Goal: Task Accomplishment & Management: Use online tool/utility

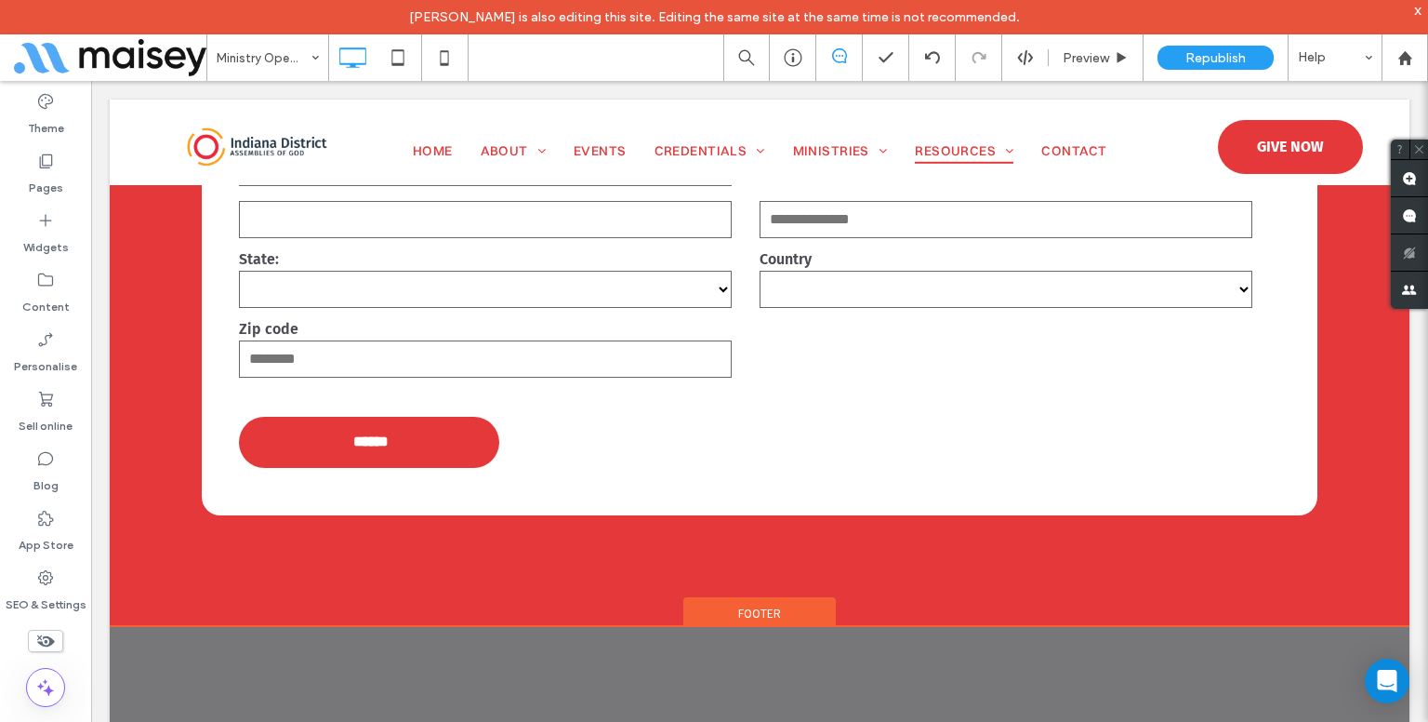
scroll to position [2074, 0]
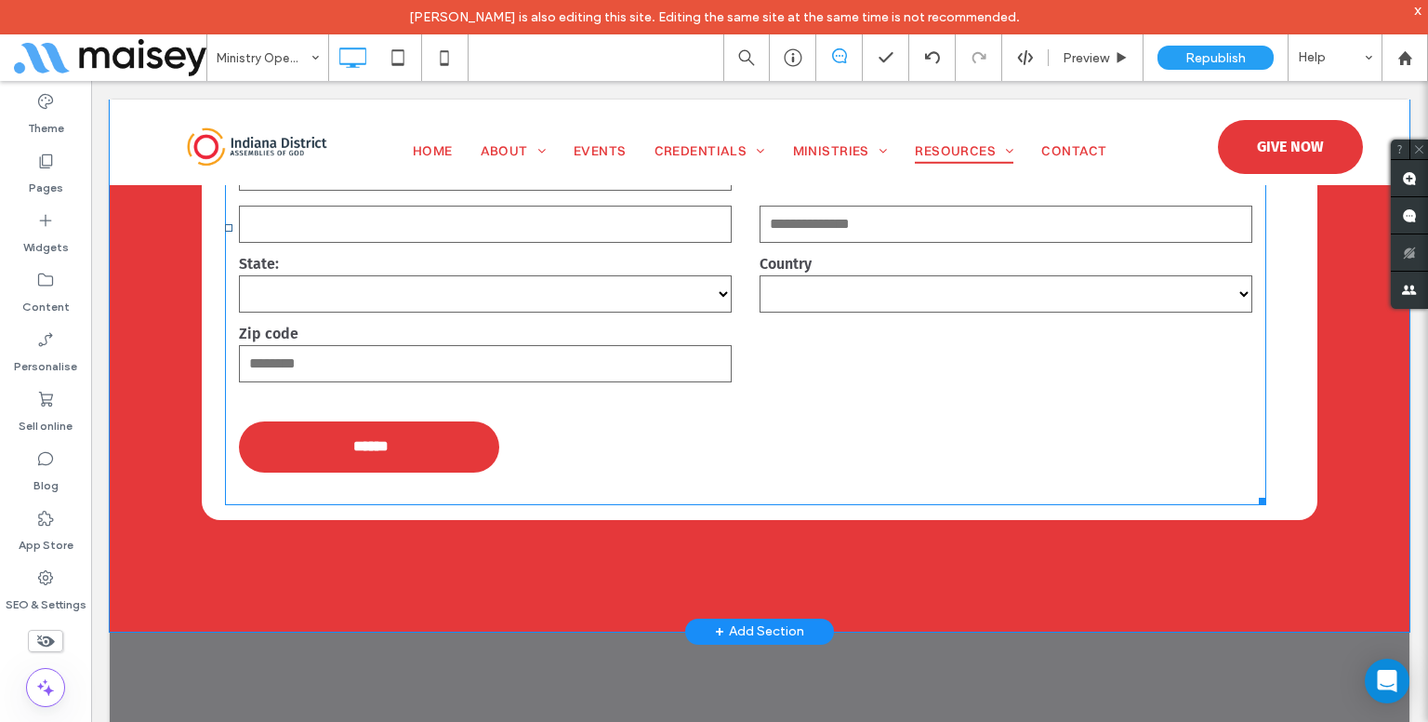
click at [476, 351] on input "text" at bounding box center [485, 363] width 493 height 37
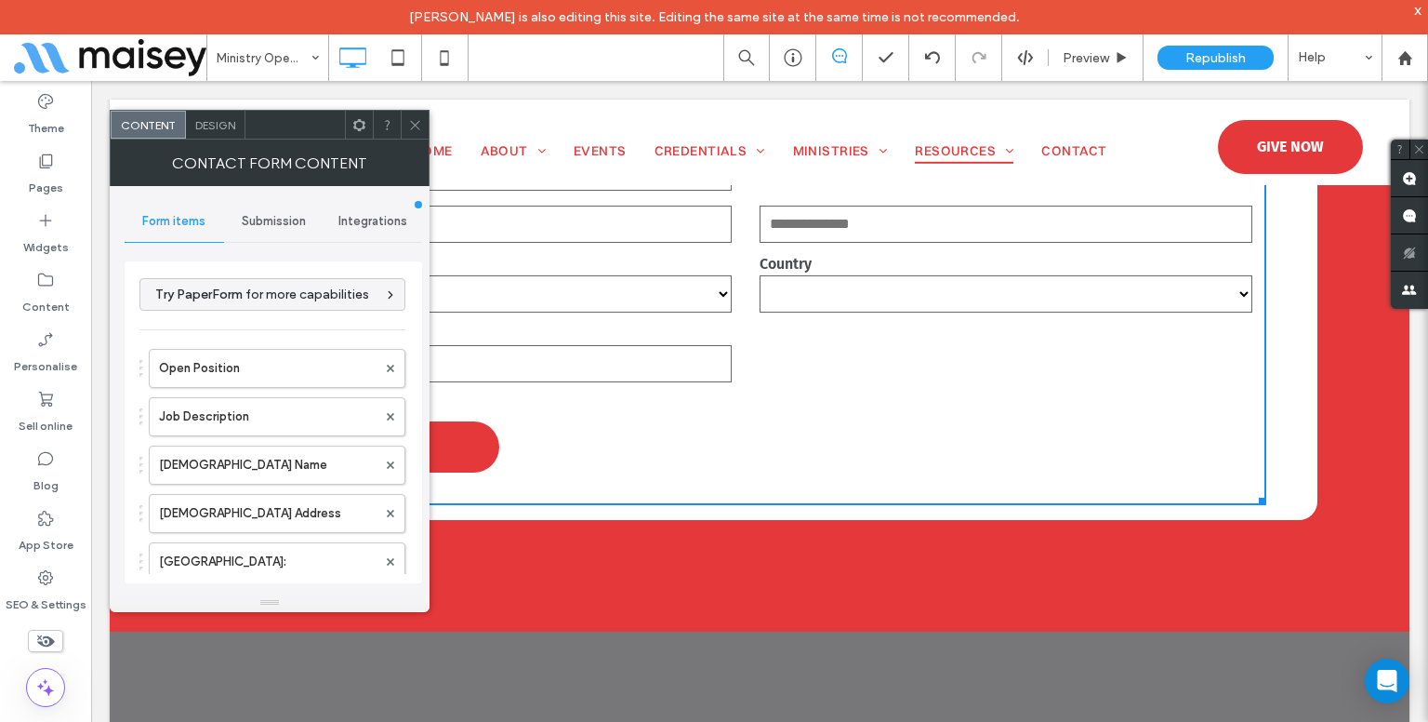
click at [417, 124] on use at bounding box center [414, 124] width 9 height 9
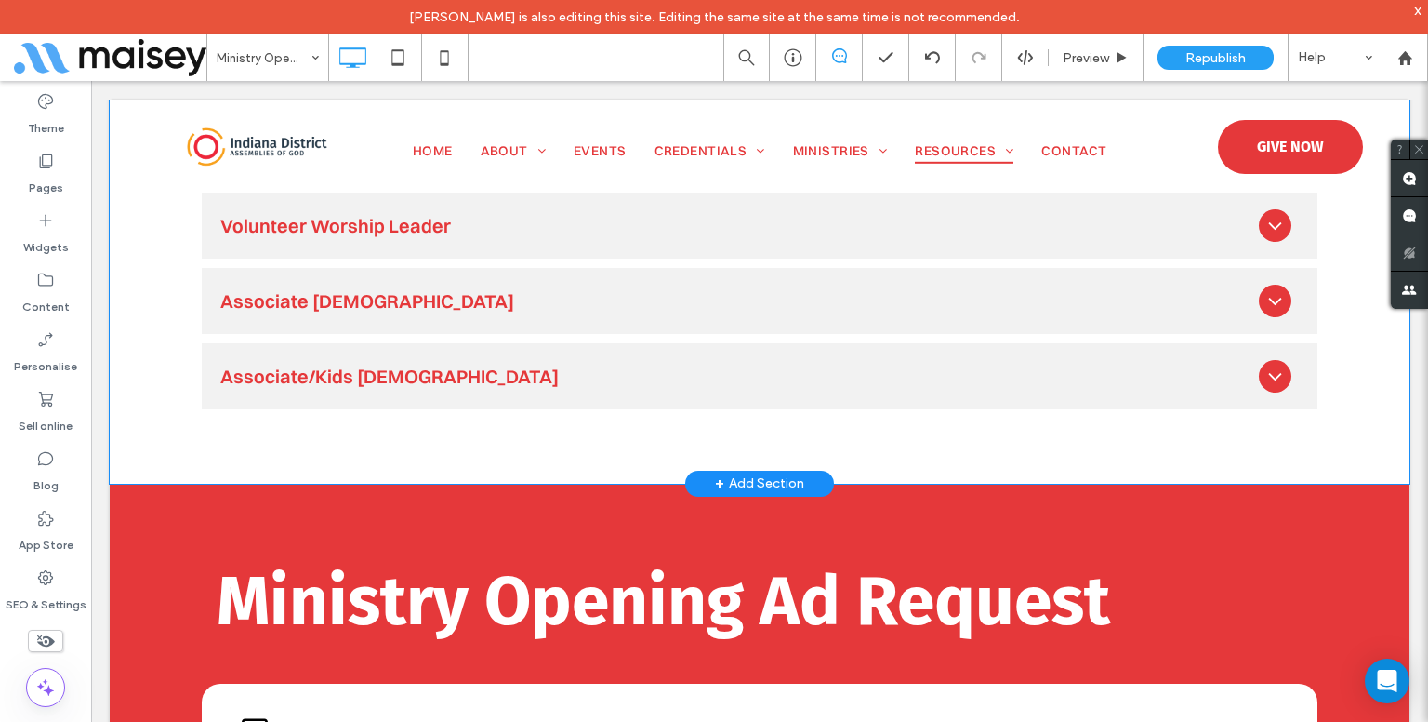
scroll to position [1144, 0]
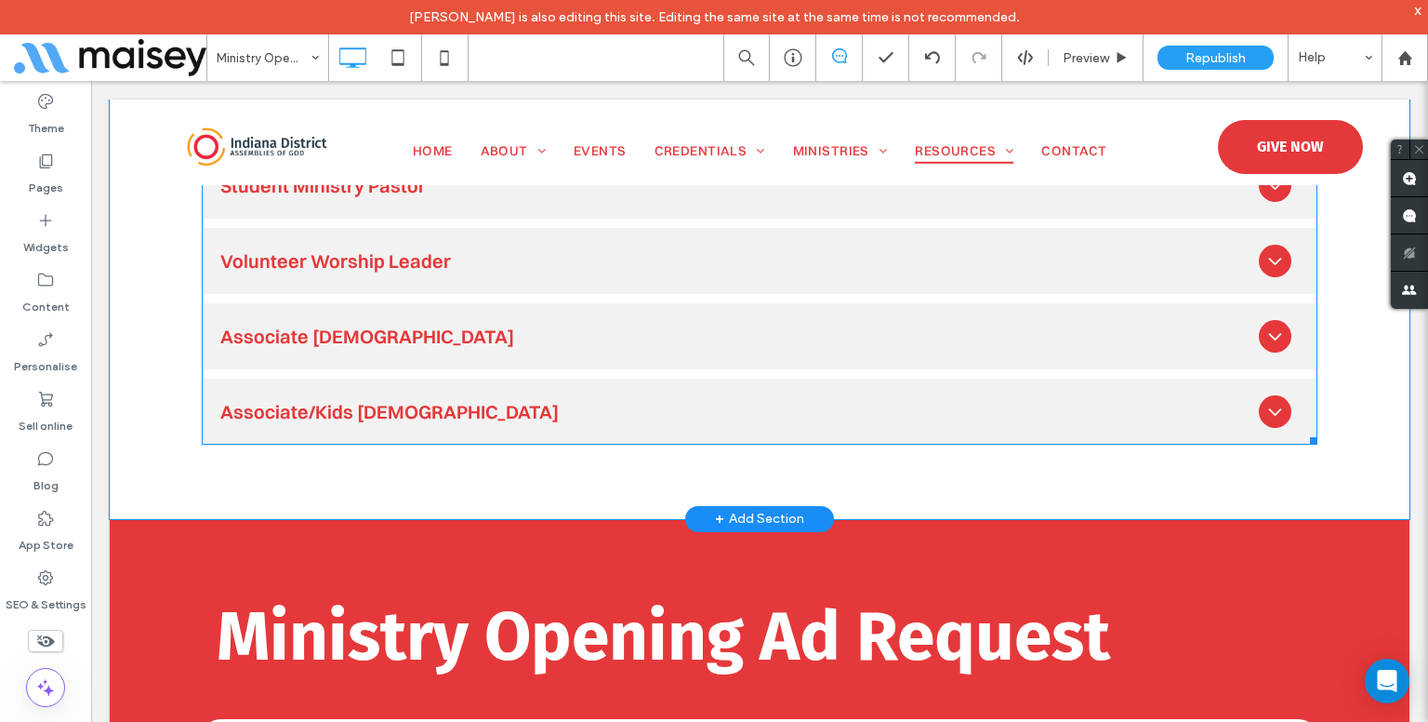
click at [771, 309] on span at bounding box center [760, 223] width 1116 height 443
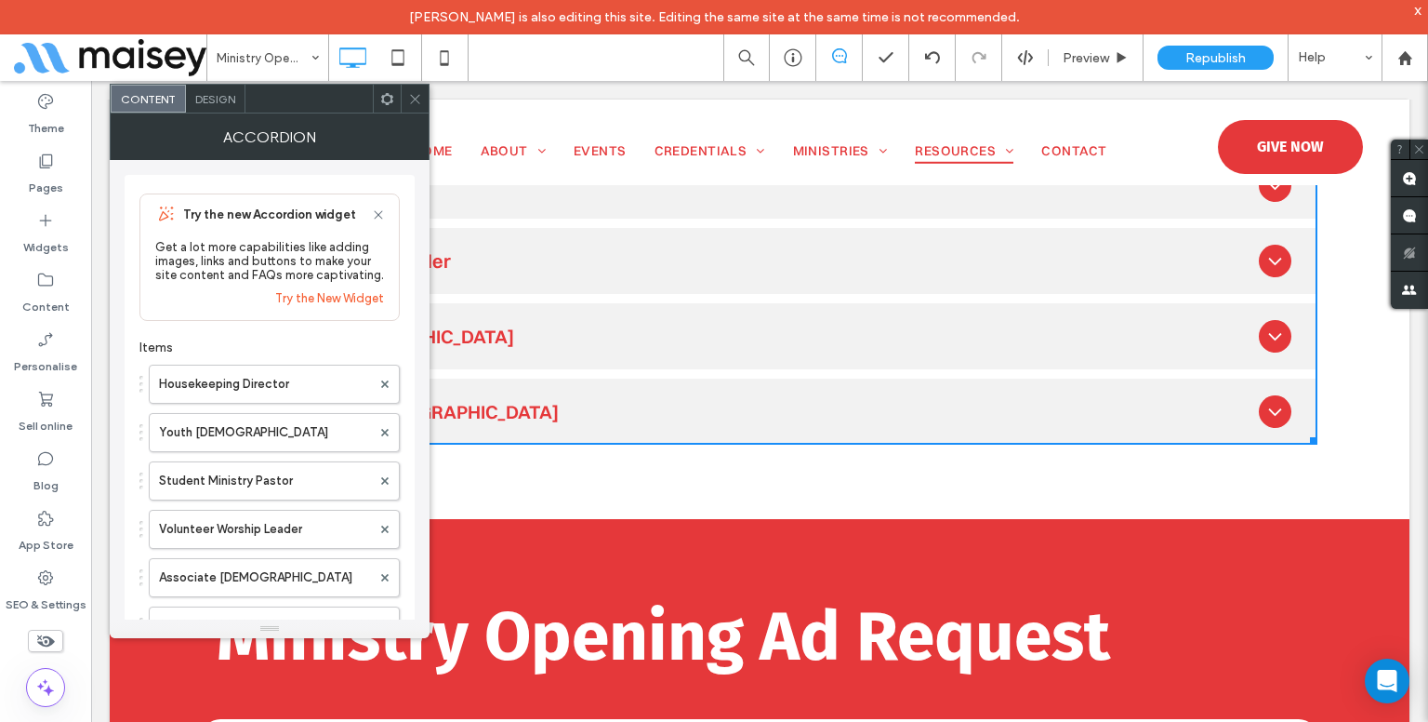
click at [416, 102] on icon at bounding box center [415, 99] width 14 height 14
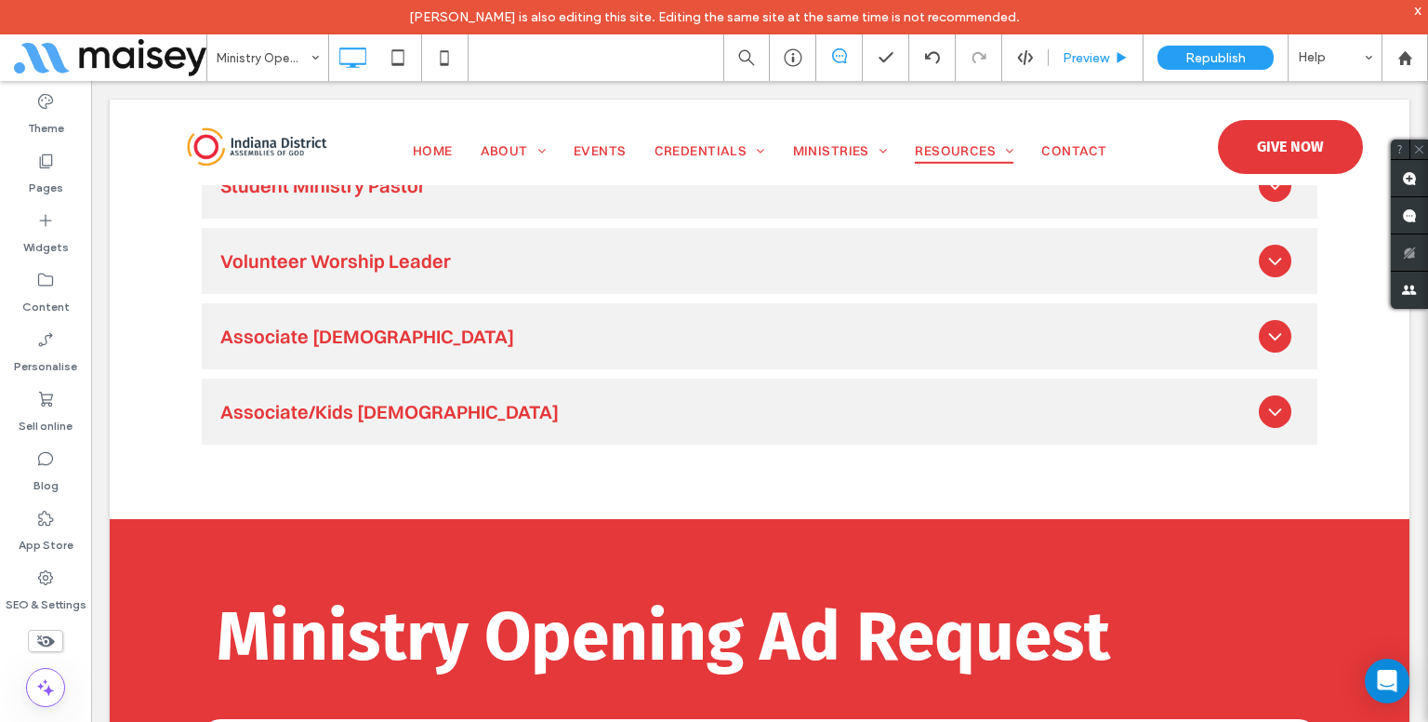
click at [1110, 63] on div "Preview" at bounding box center [1096, 58] width 94 height 16
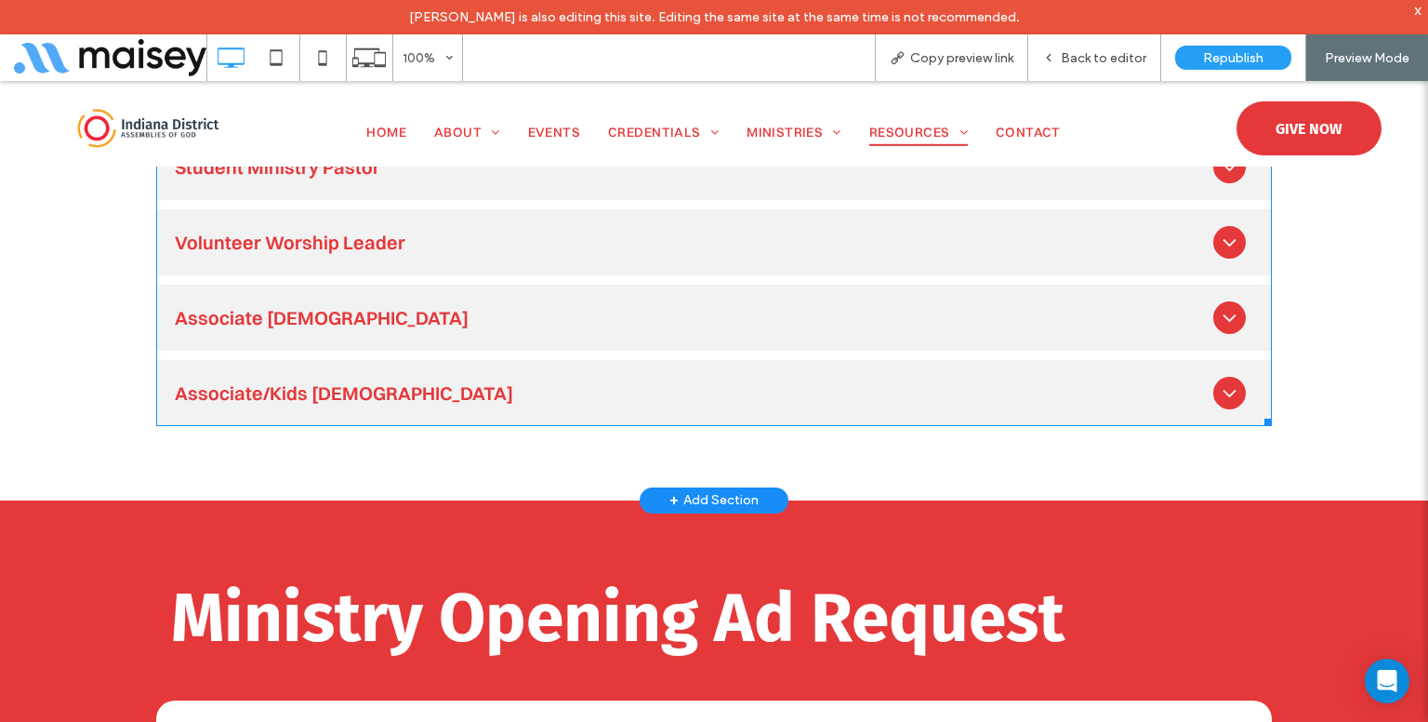
click at [217, 384] on span at bounding box center [714, 204] width 1116 height 443
click at [257, 354] on span at bounding box center [714, 204] width 1116 height 443
click at [268, 352] on span at bounding box center [714, 204] width 1116 height 443
click at [324, 358] on span at bounding box center [714, 204] width 1116 height 443
click at [1230, 370] on span at bounding box center [714, 204] width 1116 height 443
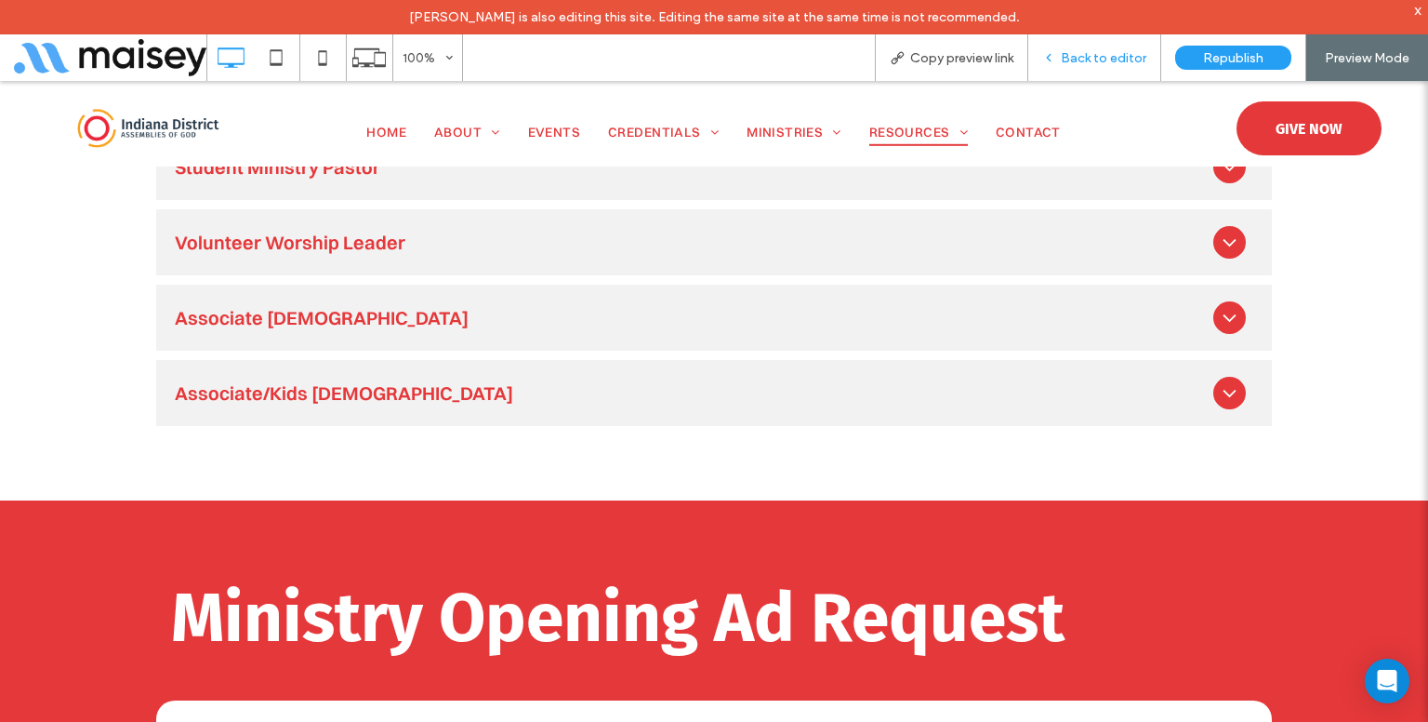
click at [1120, 51] on span "Back to editor" at bounding box center [1104, 58] width 86 height 16
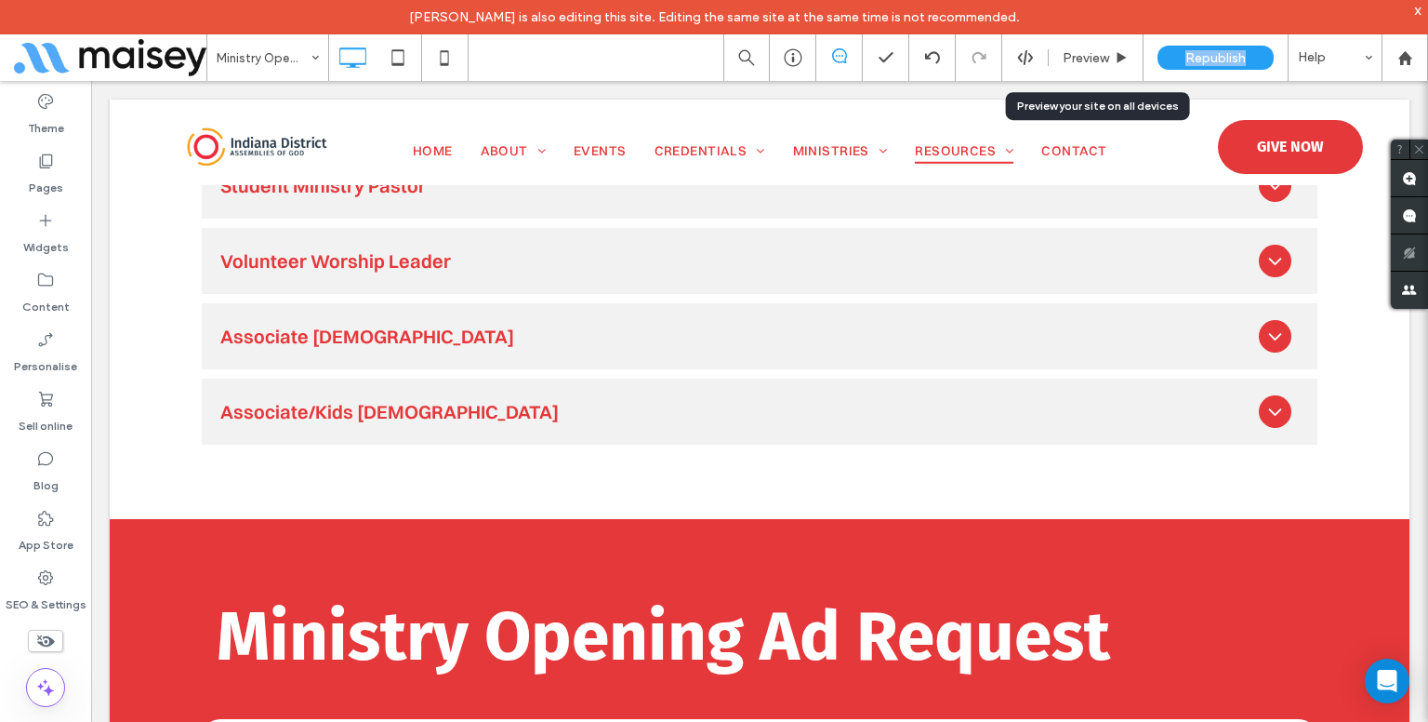
click at [1120, 51] on icon at bounding box center [1122, 58] width 14 height 14
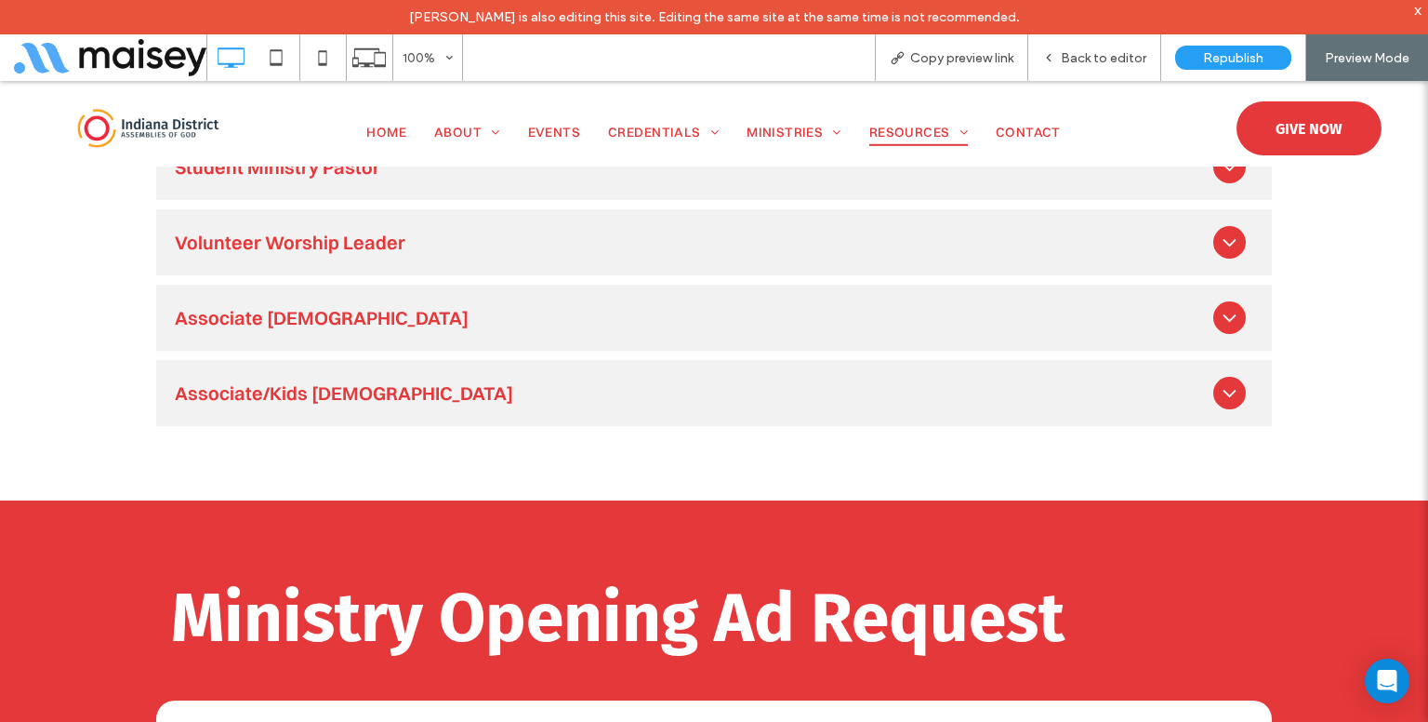
click at [1213, 377] on div at bounding box center [1229, 393] width 33 height 33
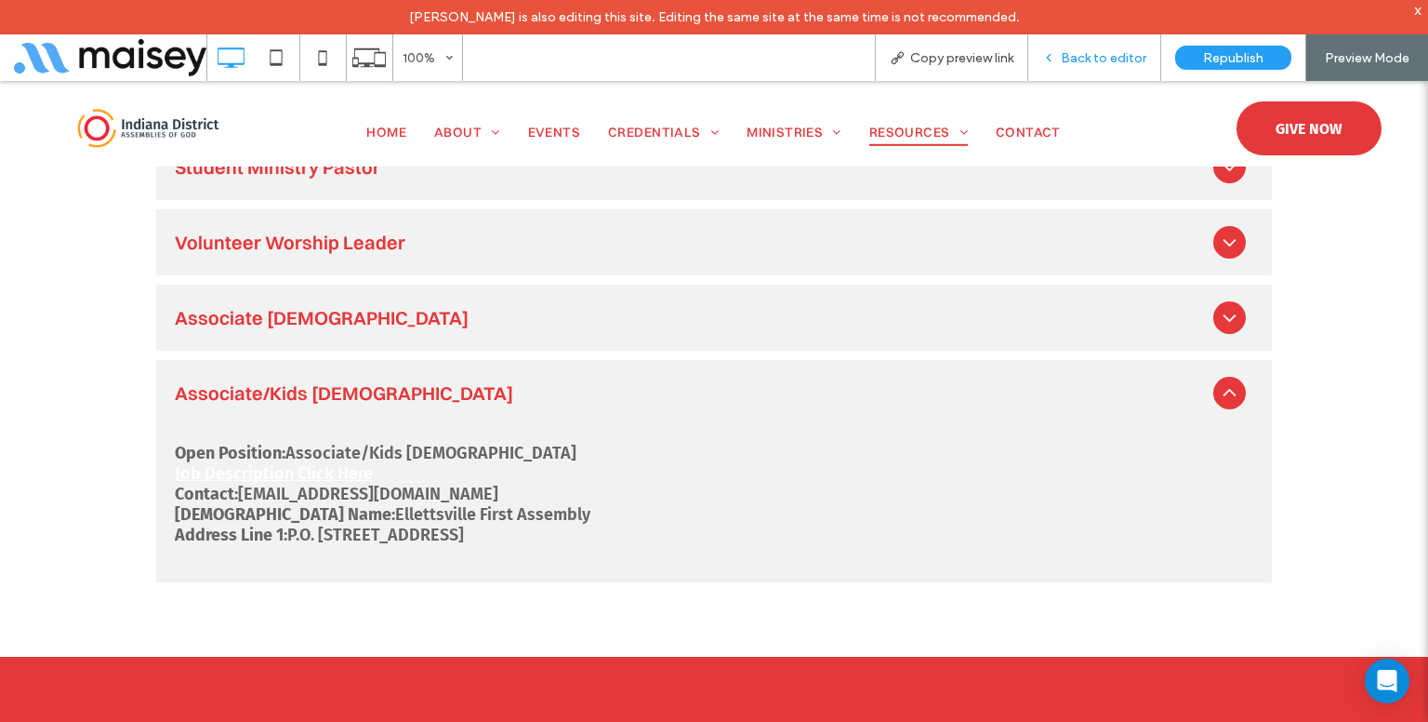
click at [1121, 60] on span "Back to editor" at bounding box center [1104, 58] width 86 height 16
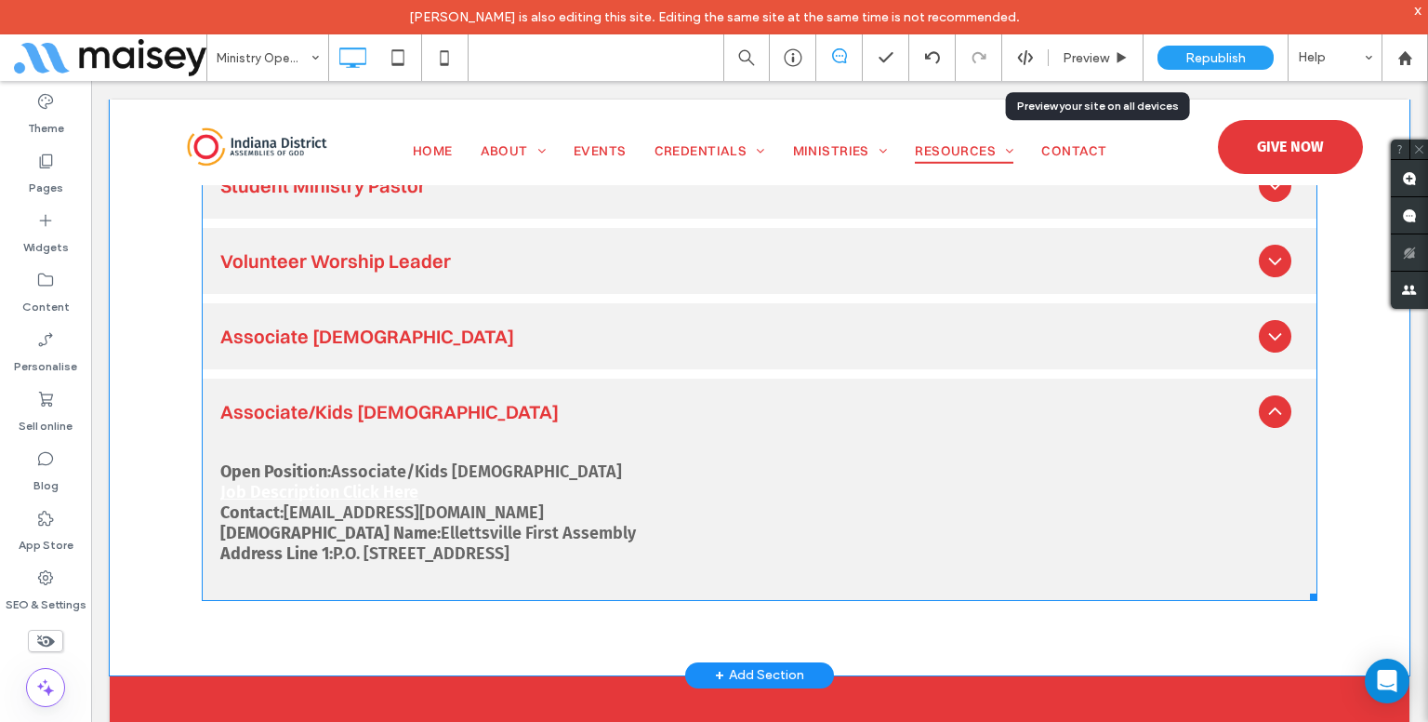
click at [530, 463] on span at bounding box center [760, 301] width 1116 height 599
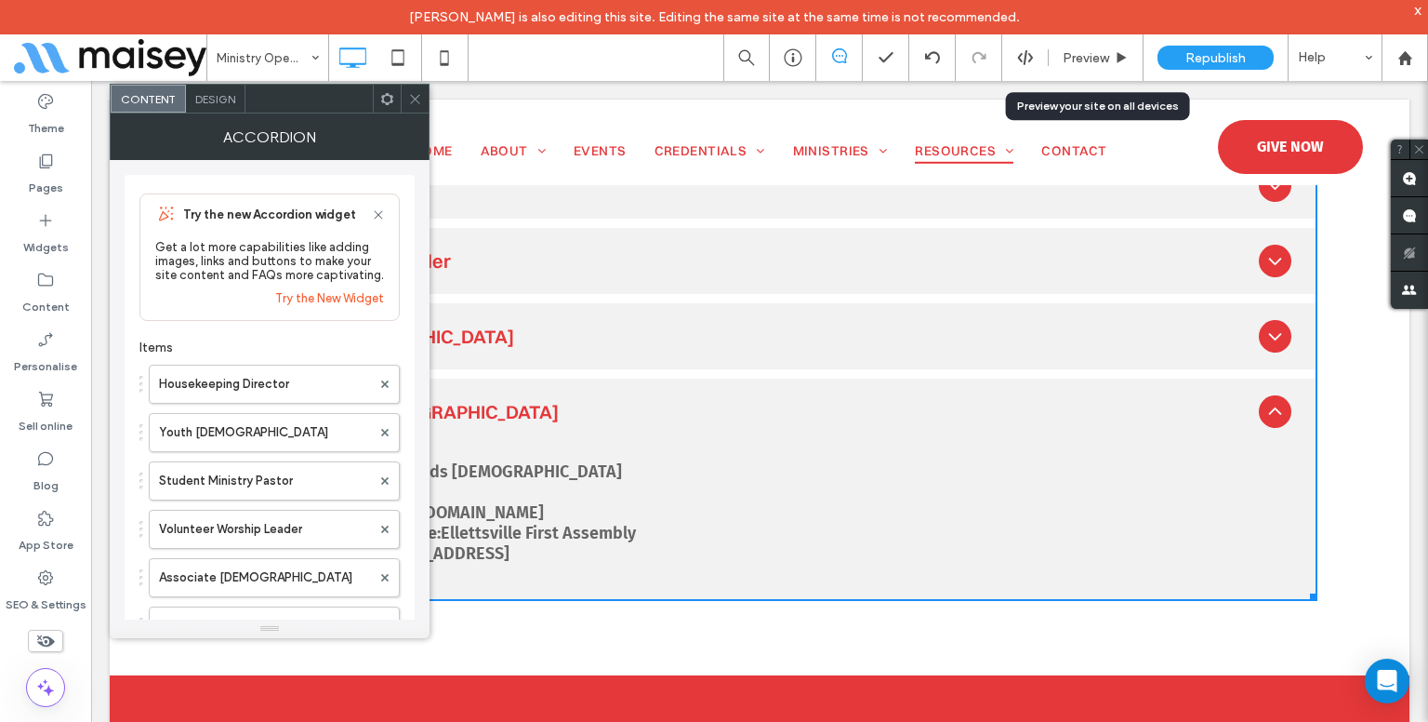
scroll to position [274, 0]
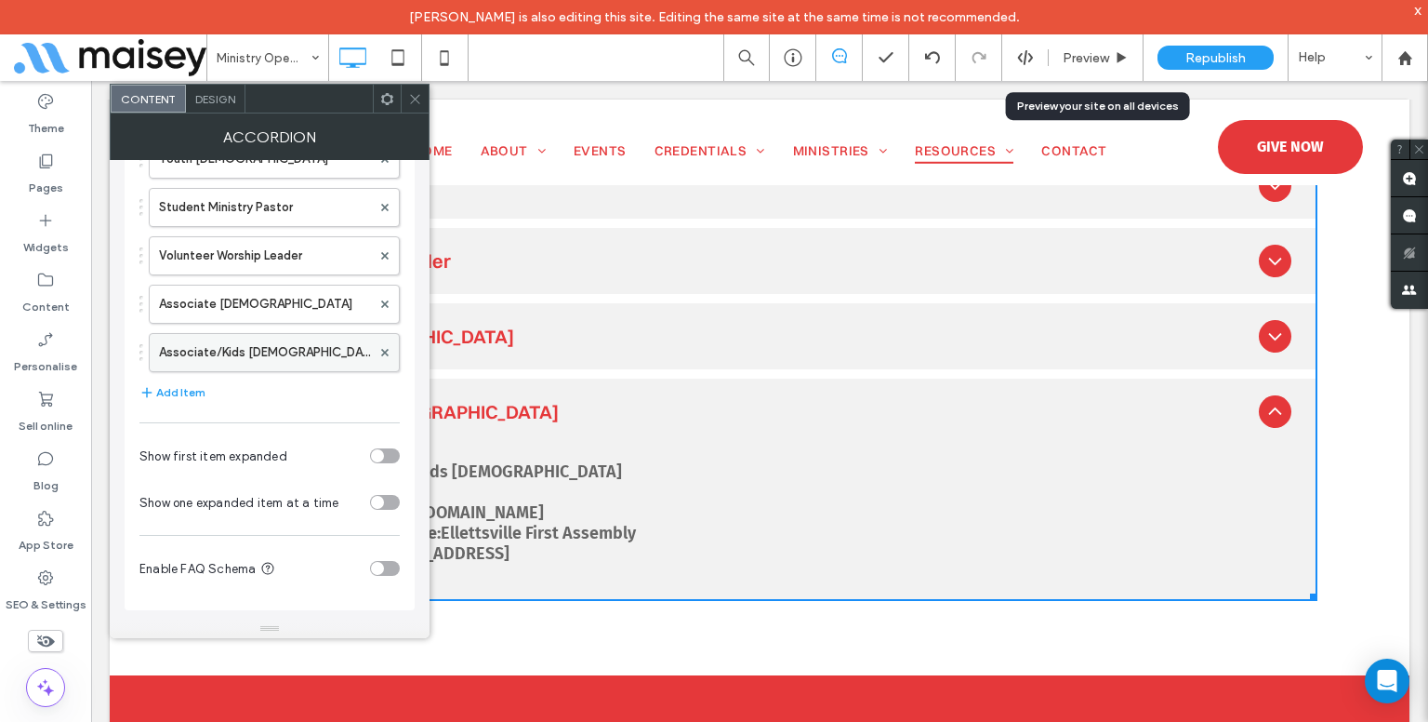
click at [271, 346] on label "Associate/Kids [DEMOGRAPHIC_DATA]" at bounding box center [265, 352] width 212 height 37
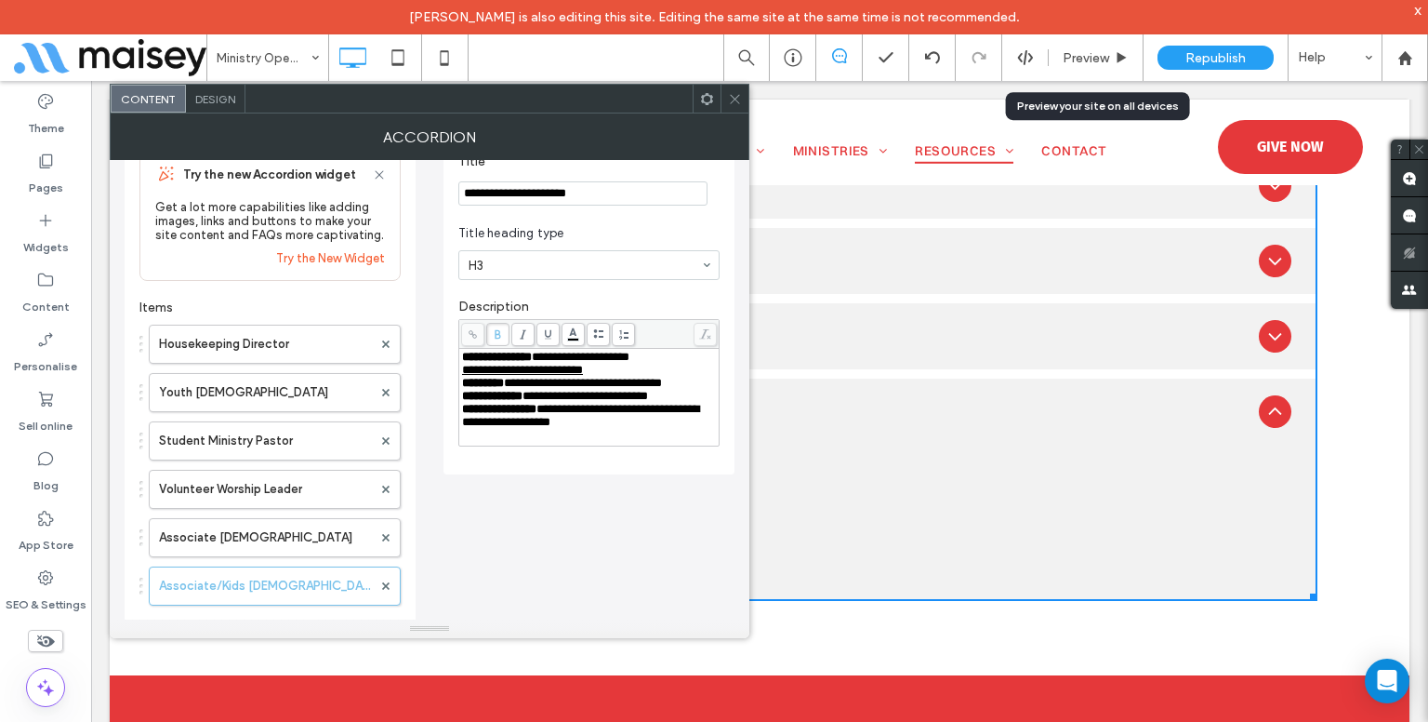
scroll to position [0, 0]
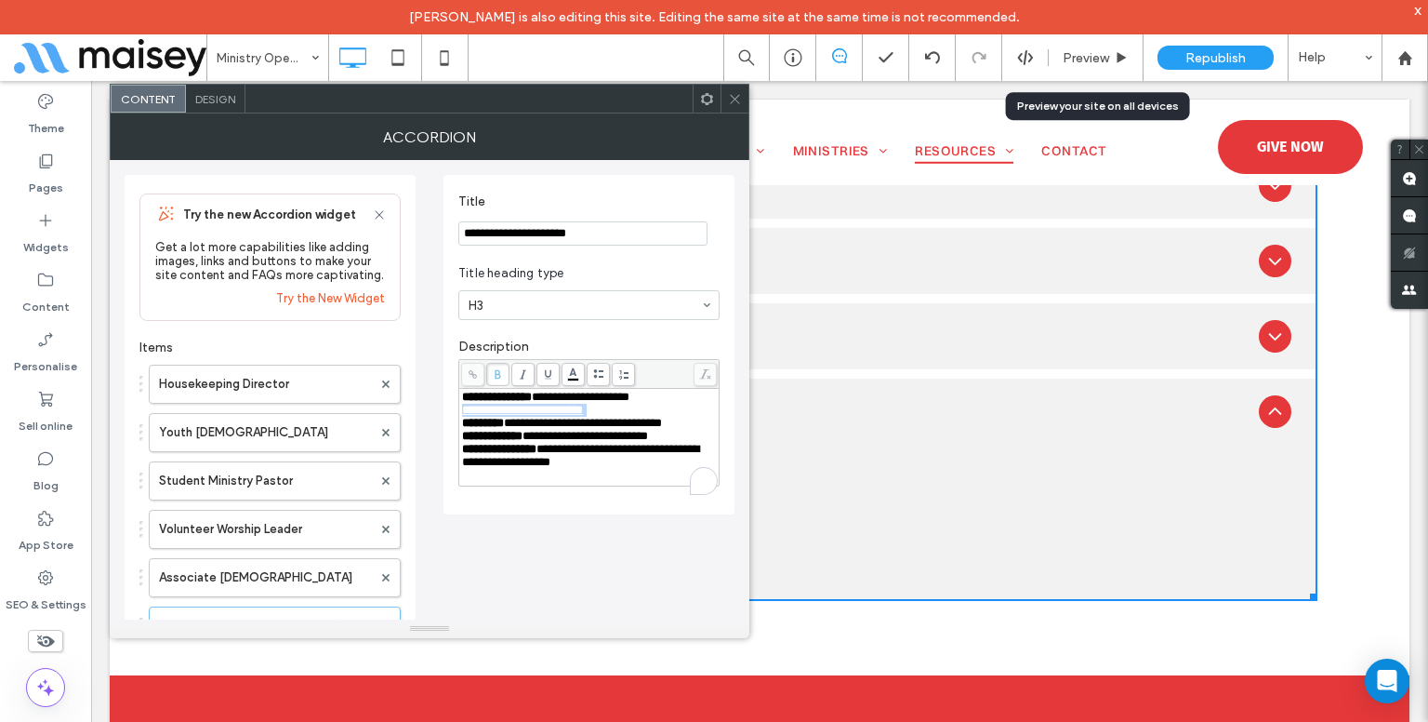
drag, startPoint x: 621, startPoint y: 410, endPoint x: 433, endPoint y: 416, distance: 187.9
click at [433, 416] on div "**********" at bounding box center [430, 521] width 610 height 723
click at [513, 442] on span "**********" at bounding box center [492, 436] width 60 height 12
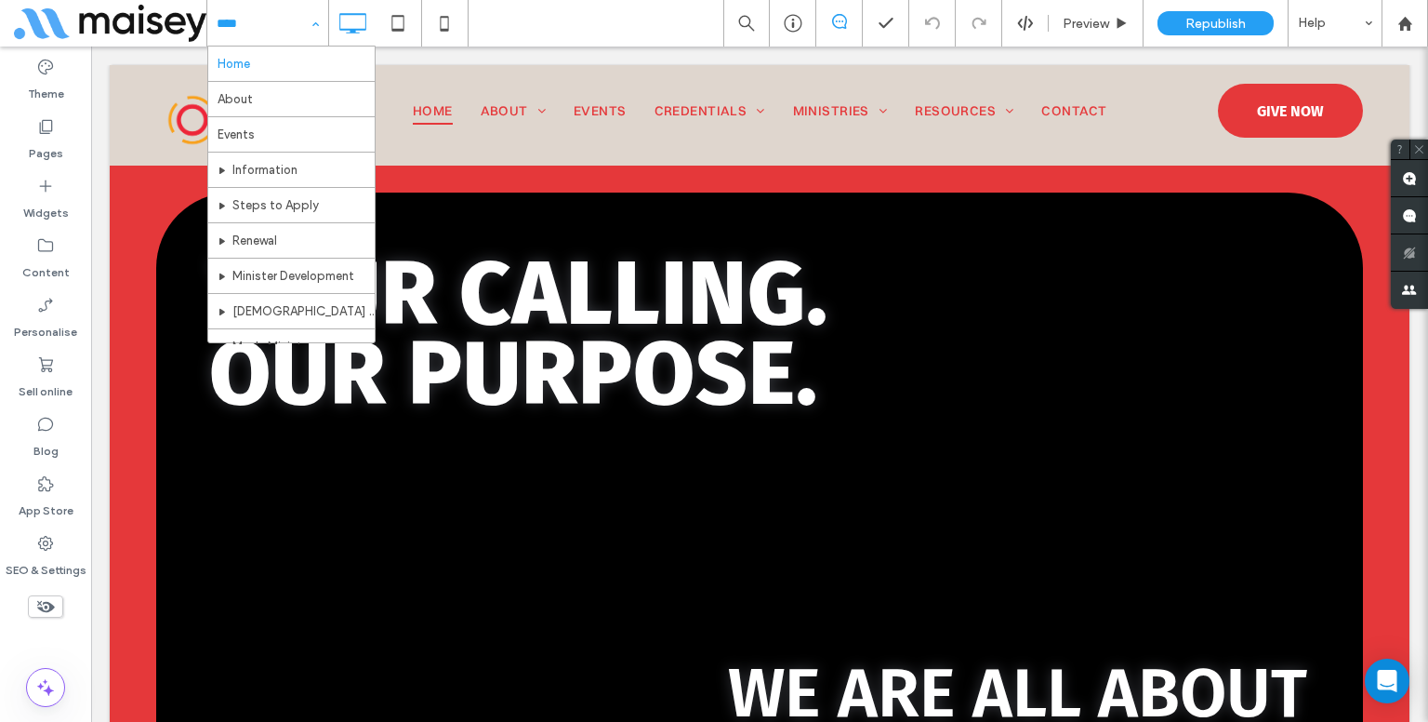
scroll to position [1398, 0]
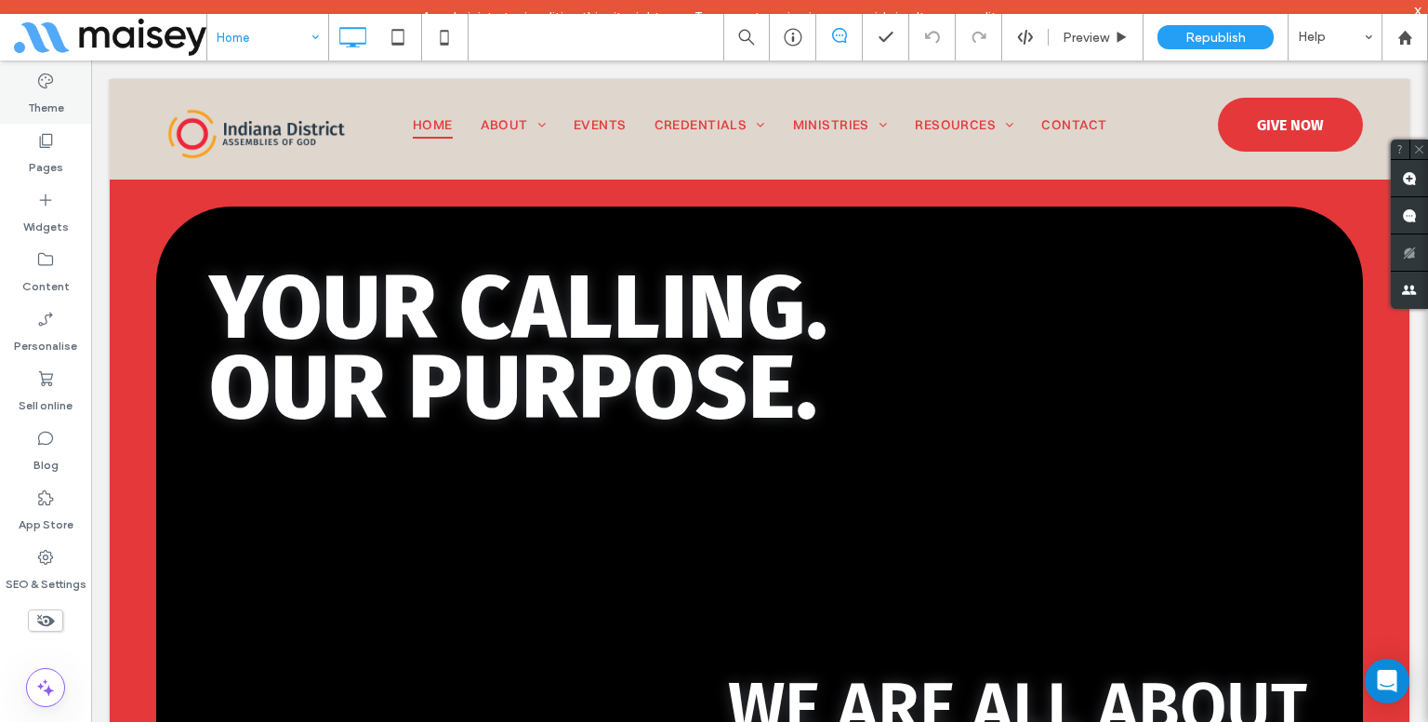
click at [52, 97] on label "Theme" at bounding box center [46, 103] width 36 height 26
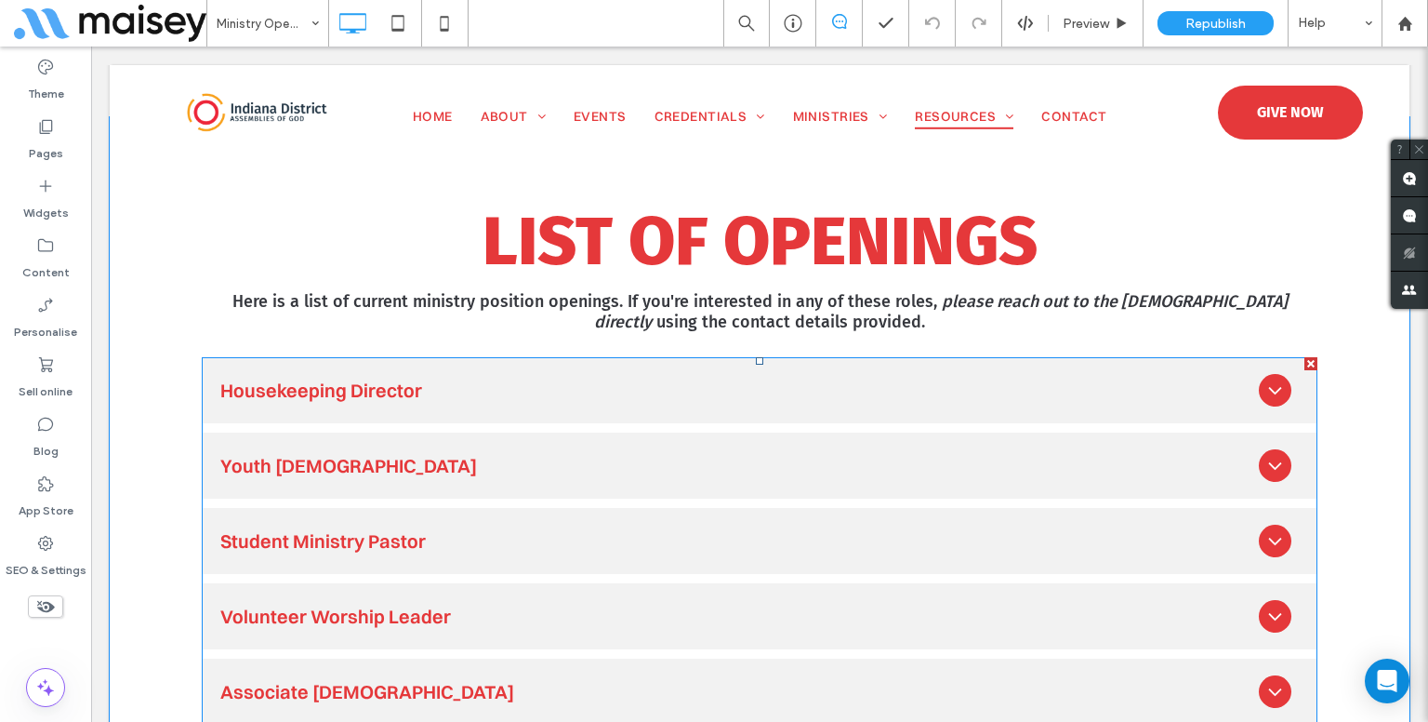
scroll to position [865, 0]
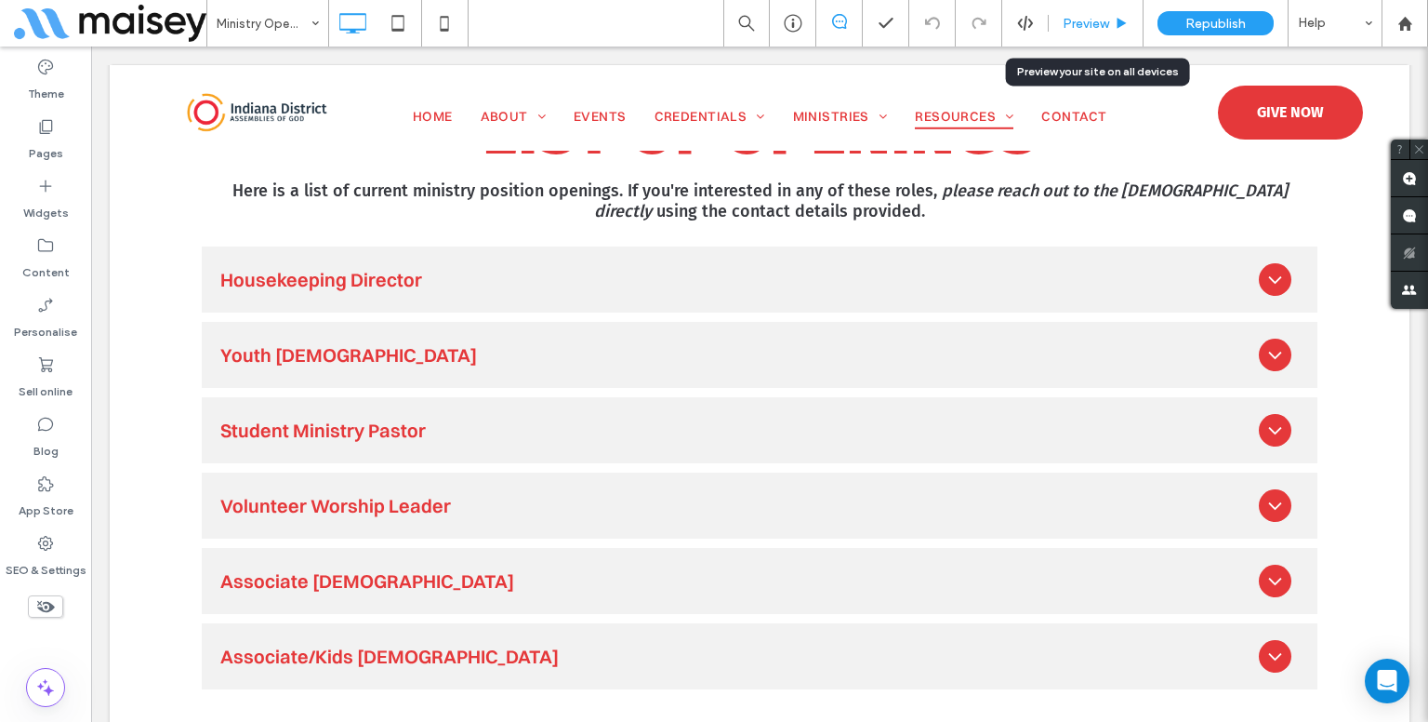
click at [1094, 30] on span "Preview" at bounding box center [1086, 24] width 46 height 16
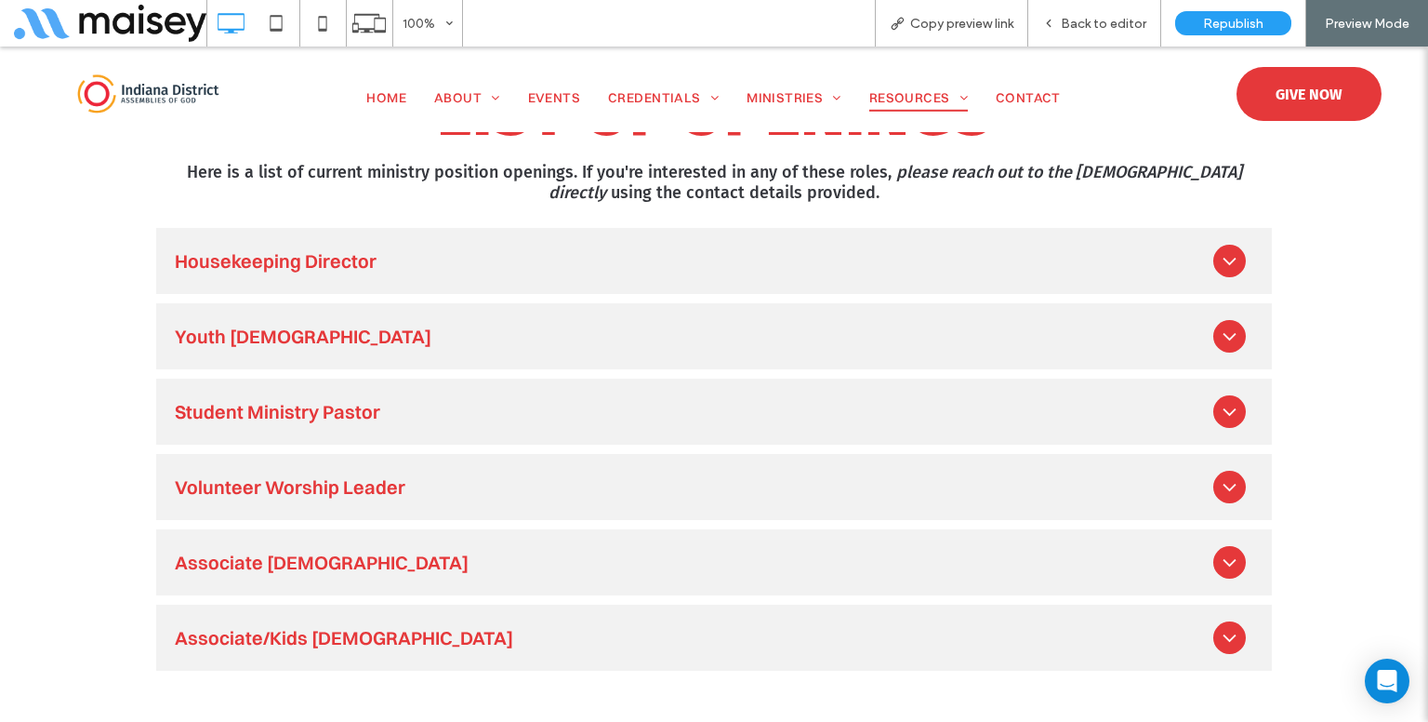
click at [365, 625] on div "Associate/Kids [DEMOGRAPHIC_DATA]" at bounding box center [694, 637] width 1039 height 25
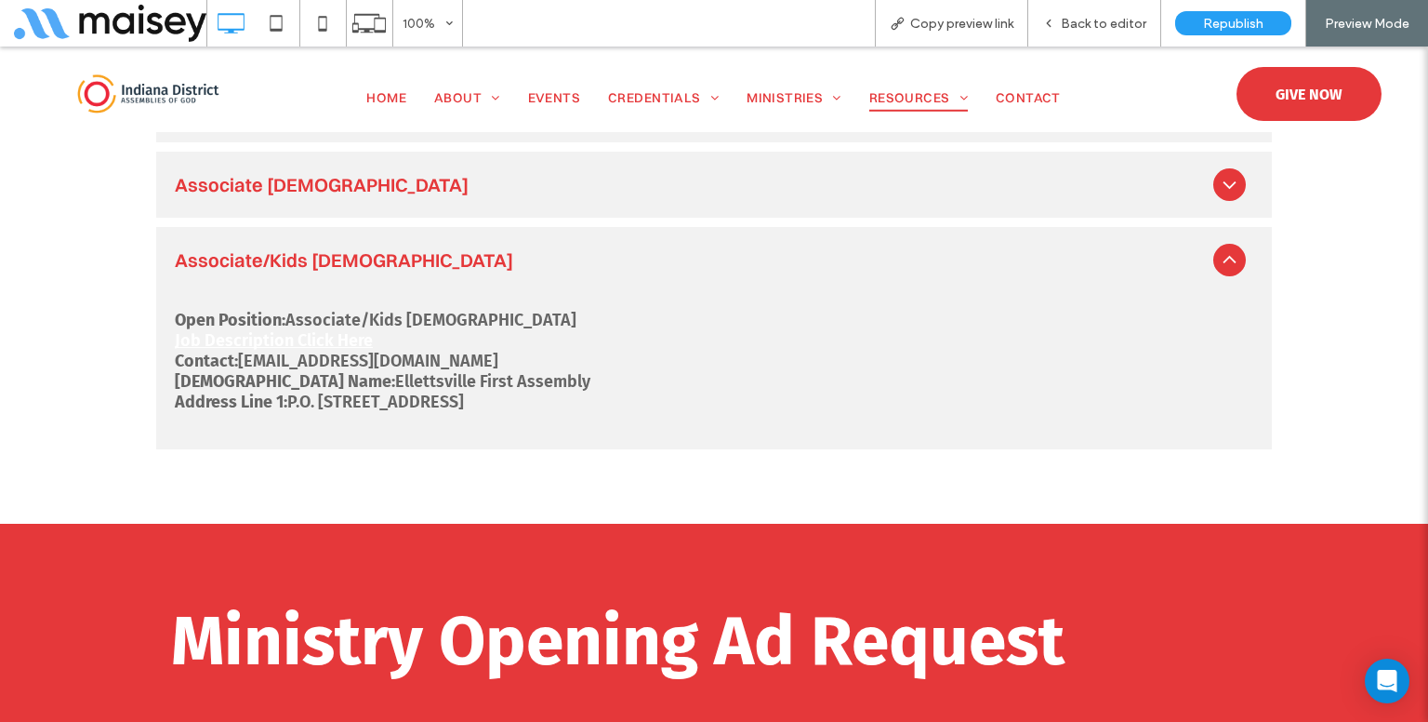
scroll to position [1330, 0]
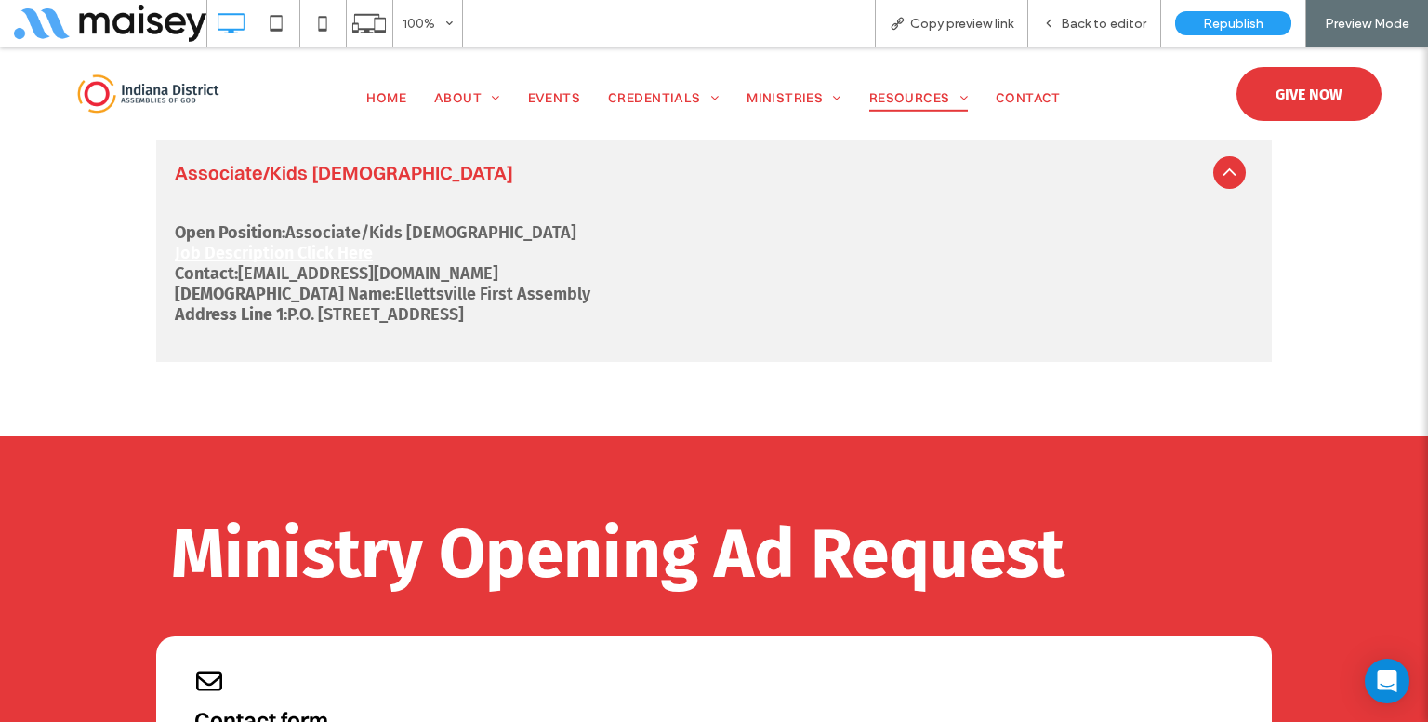
click at [319, 243] on link "Job Description Click Here" at bounding box center [274, 253] width 198 height 20
click at [346, 243] on link "Job Description Click Here" at bounding box center [274, 253] width 198 height 20
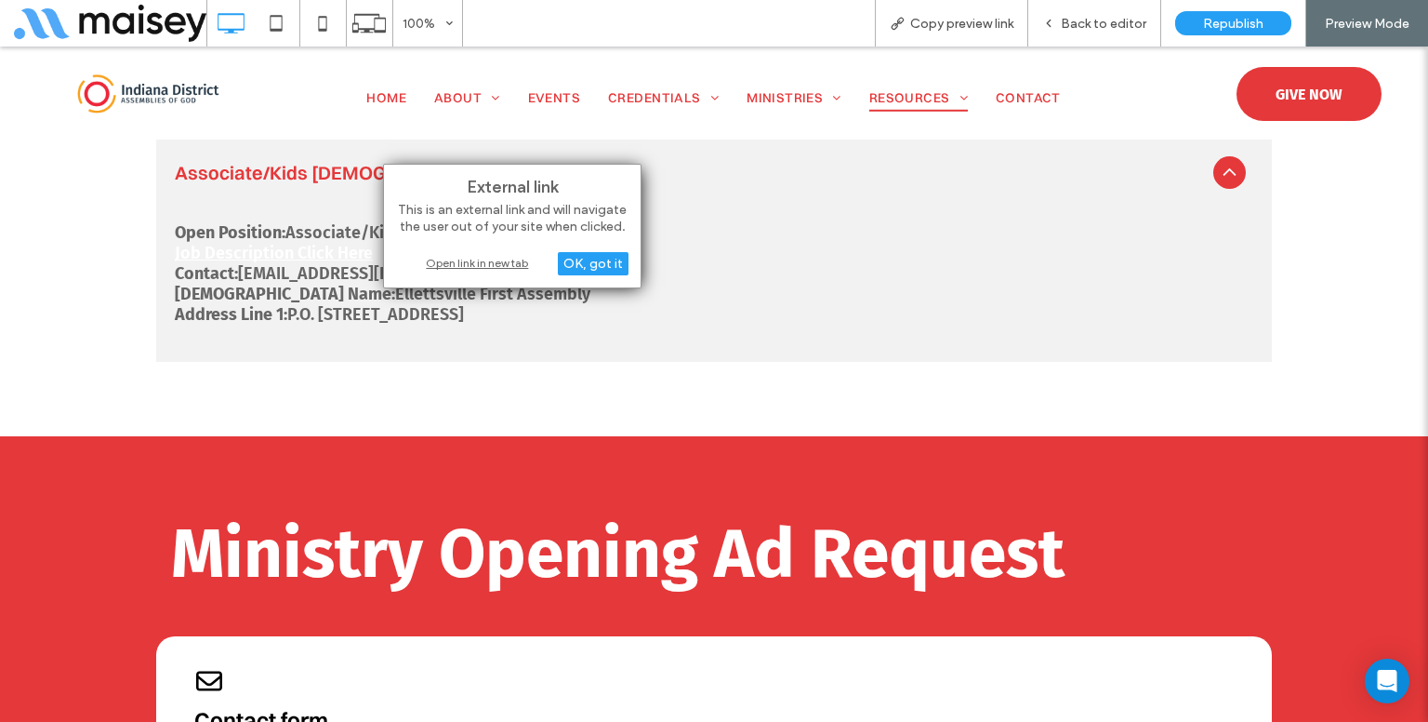
click at [461, 258] on div "Open link in new tab" at bounding box center [512, 263] width 232 height 20
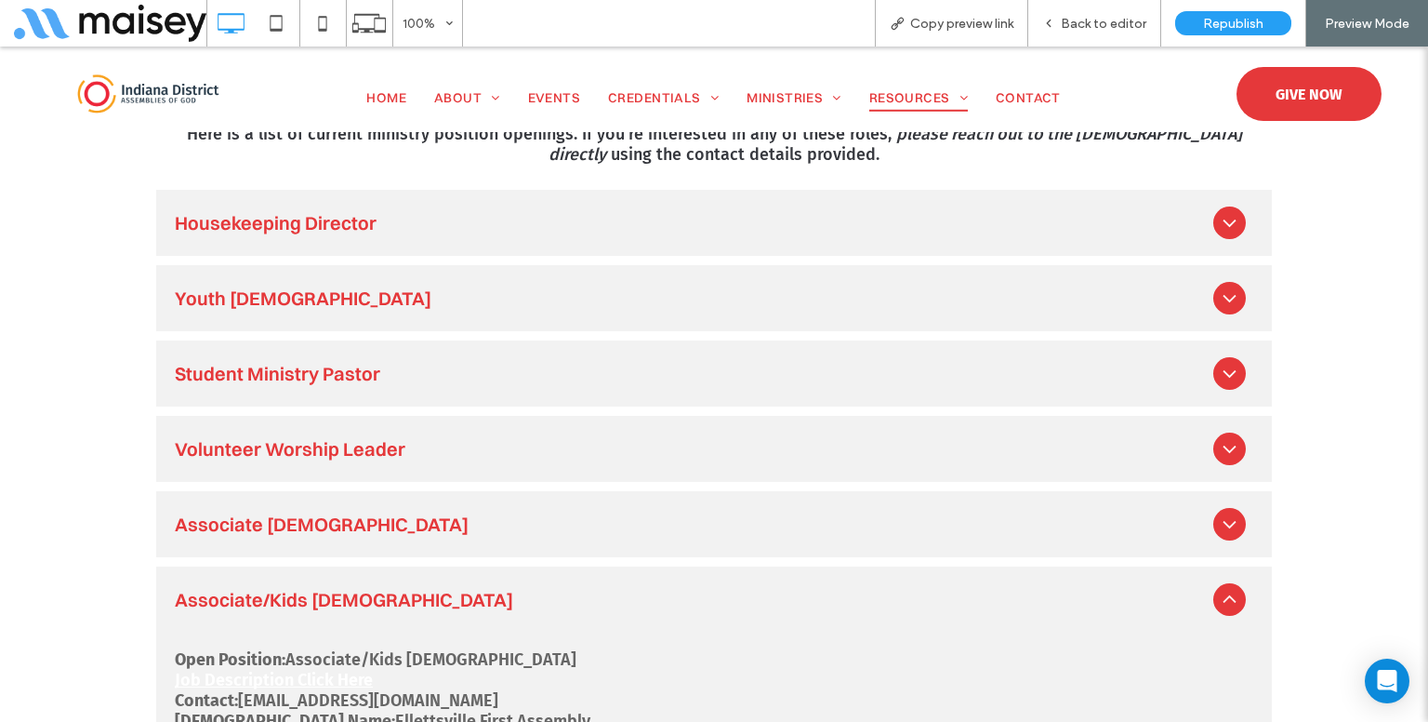
scroll to position [1144, 0]
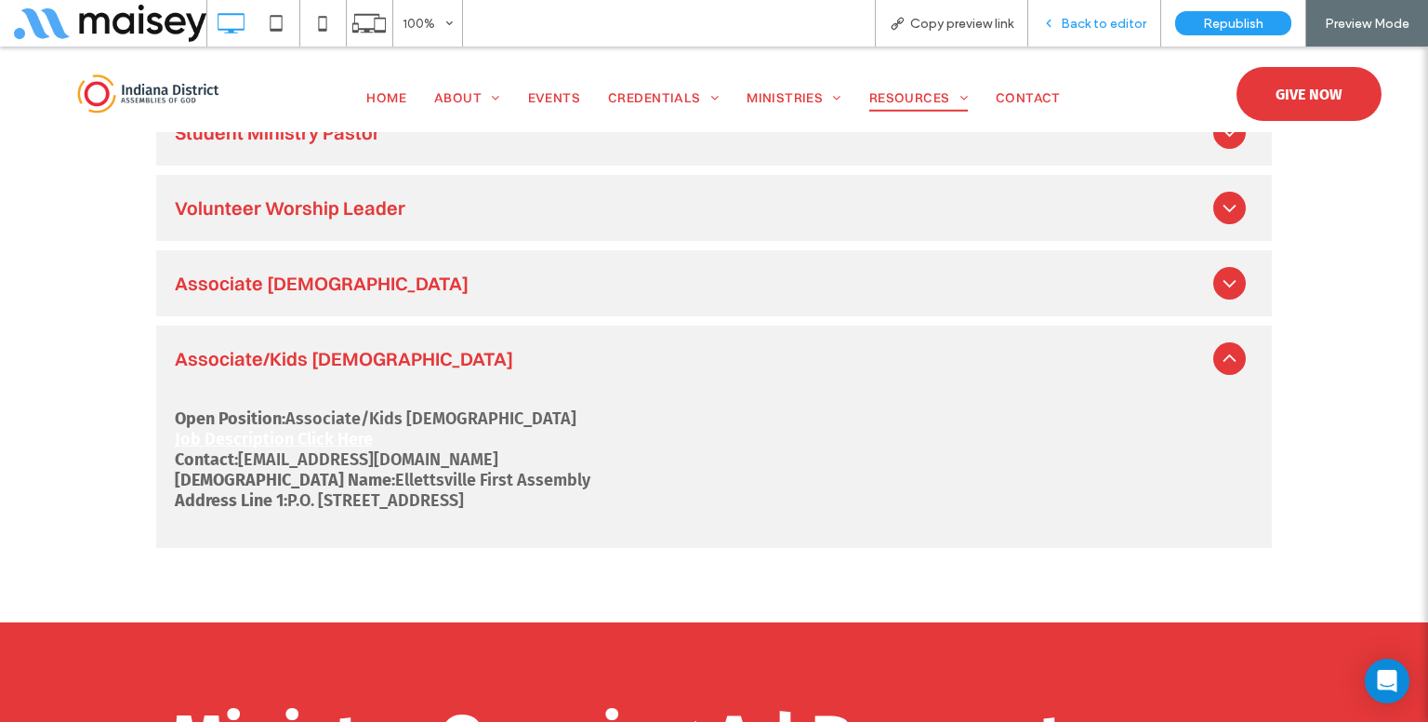
drag, startPoint x: 893, startPoint y: 66, endPoint x: 1061, endPoint y: 22, distance: 173.9
click at [1061, 22] on div "Back to editor" at bounding box center [1094, 24] width 132 height 16
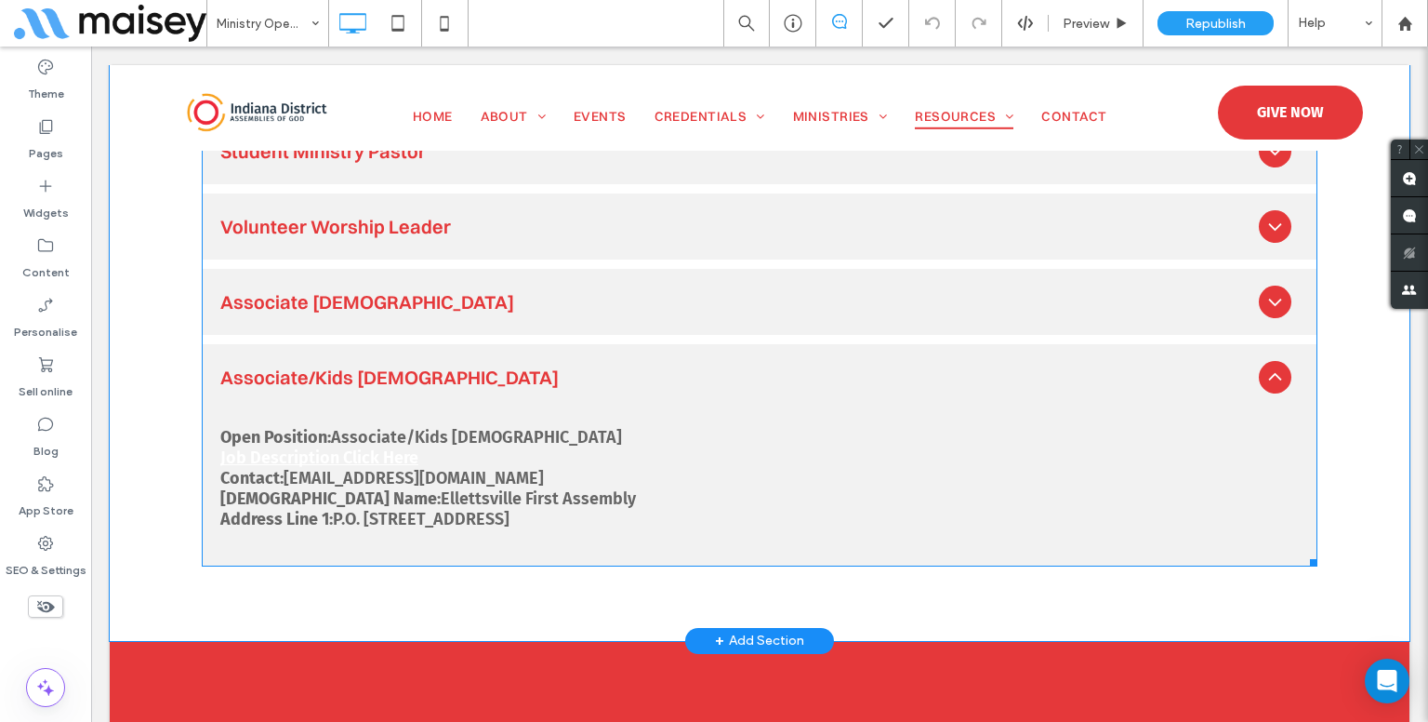
click at [402, 251] on span at bounding box center [760, 266] width 1116 height 599
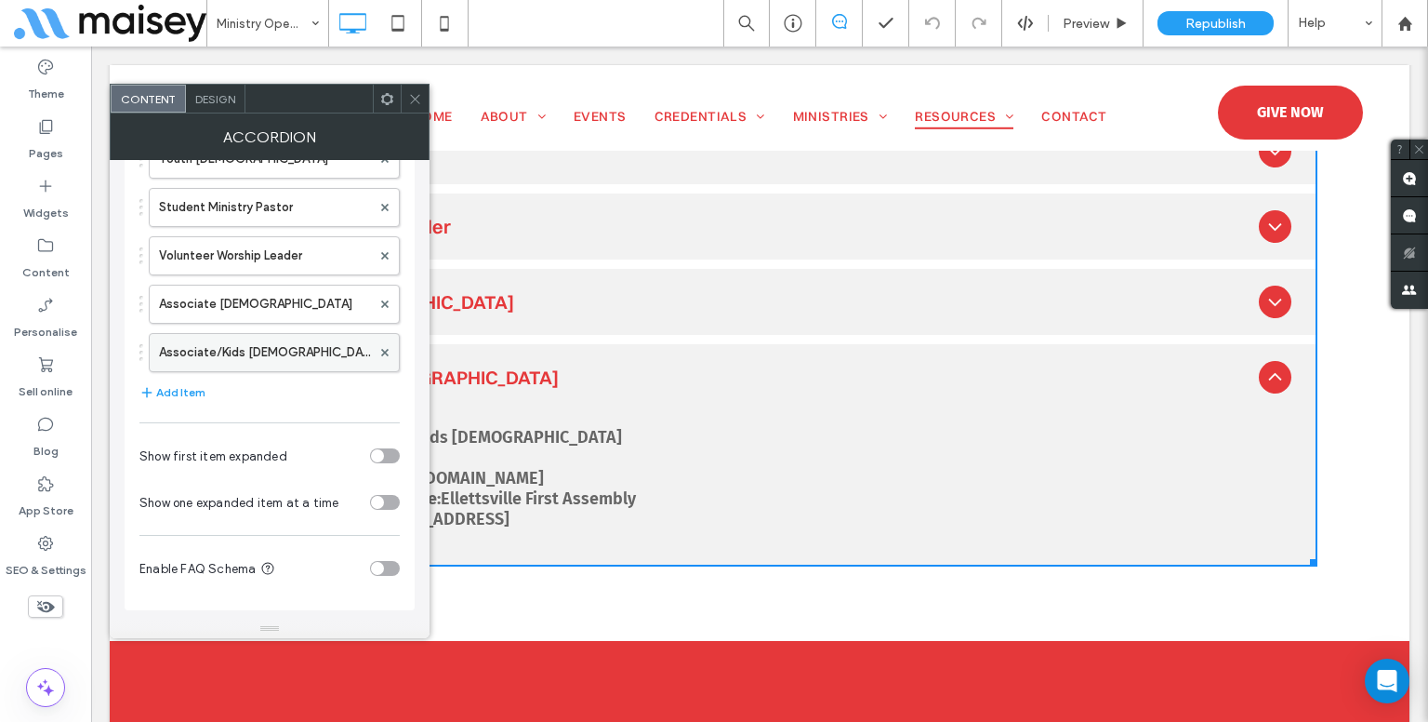
click at [257, 354] on label "Associate/Kids [DEMOGRAPHIC_DATA]" at bounding box center [265, 352] width 212 height 37
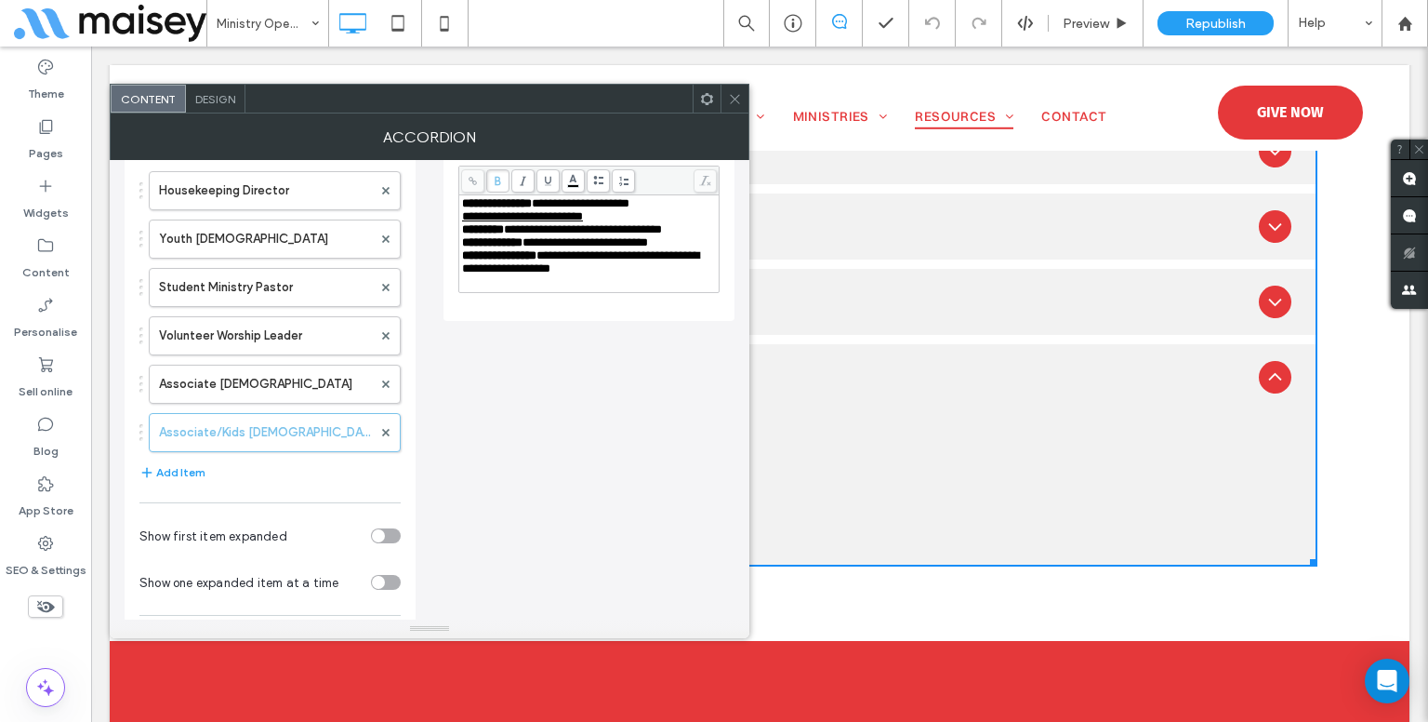
scroll to position [79, 0]
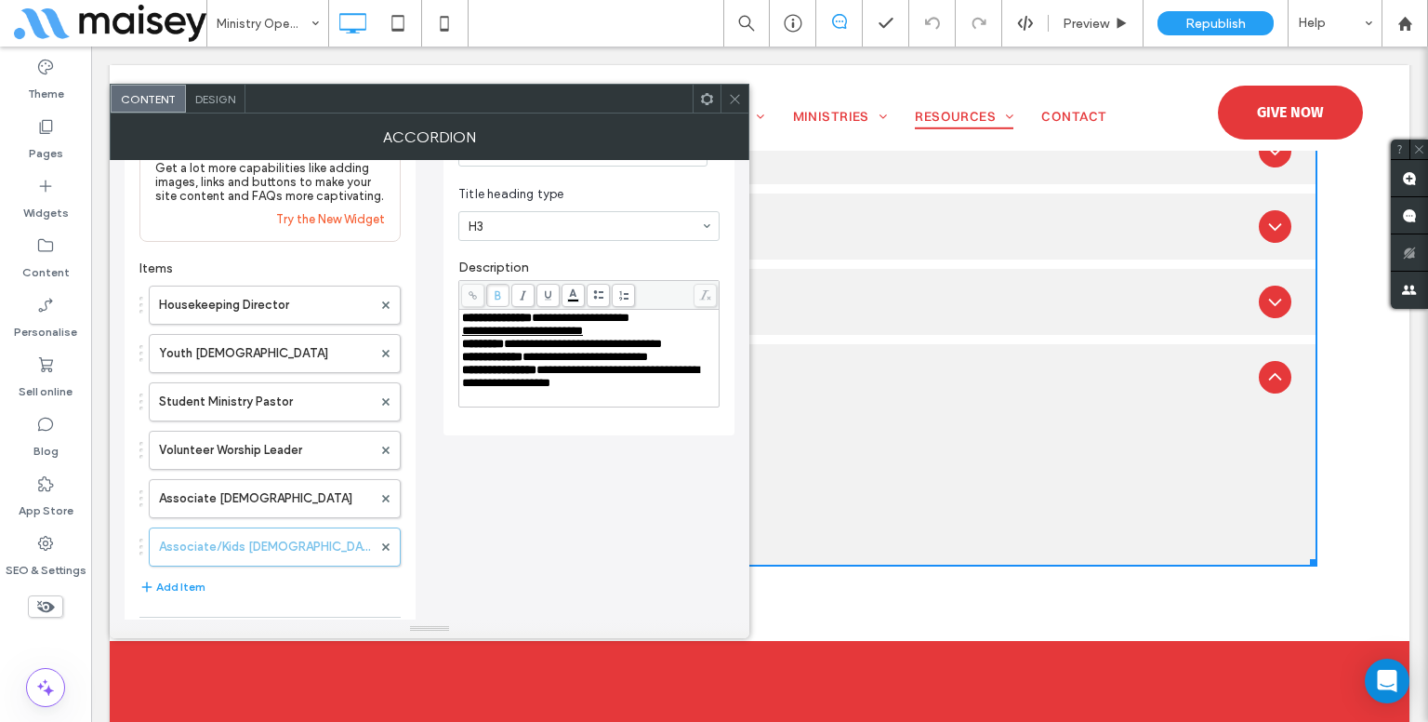
click at [731, 98] on icon at bounding box center [735, 99] width 14 height 14
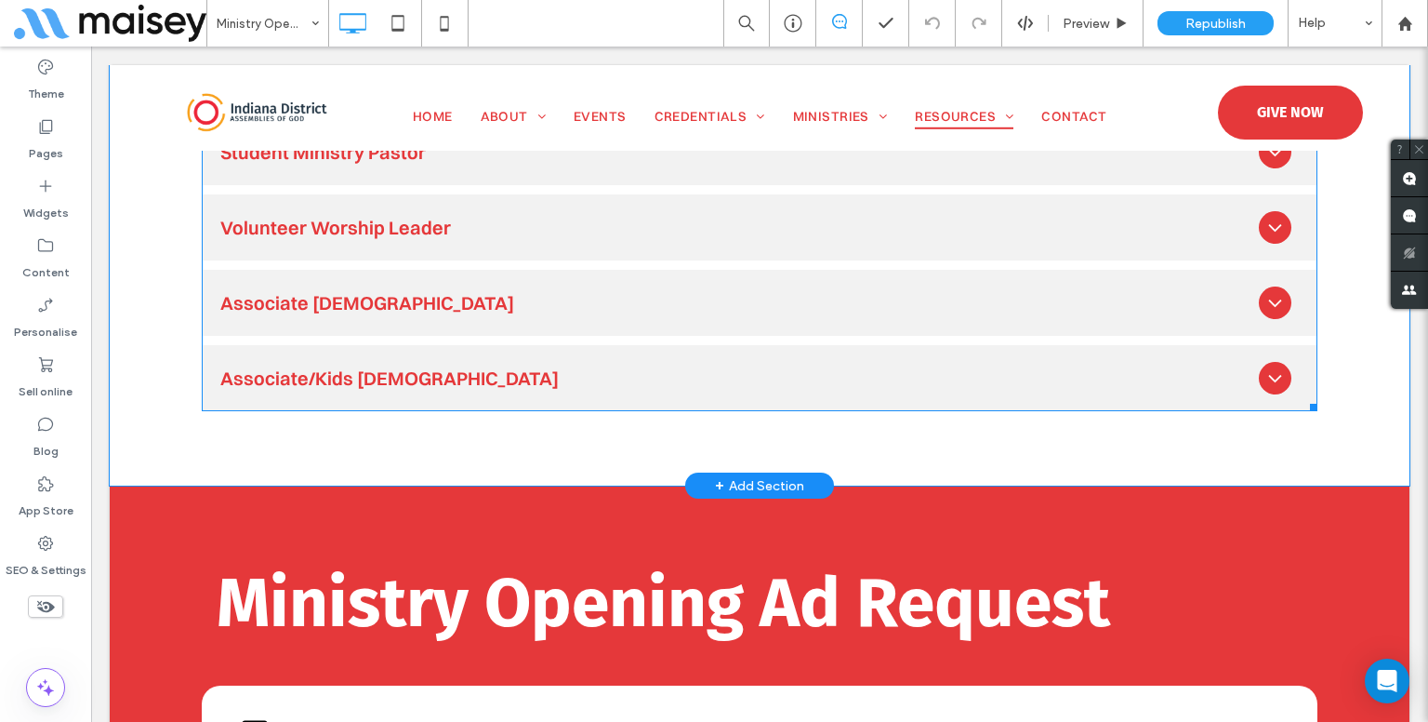
scroll to position [744, 0]
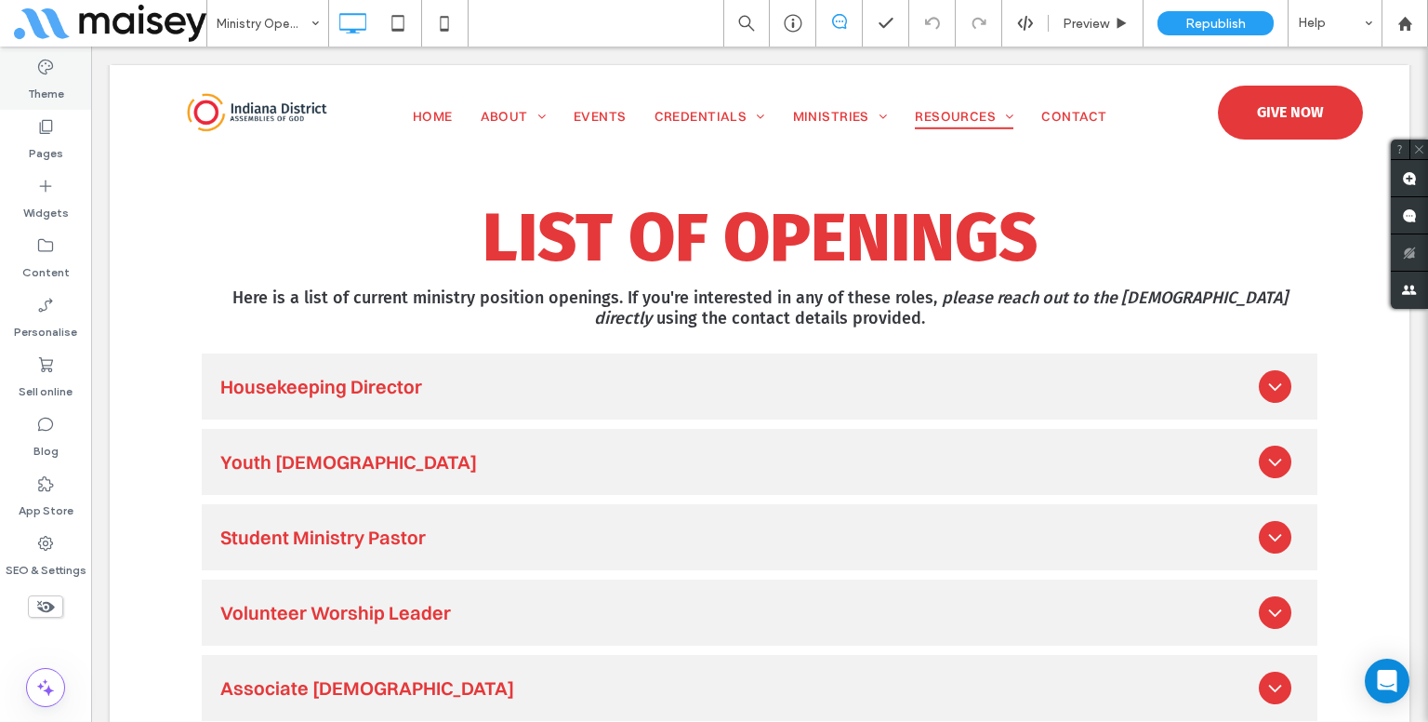
click at [42, 90] on label "Theme" at bounding box center [46, 89] width 36 height 26
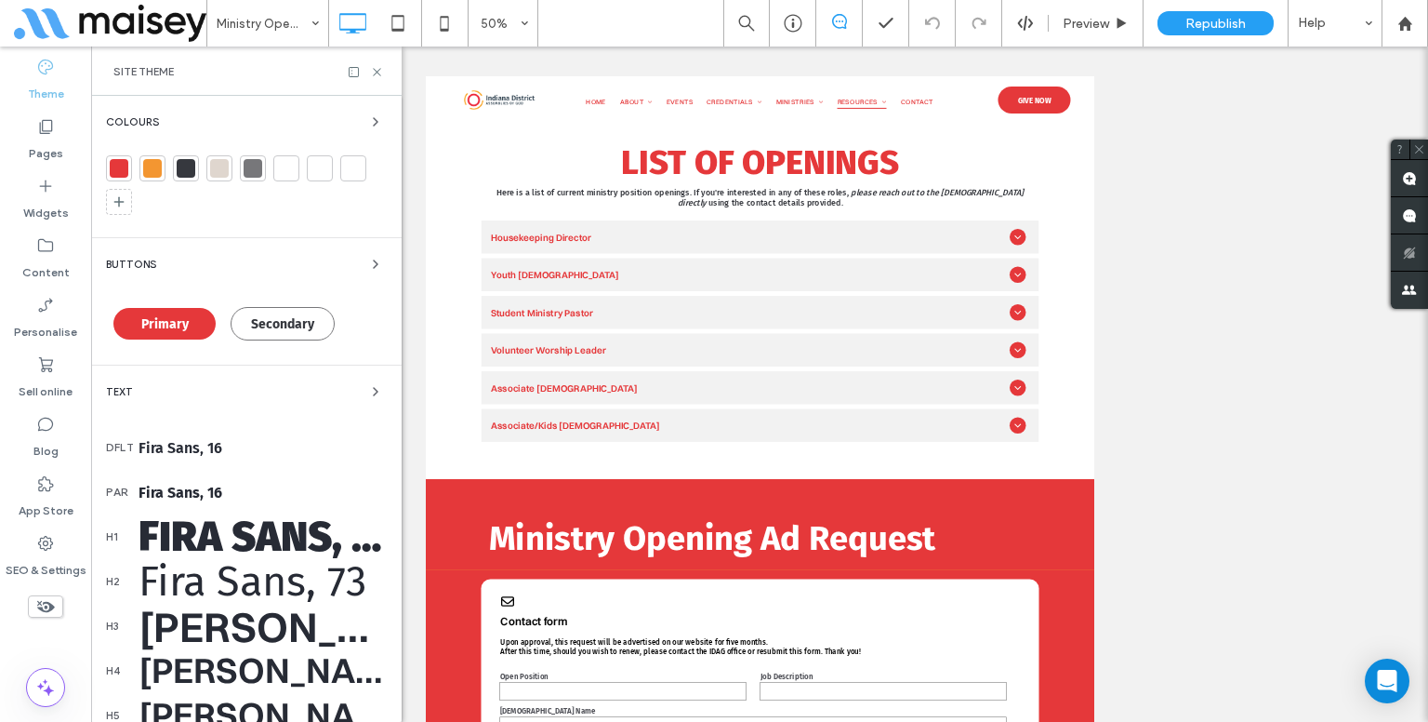
click at [227, 385] on div "Text" at bounding box center [246, 391] width 281 height 22
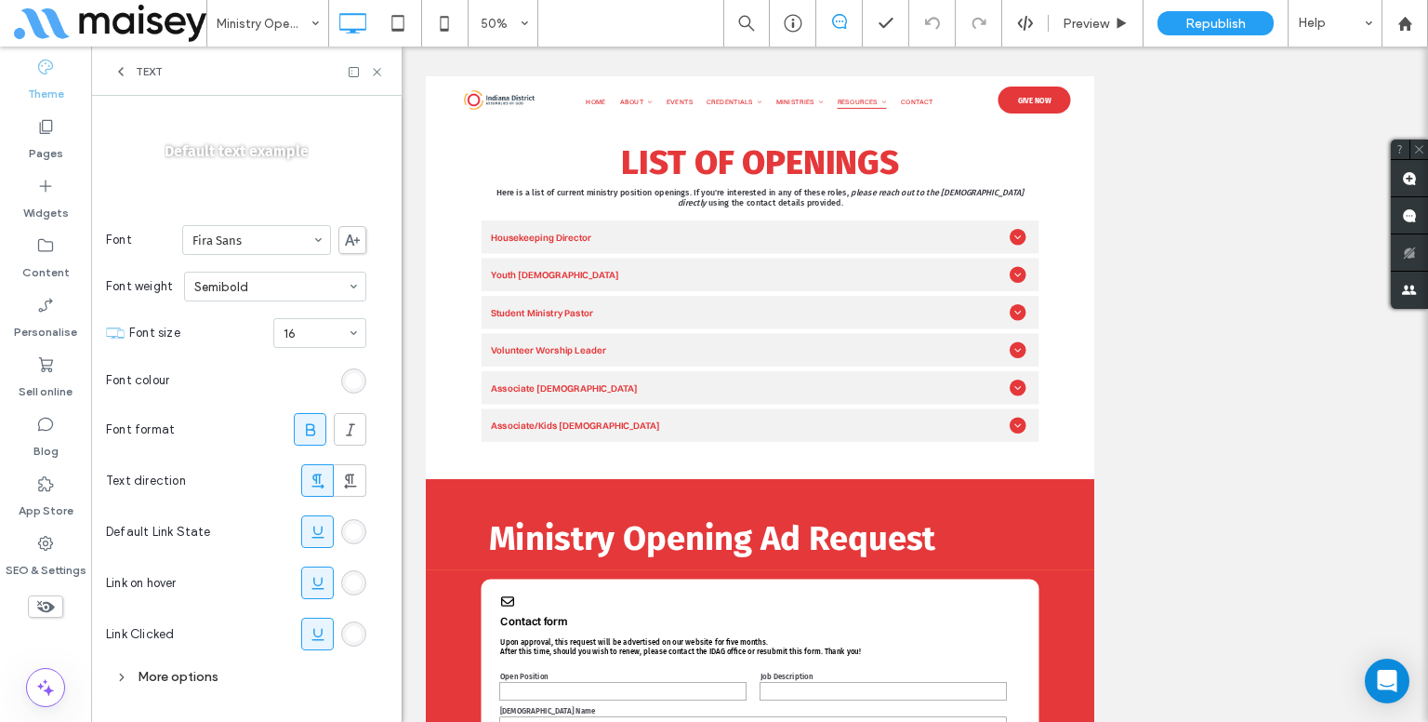
scroll to position [201, 0]
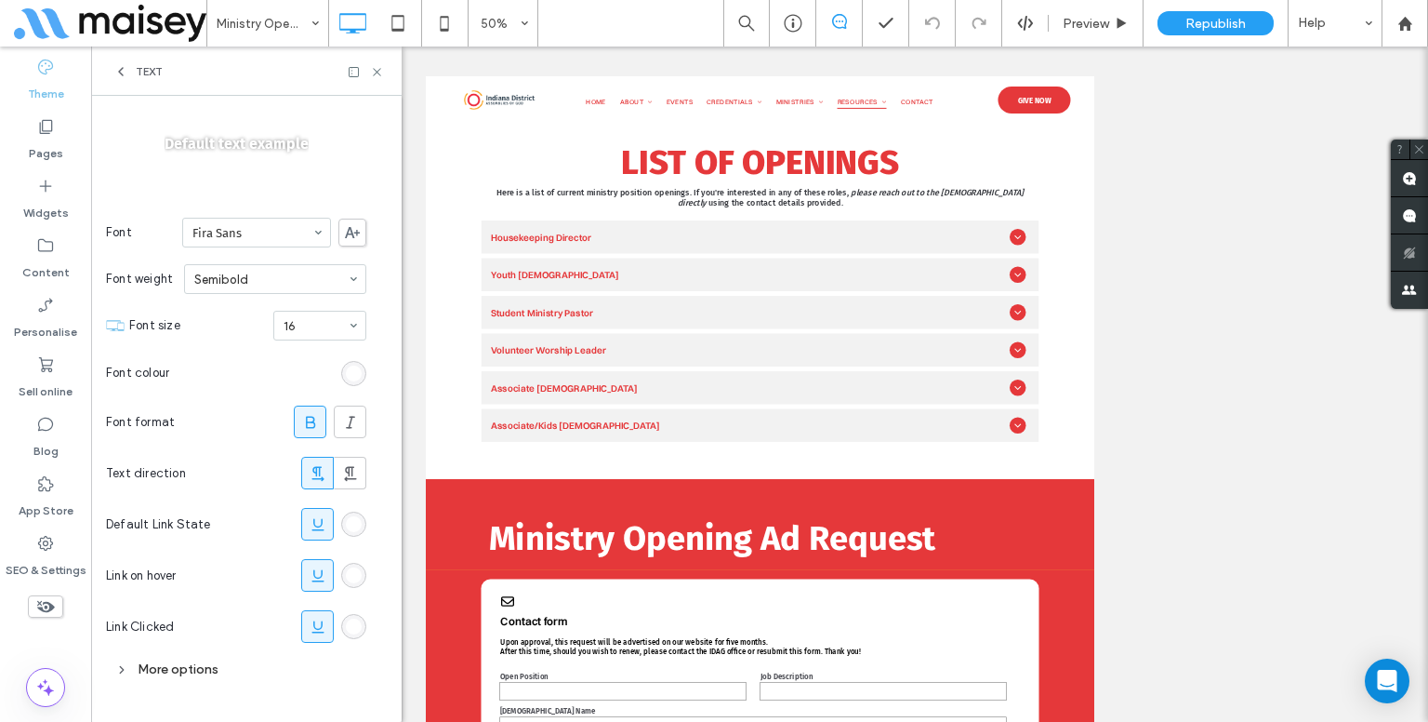
click at [145, 666] on div "More options" at bounding box center [236, 668] width 260 height 25
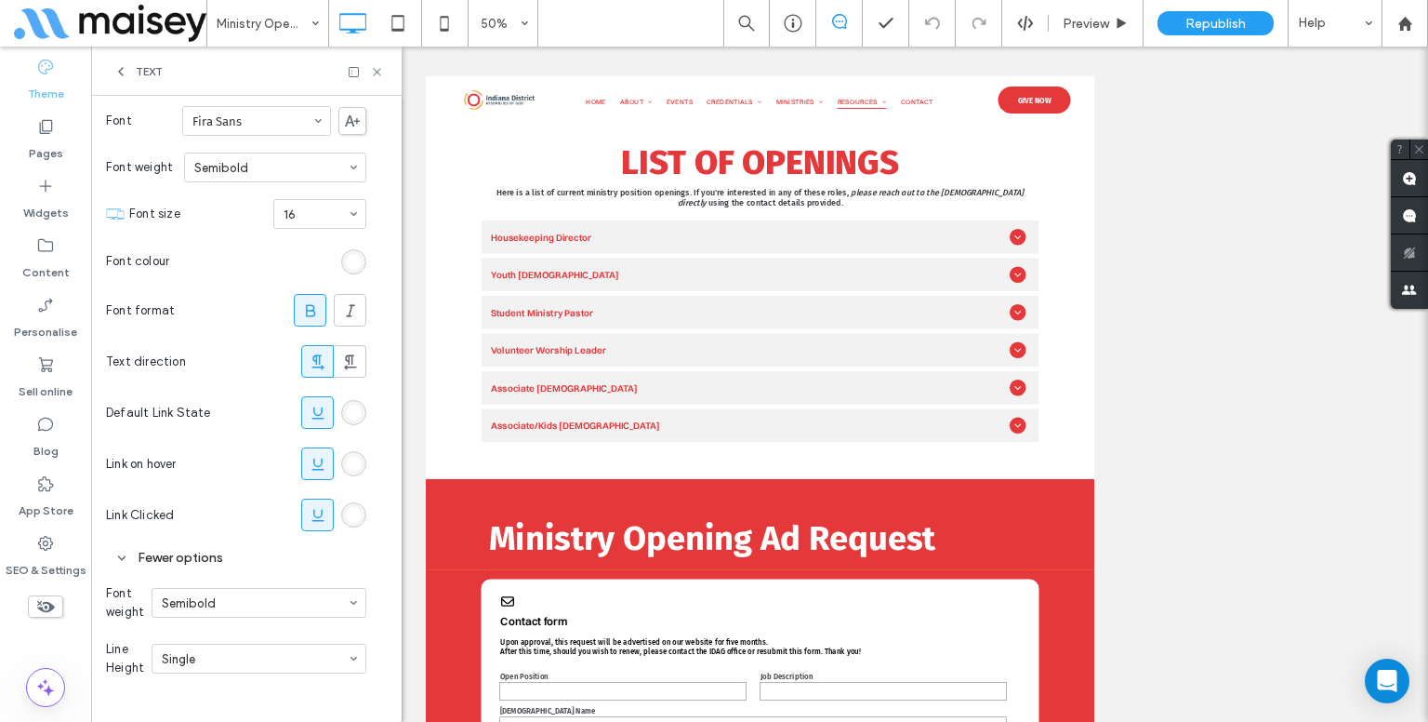
scroll to position [0, 0]
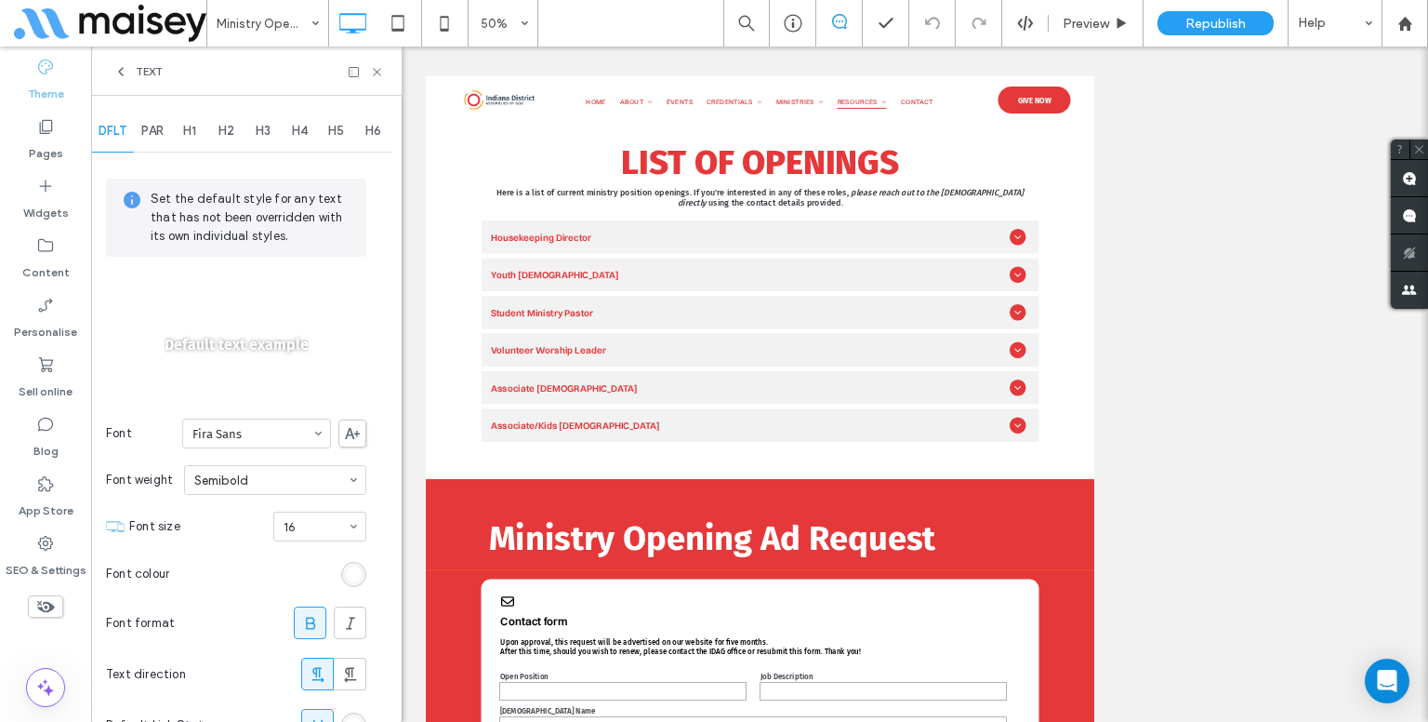
drag, startPoint x: 141, startPoint y: 71, endPoint x: 152, endPoint y: 68, distance: 10.6
click at [141, 71] on span "Text" at bounding box center [149, 71] width 27 height 15
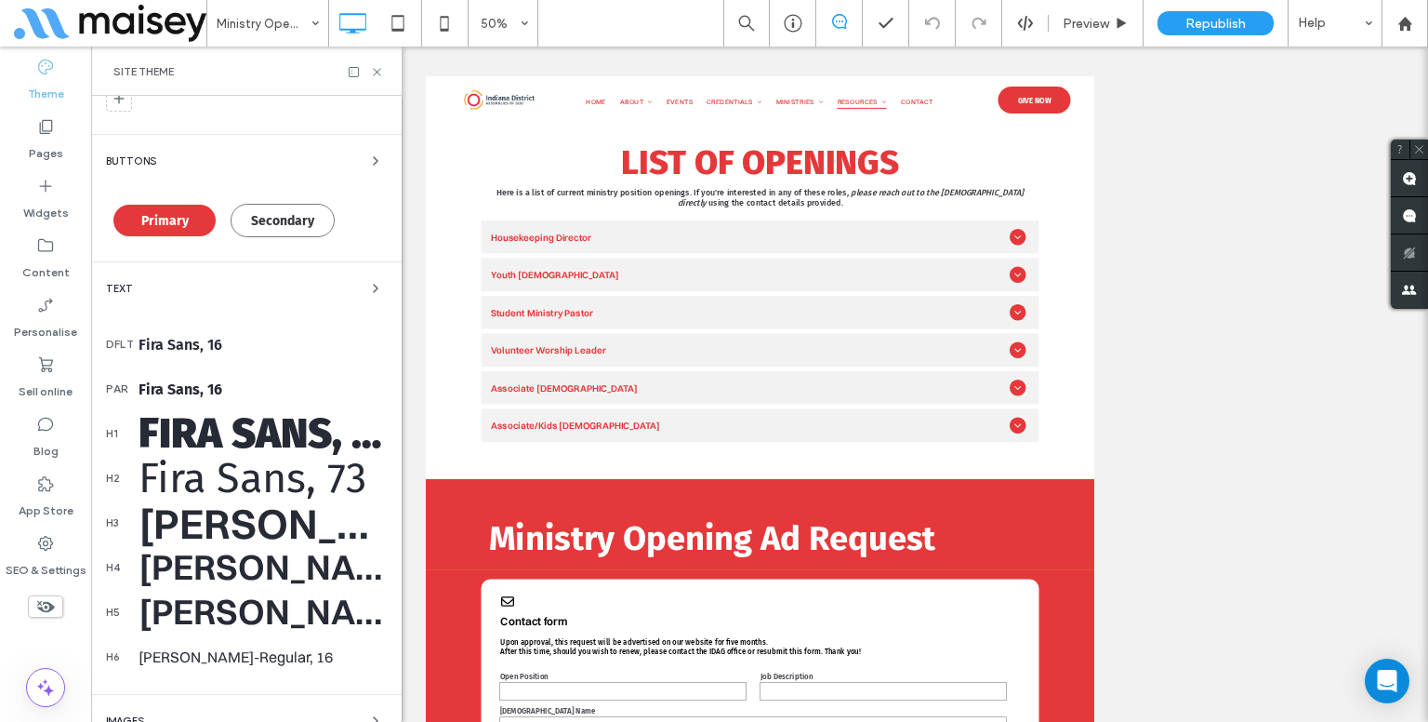
scroll to position [100, 0]
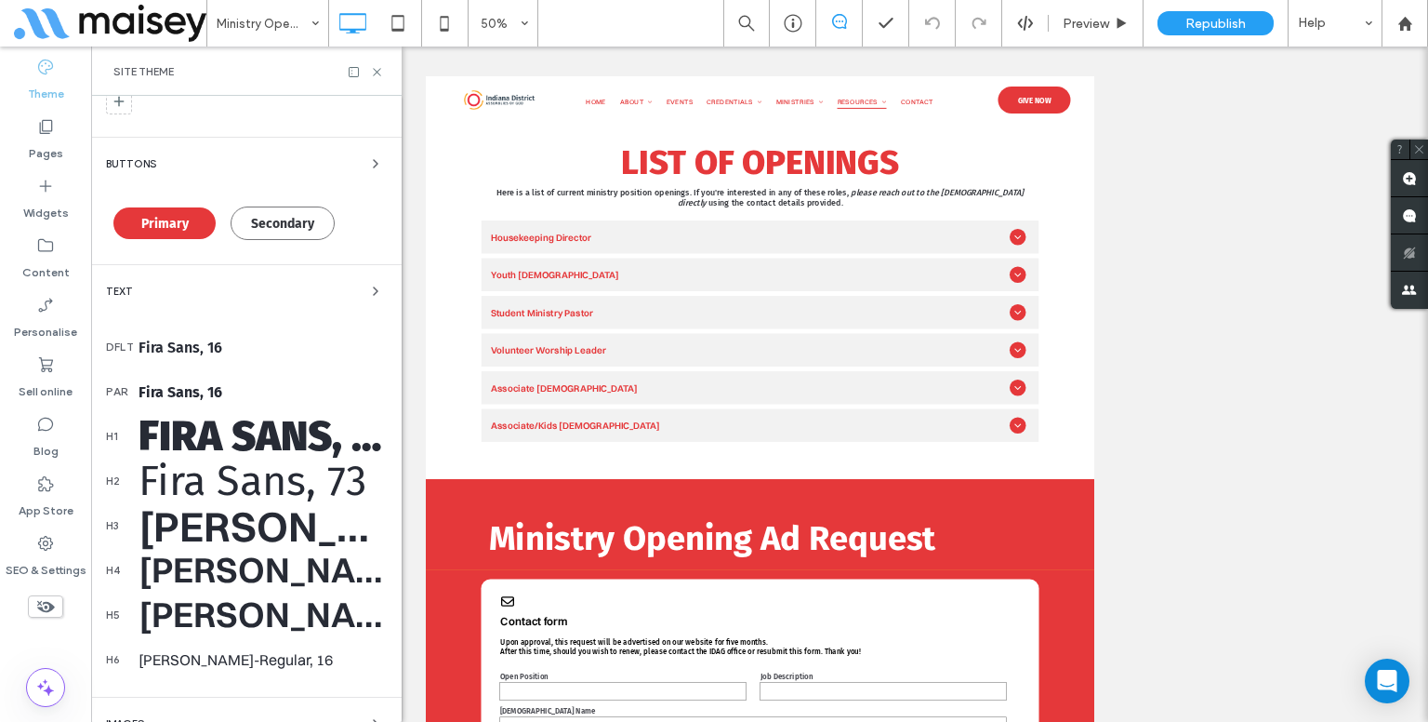
click at [164, 298] on div "Text" at bounding box center [246, 291] width 281 height 22
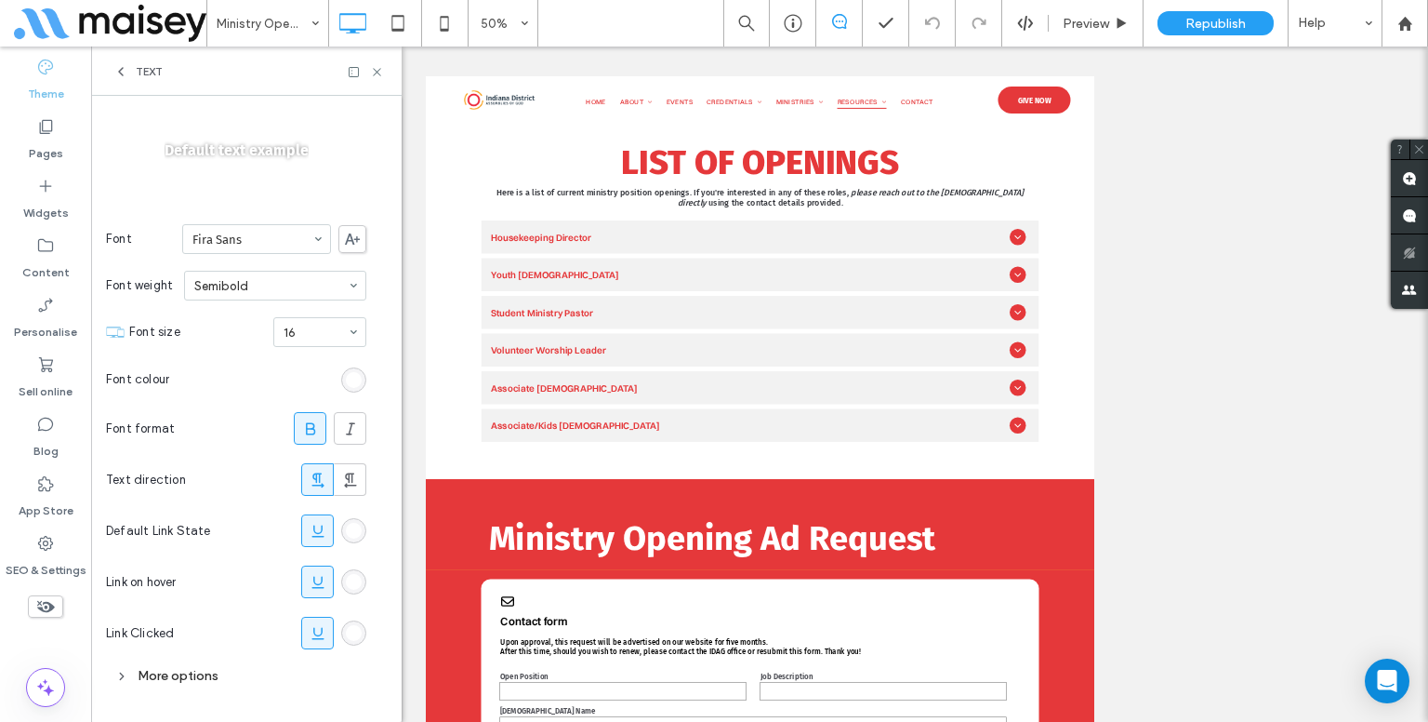
scroll to position [201, 0]
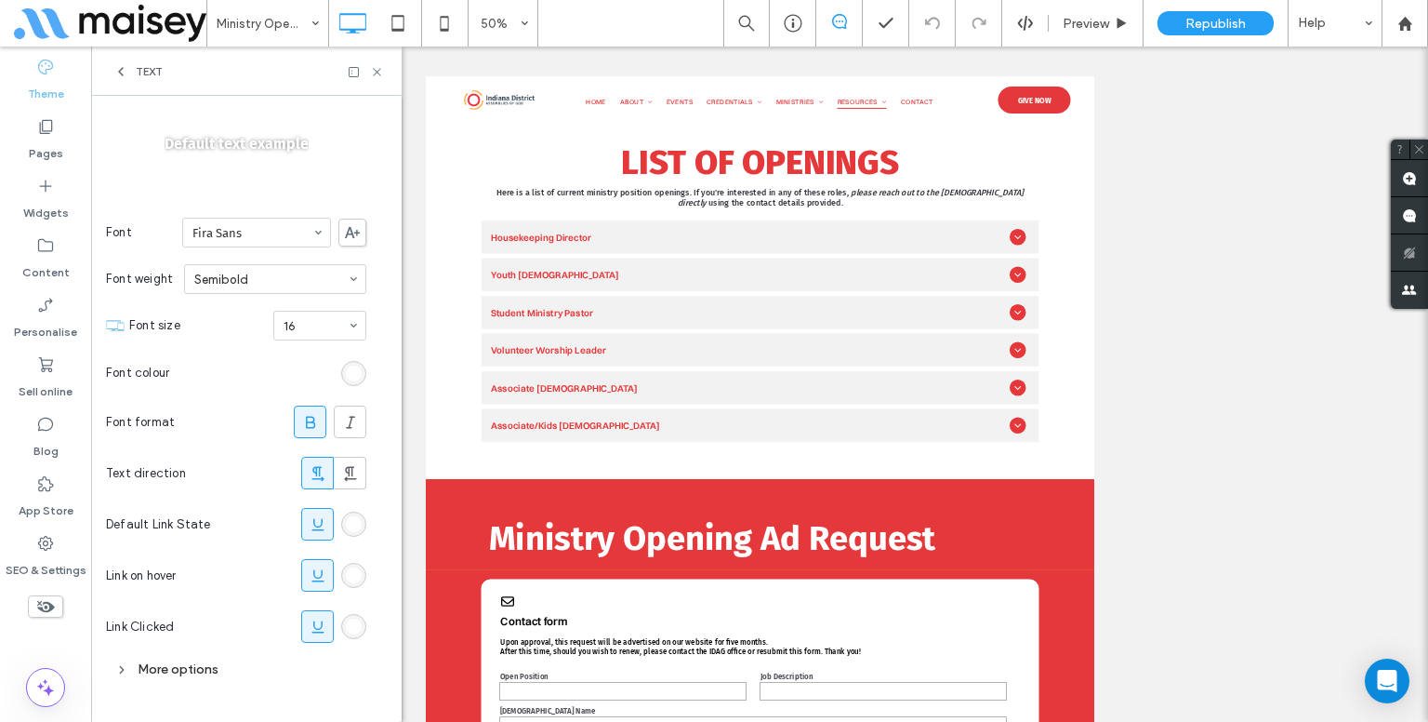
click at [170, 664] on div "More options" at bounding box center [236, 668] width 260 height 25
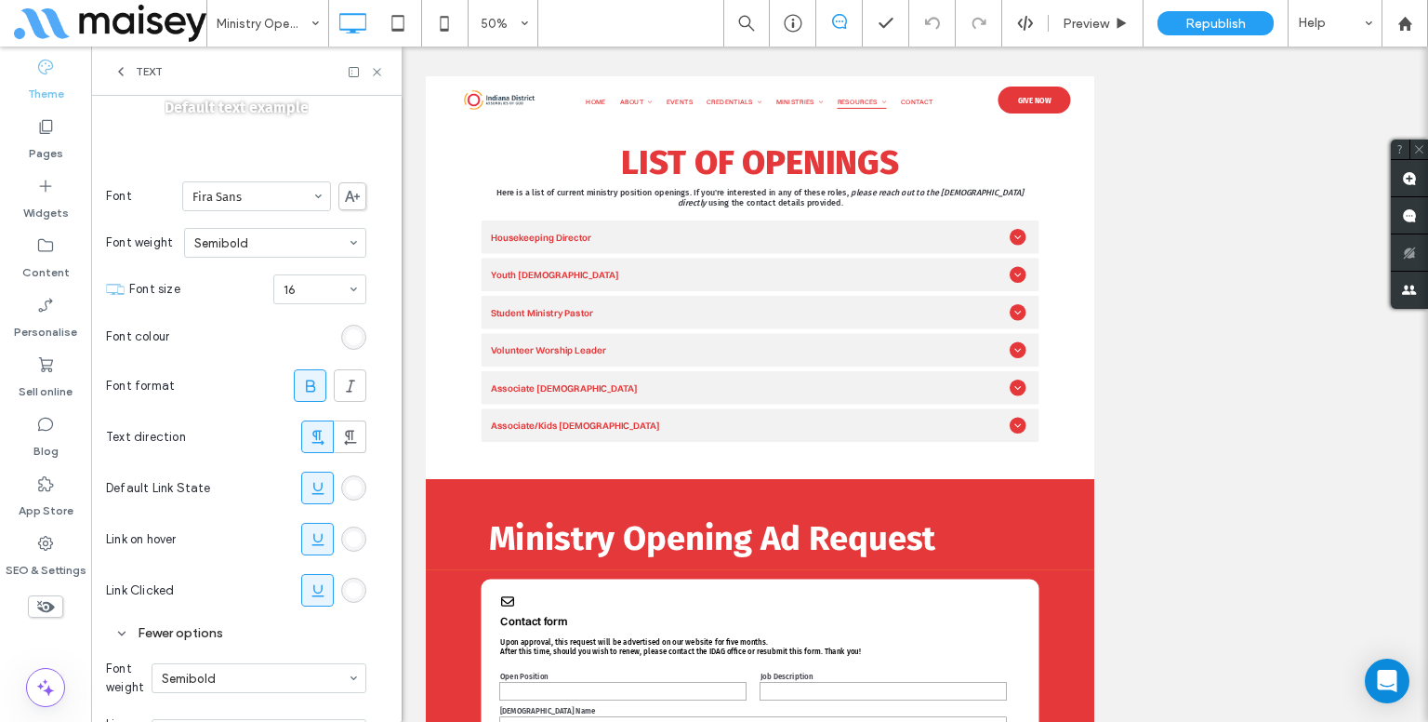
scroll to position [312, 0]
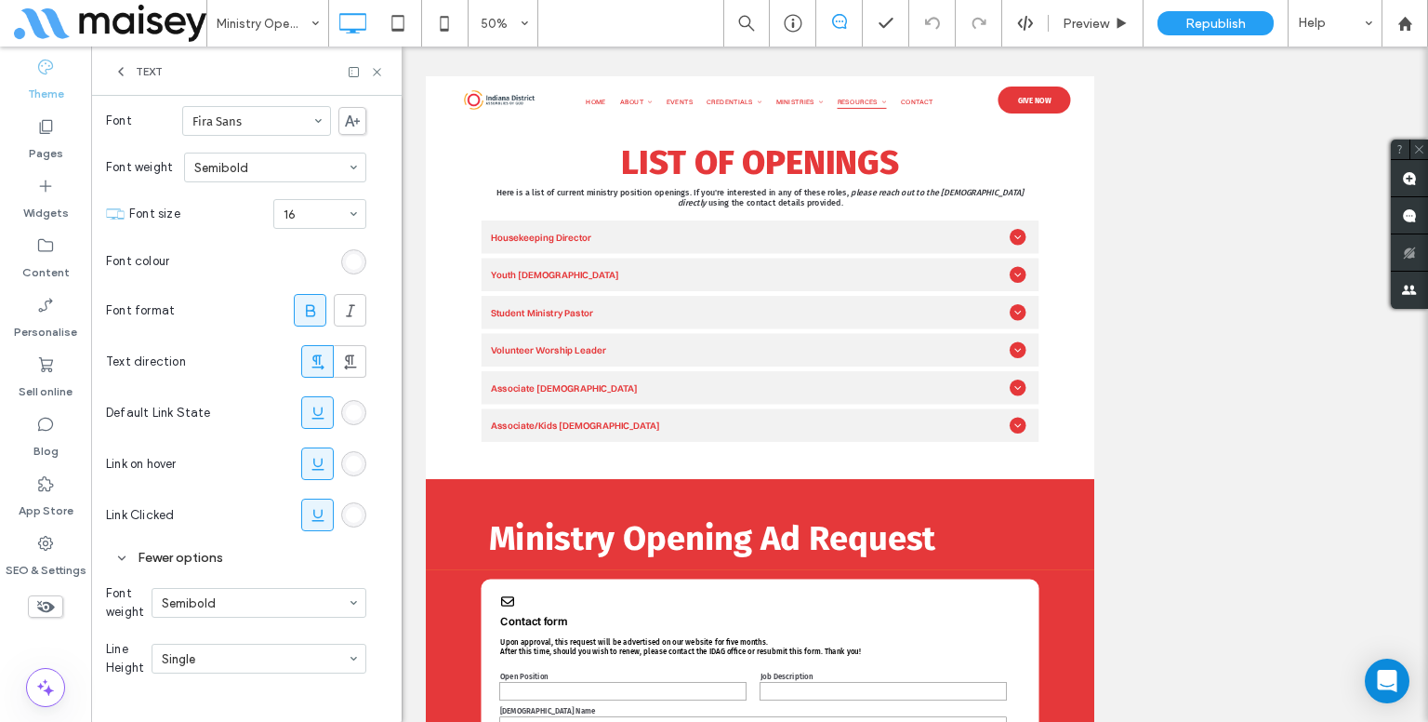
click at [362, 414] on div "rgb(255, 255, 255)" at bounding box center [353, 412] width 25 height 25
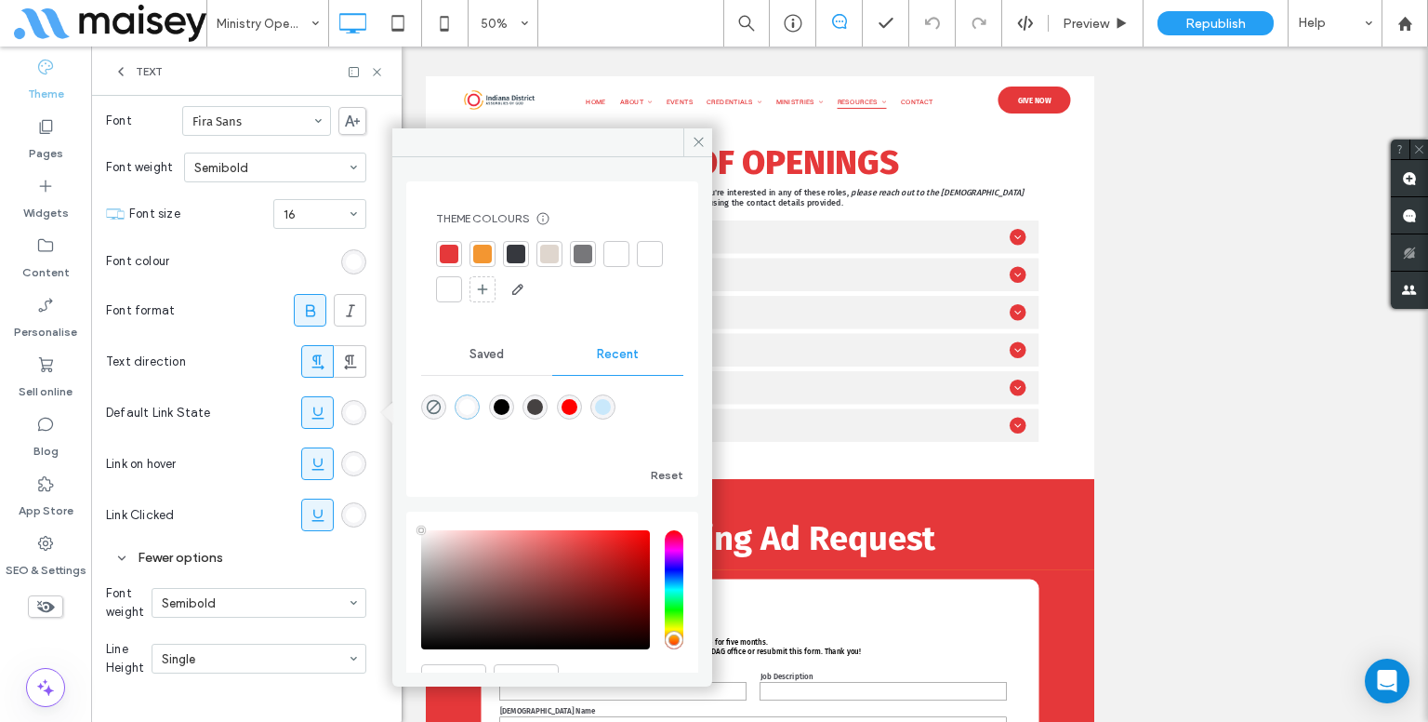
click at [497, 405] on div "rgba(0, 0, 0, 1)" at bounding box center [501, 406] width 25 height 25
type input "*******"
click at [506, 405] on div "rgba(0, 0, 0, 1)" at bounding box center [502, 407] width 16 height 16
click at [372, 73] on icon at bounding box center [377, 72] width 14 height 14
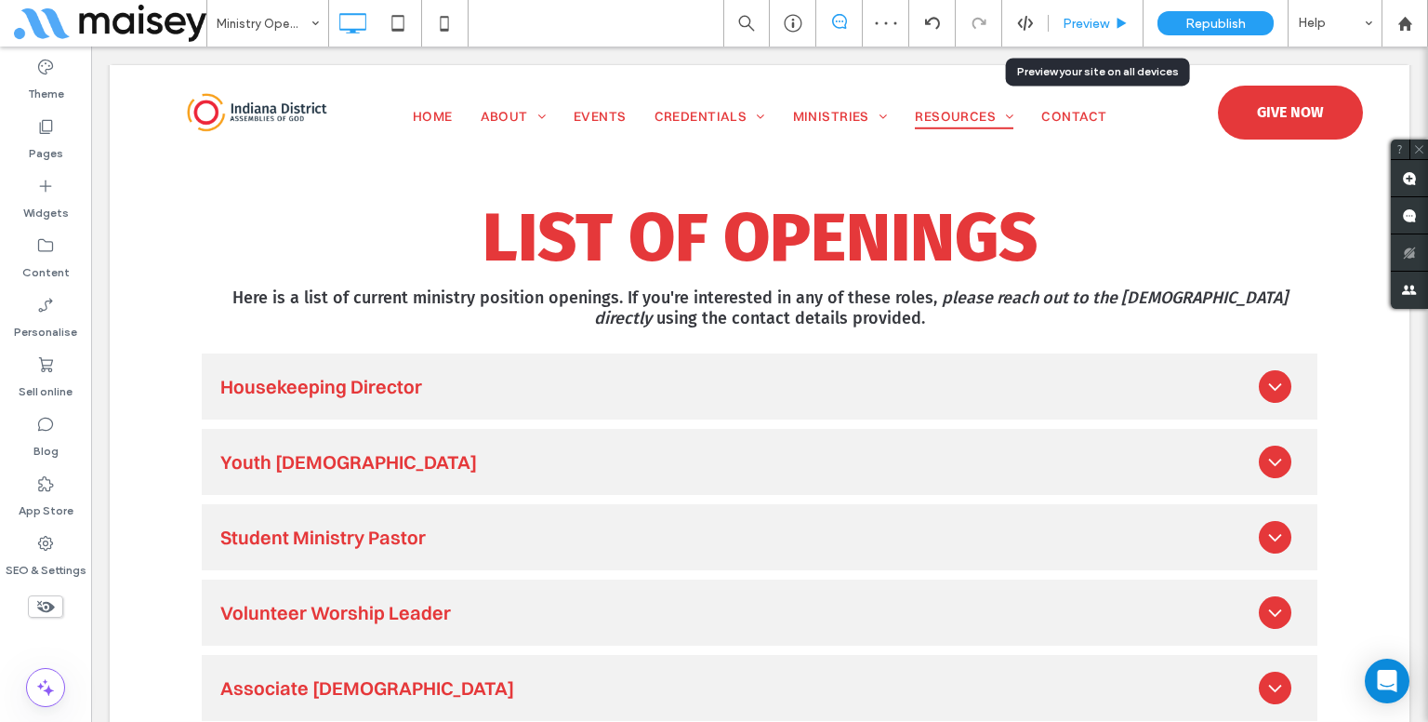
click at [1074, 22] on span "Preview" at bounding box center [1086, 24] width 46 height 16
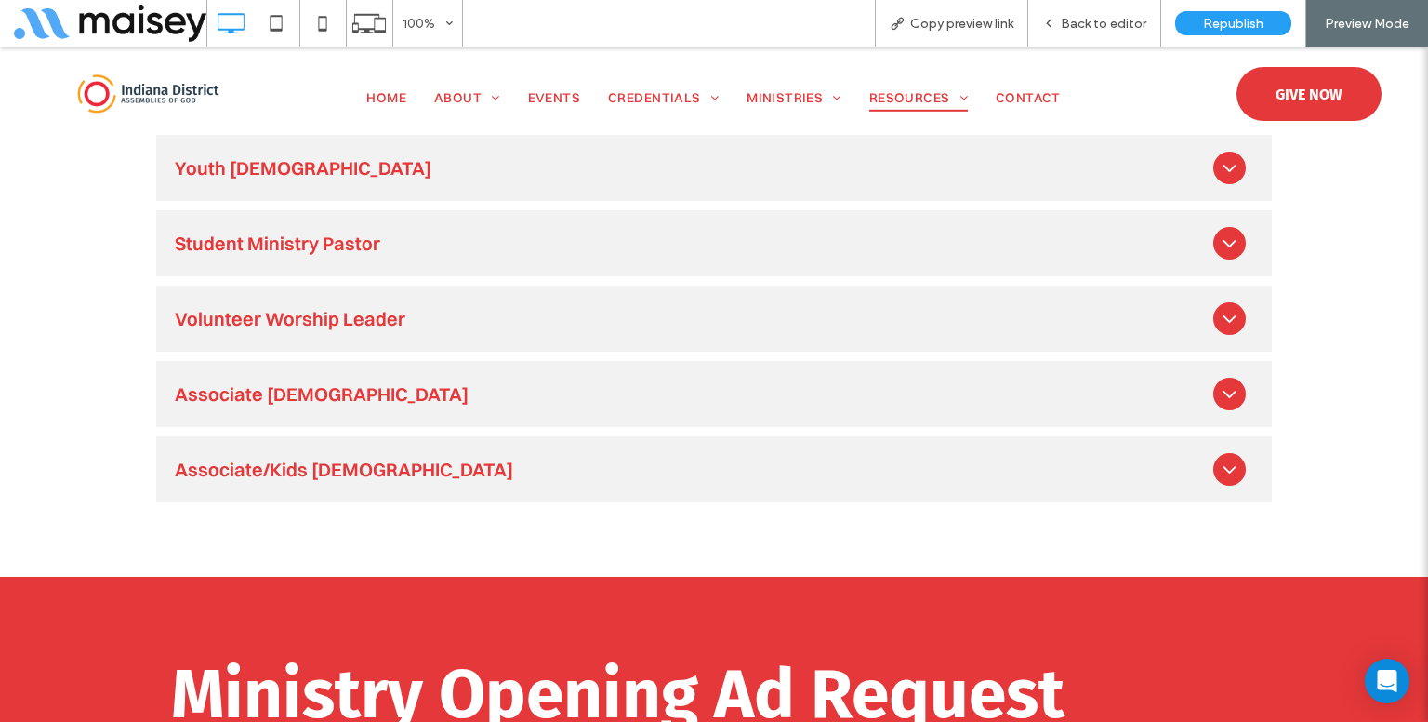
scroll to position [1023, 0]
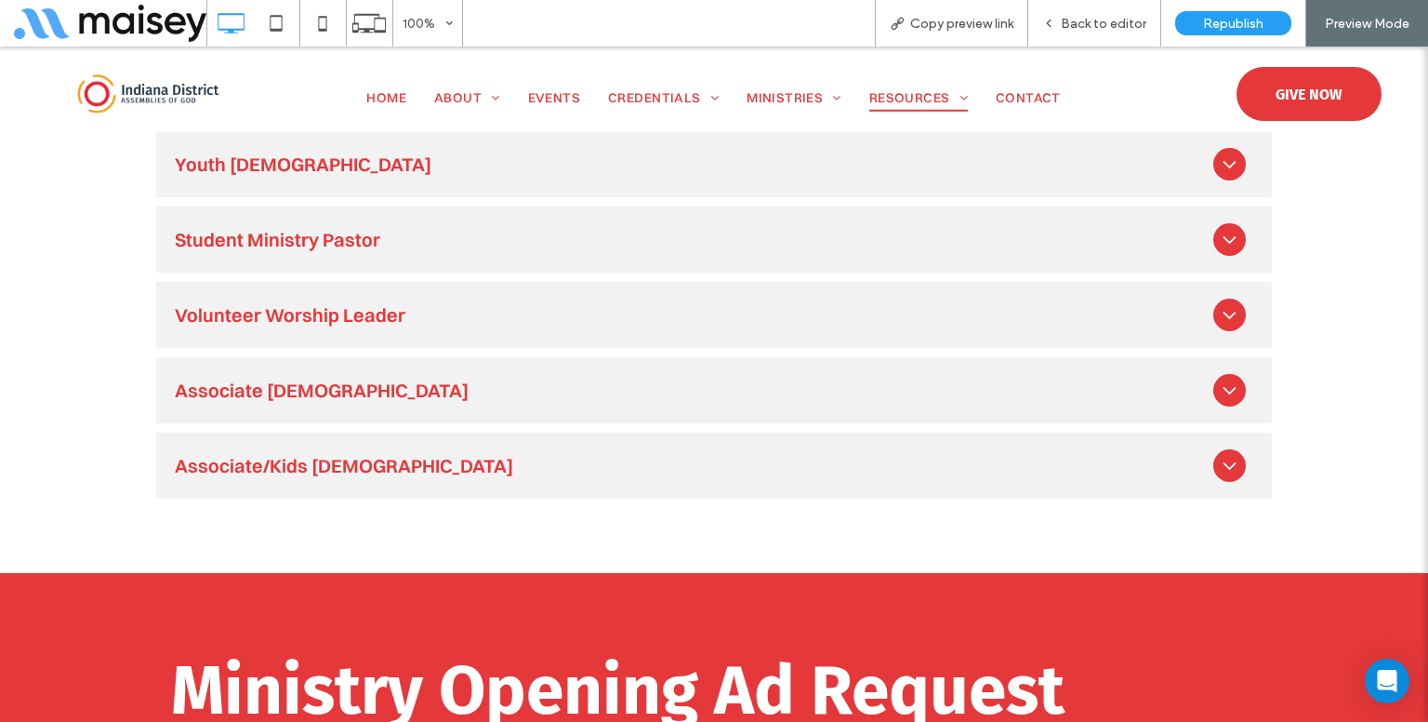
click at [282, 462] on div "Associate/Kids [DEMOGRAPHIC_DATA]" at bounding box center [714, 465] width 1116 height 66
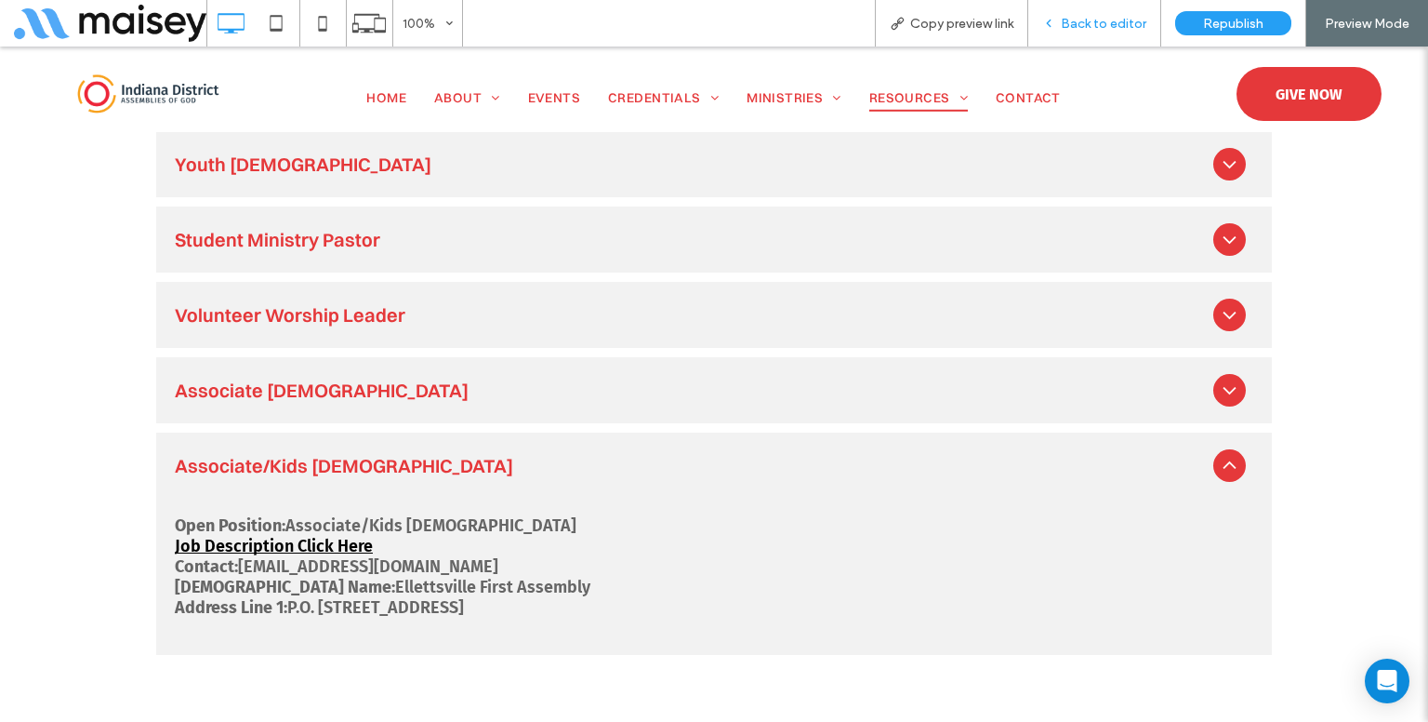
click at [1137, 34] on div "Back to editor" at bounding box center [1094, 23] width 133 height 46
click at [1055, 26] on icon at bounding box center [1048, 23] width 13 height 13
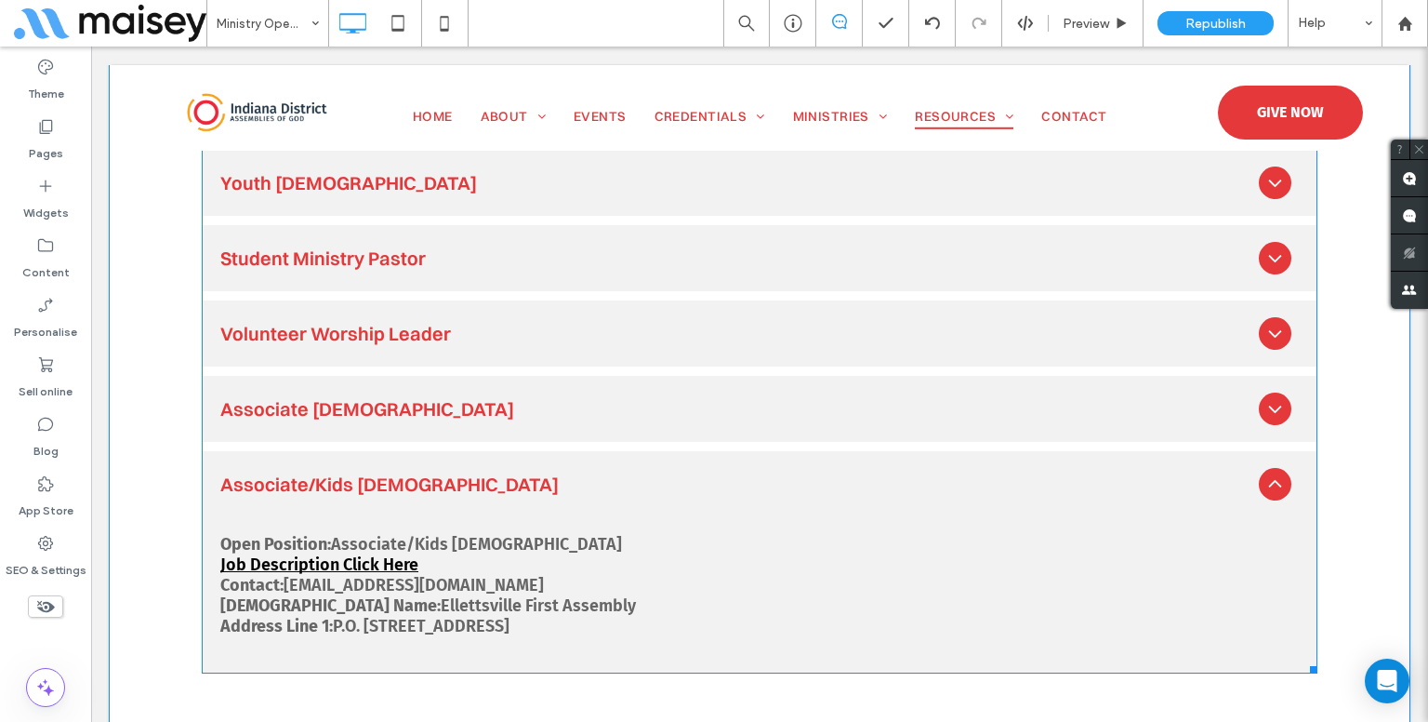
click at [474, 404] on span at bounding box center [760, 373] width 1116 height 599
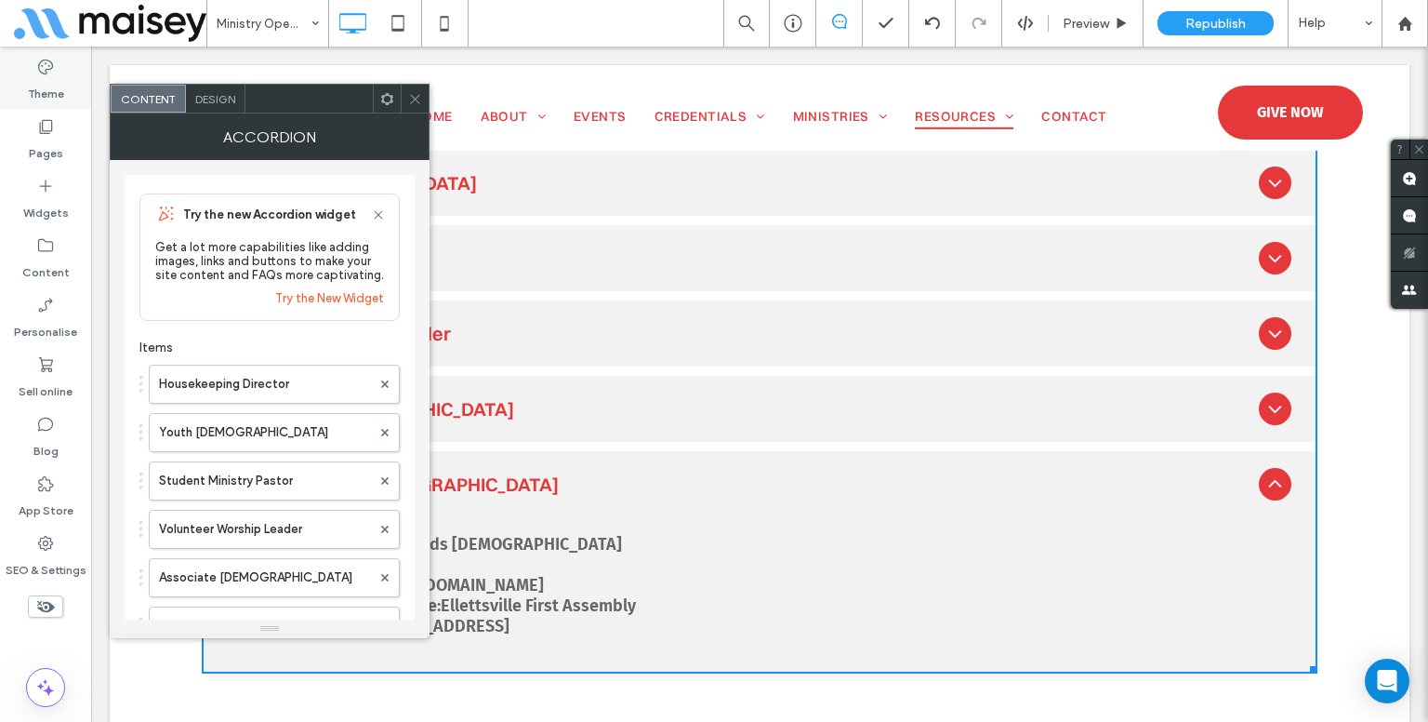
click at [84, 90] on div "Theme" at bounding box center [45, 80] width 91 height 60
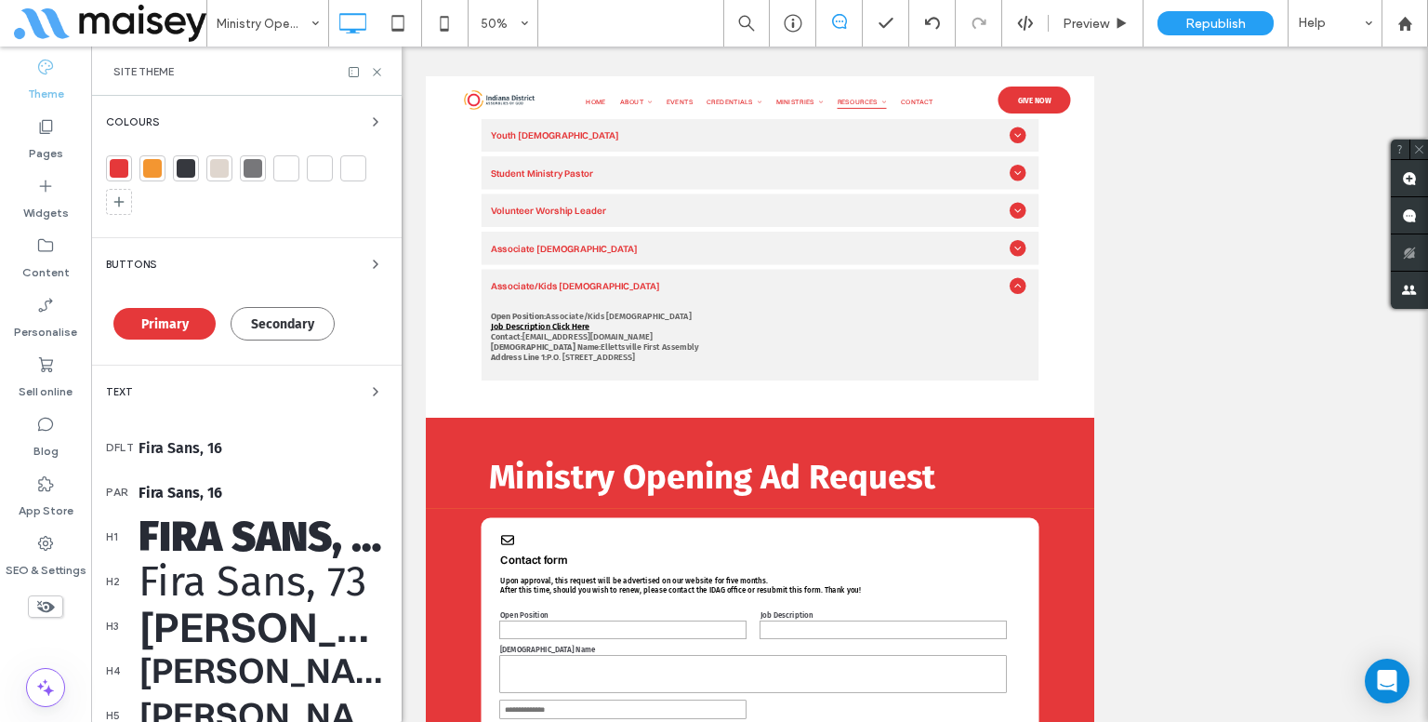
click at [177, 374] on div "Colours Buttons Primary Secondary Text dflt Fira Sans, 16 par Fira Sans, 16 h1 …" at bounding box center [246, 553] width 311 height 914
click at [177, 380] on div "Text" at bounding box center [246, 391] width 281 height 22
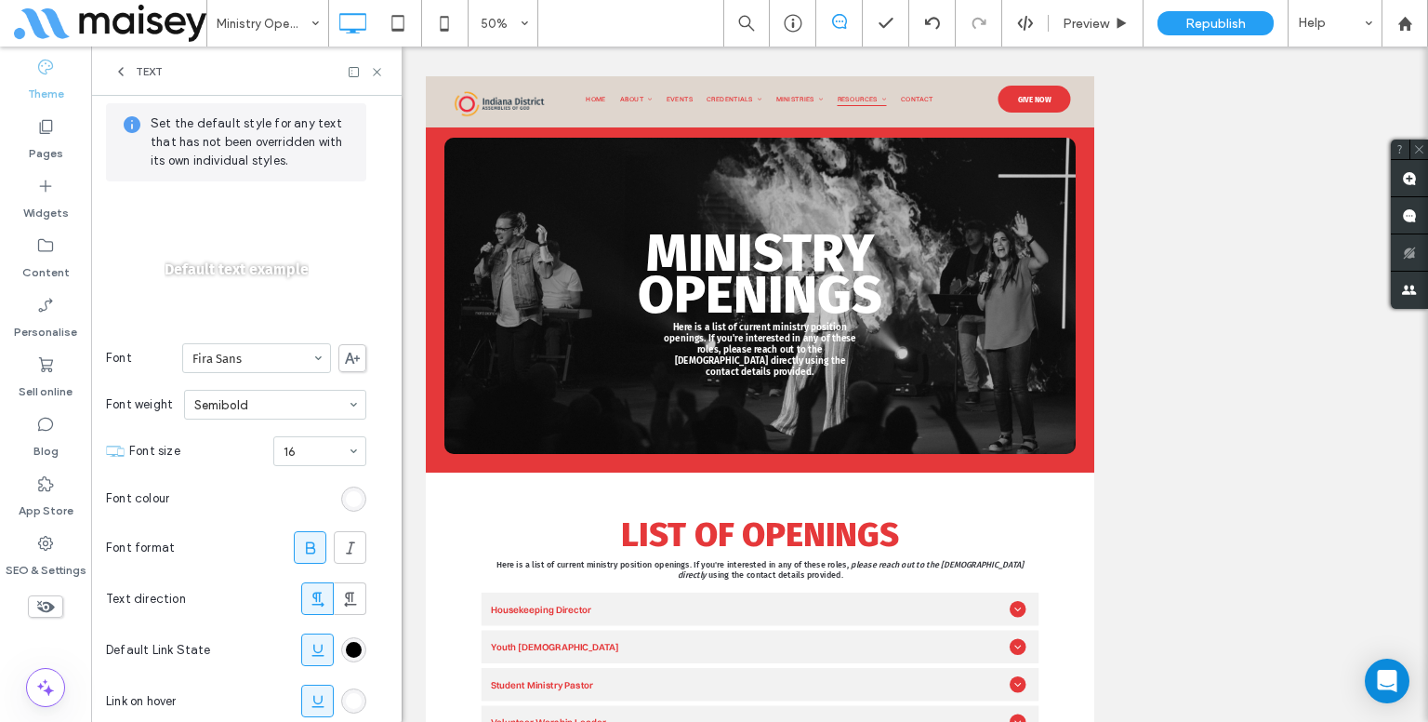
scroll to position [201, 0]
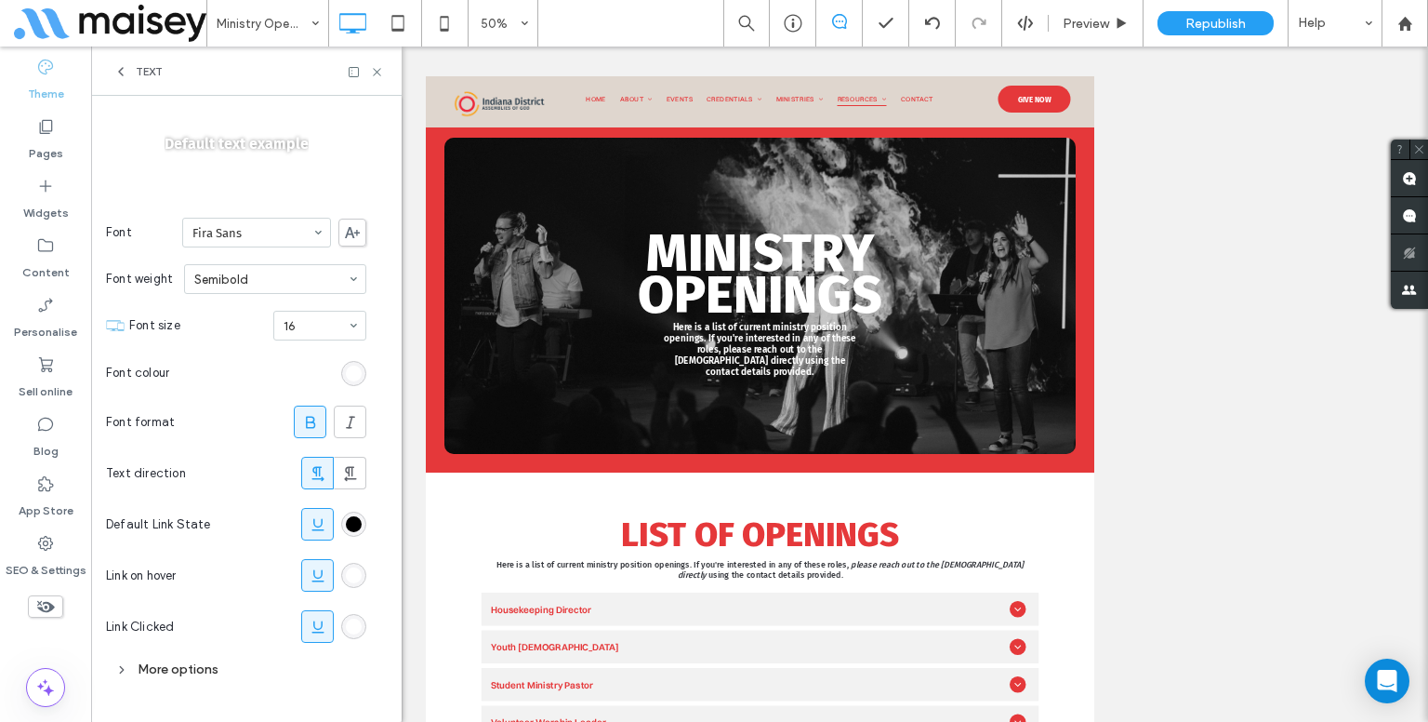
click at [354, 577] on div "rgb(255, 255, 255)" at bounding box center [354, 575] width 16 height 16
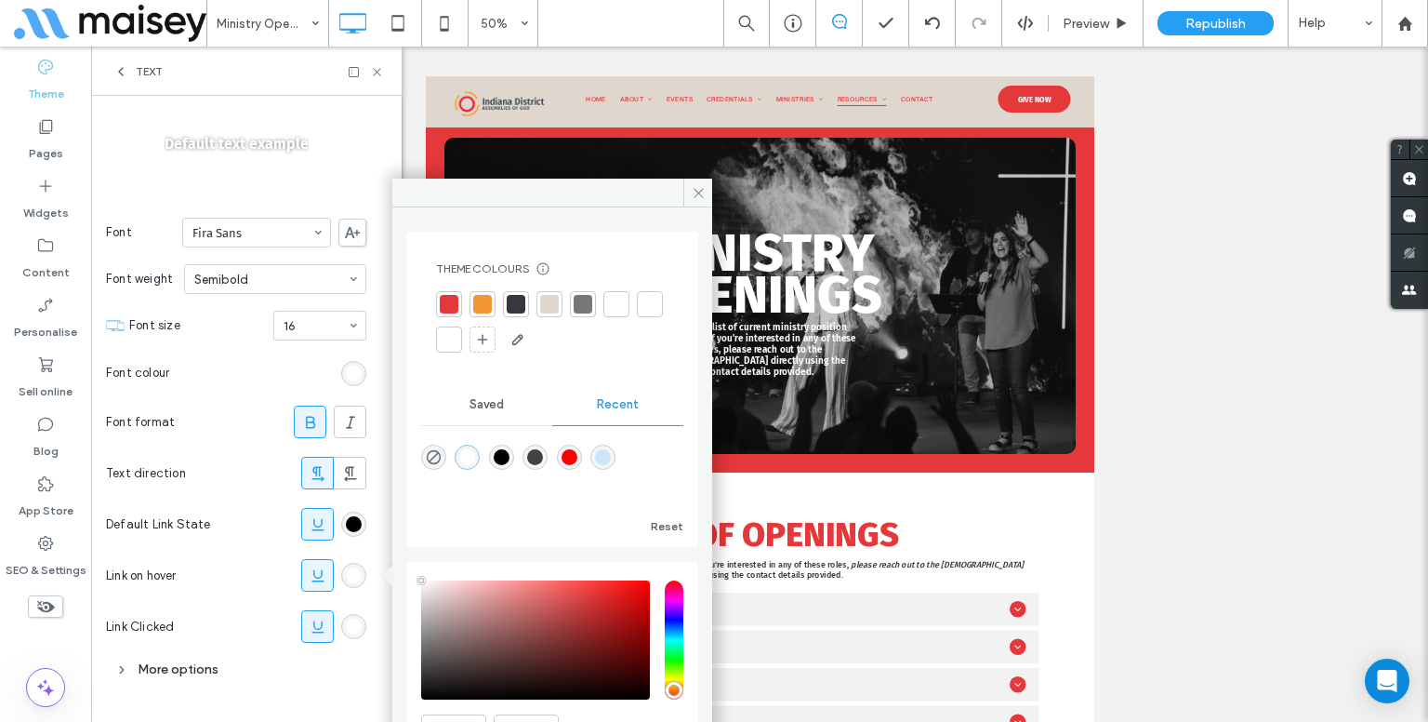
click at [354, 577] on div "rgb(255, 255, 255)" at bounding box center [354, 575] width 16 height 16
click at [510, 455] on div "rgba(0, 0, 0, 1)" at bounding box center [502, 457] width 16 height 16
type input "*******"
click at [361, 618] on div "rgb(255, 255, 255)" at bounding box center [354, 626] width 16 height 16
click at [514, 458] on div "rgba(0, 0, 0, 1)" at bounding box center [501, 456] width 25 height 25
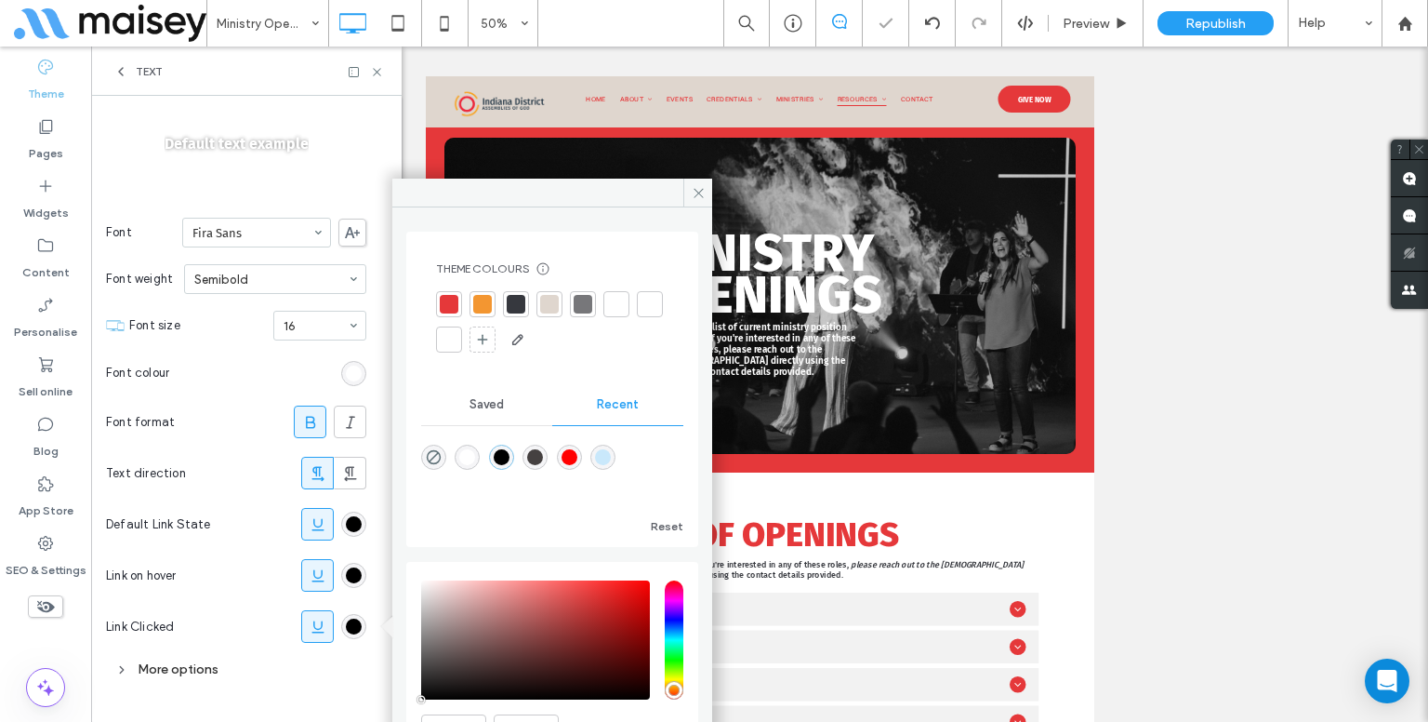
type input "*******"
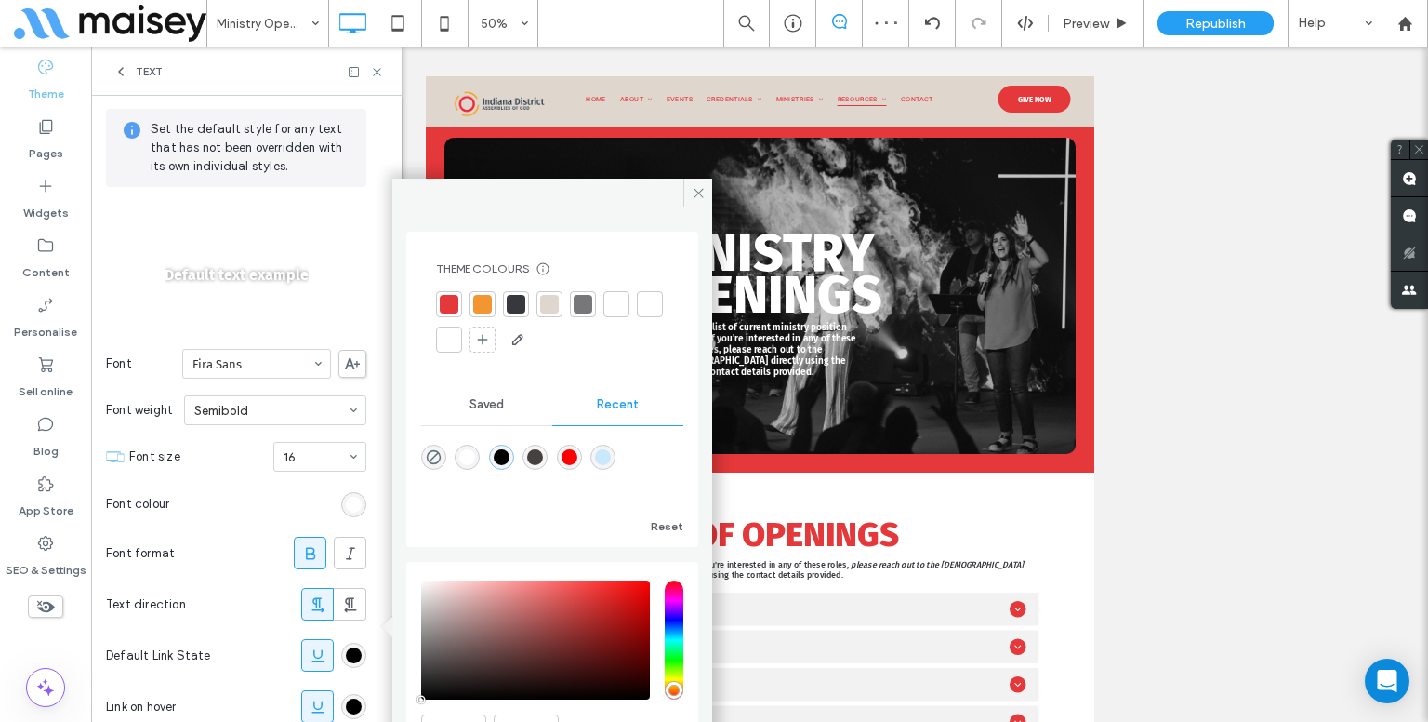
scroll to position [15, 0]
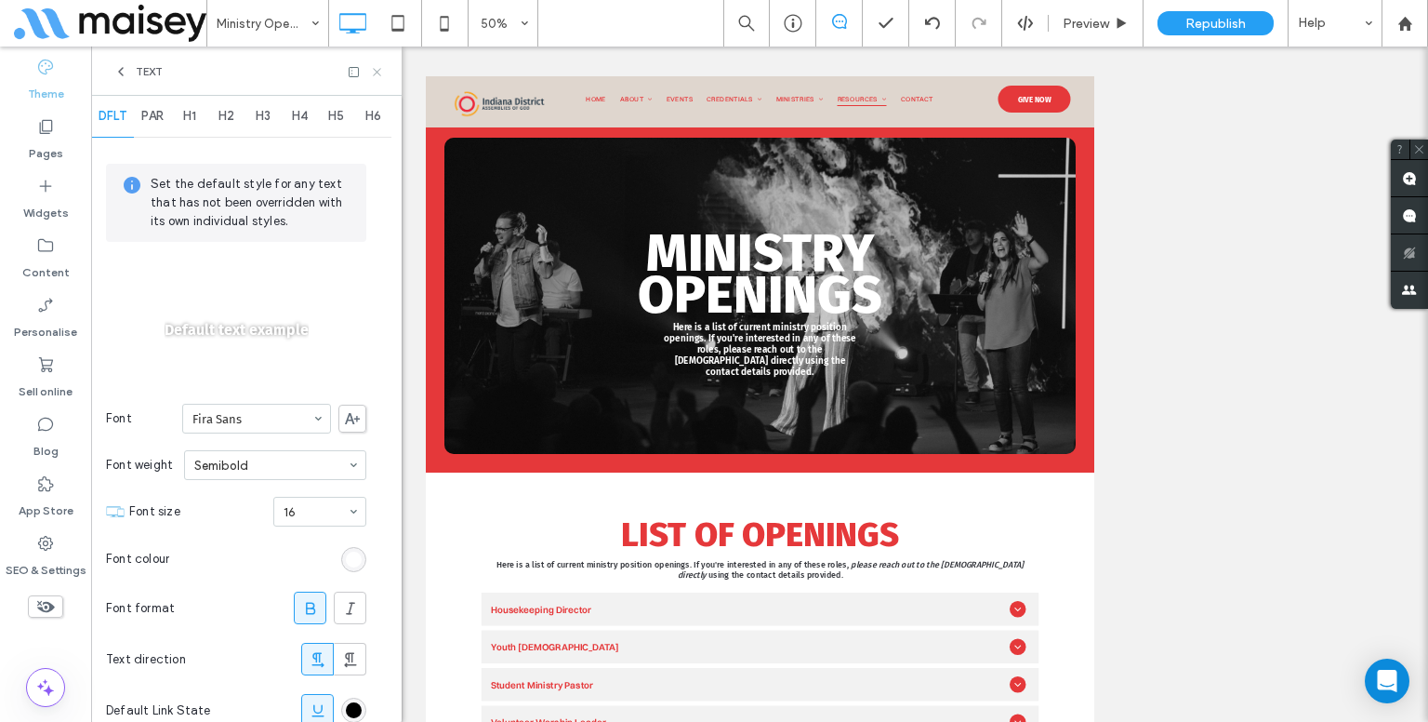
click at [376, 72] on icon at bounding box center [377, 72] width 14 height 14
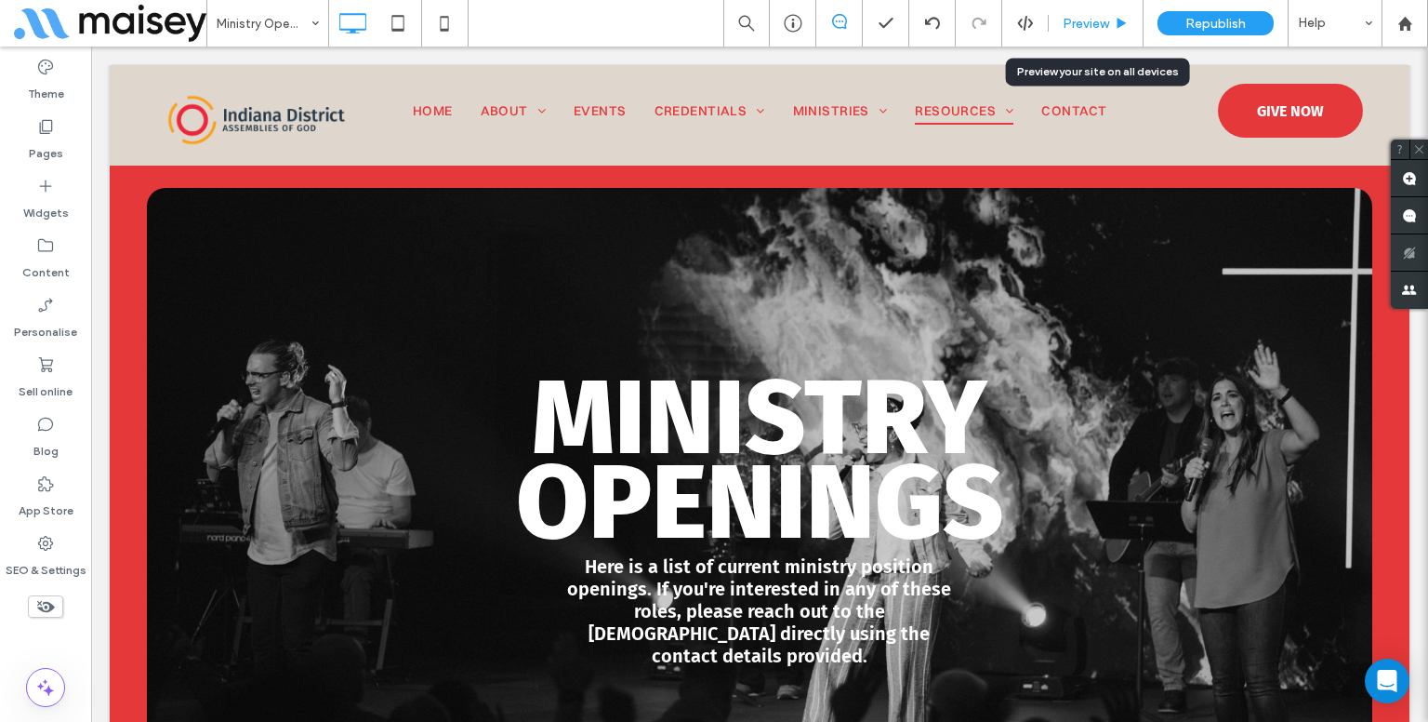
click at [1079, 14] on div "Preview" at bounding box center [1096, 23] width 95 height 46
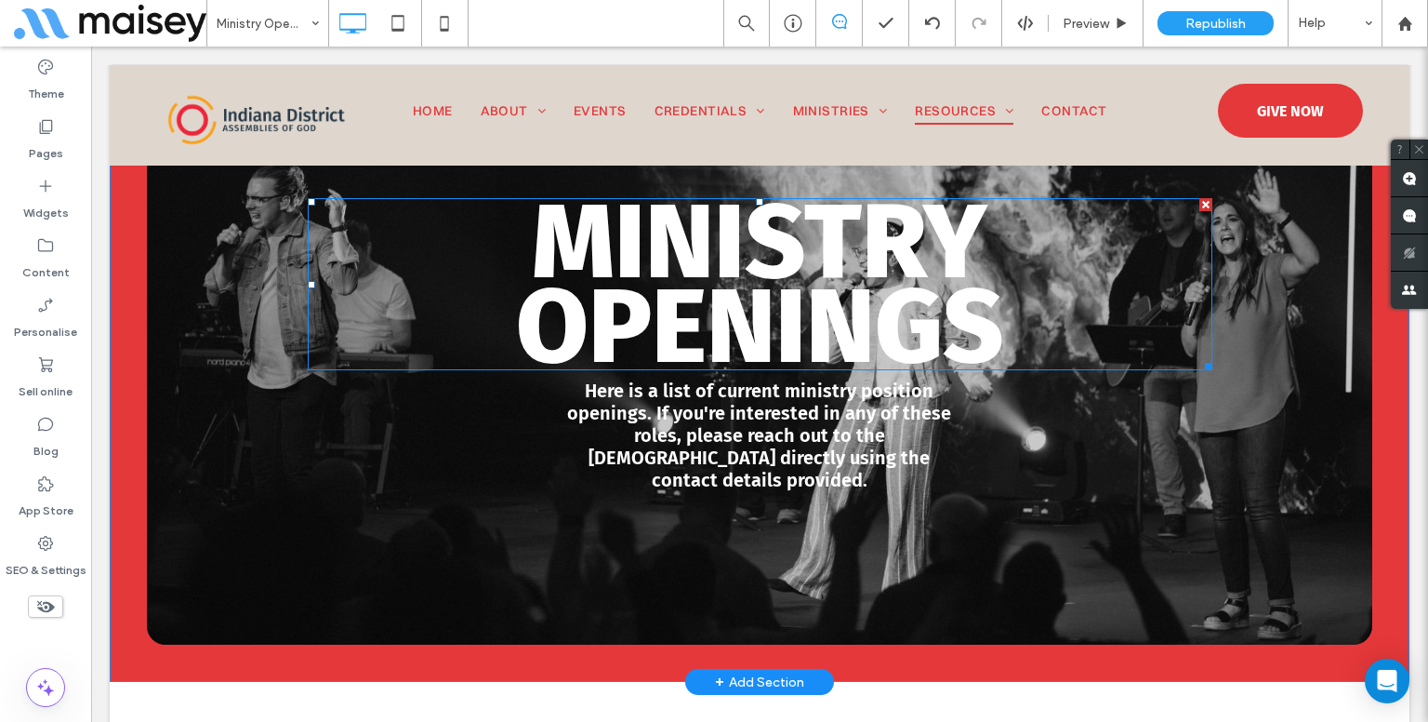
scroll to position [279, 0]
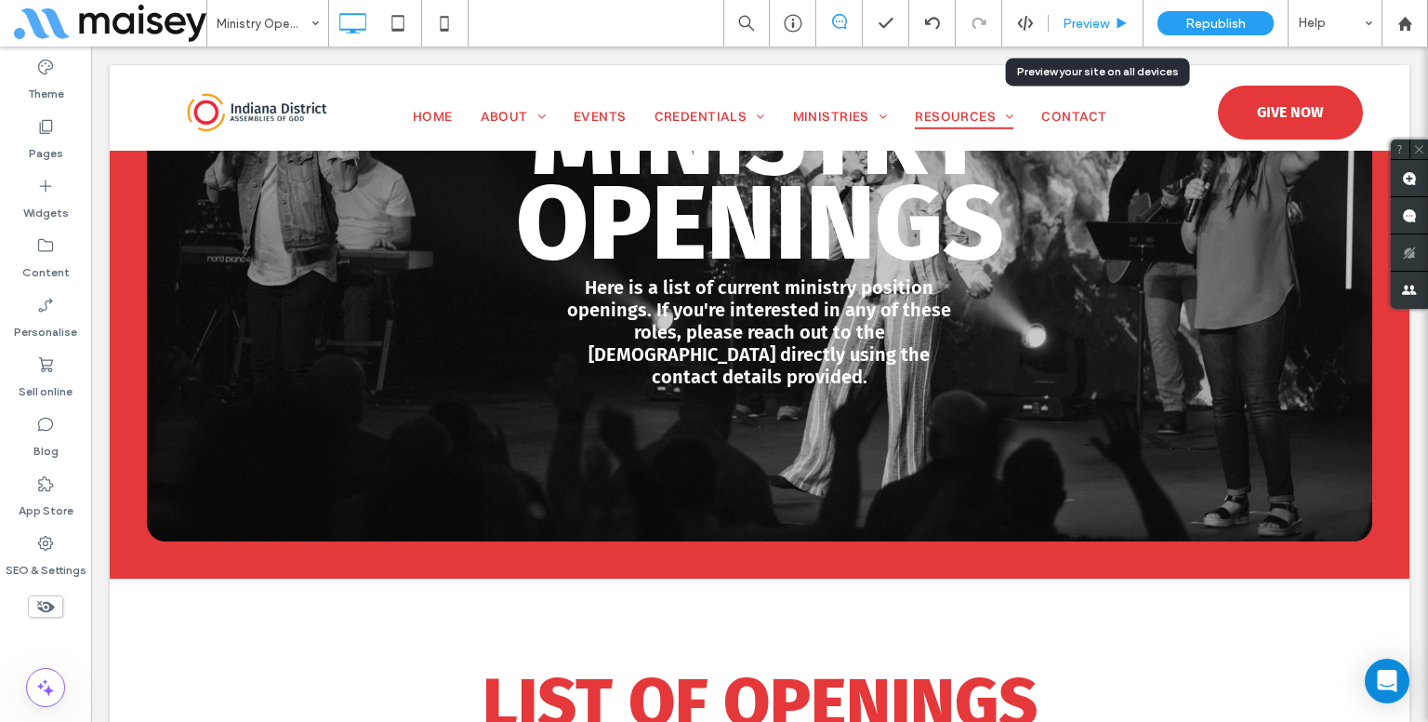
click at [1074, 20] on span "Preview" at bounding box center [1086, 24] width 46 height 16
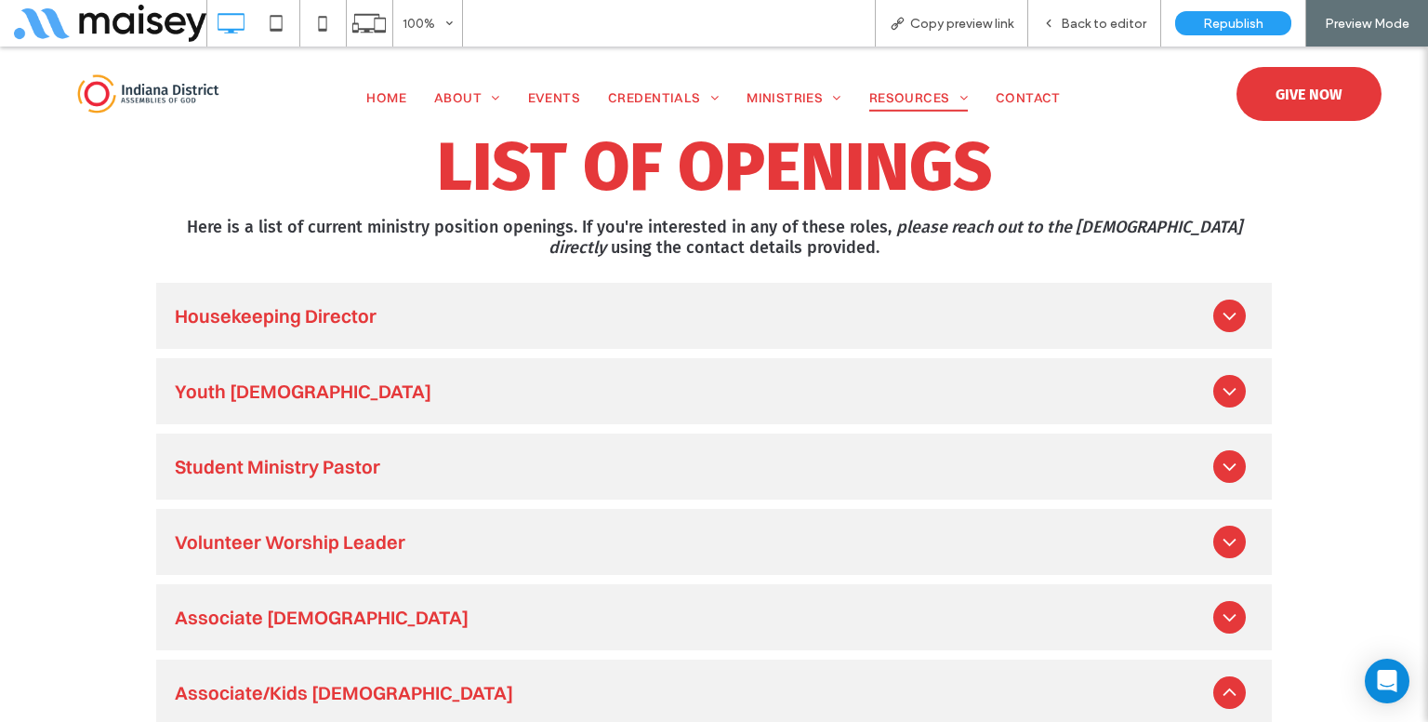
scroll to position [930, 0]
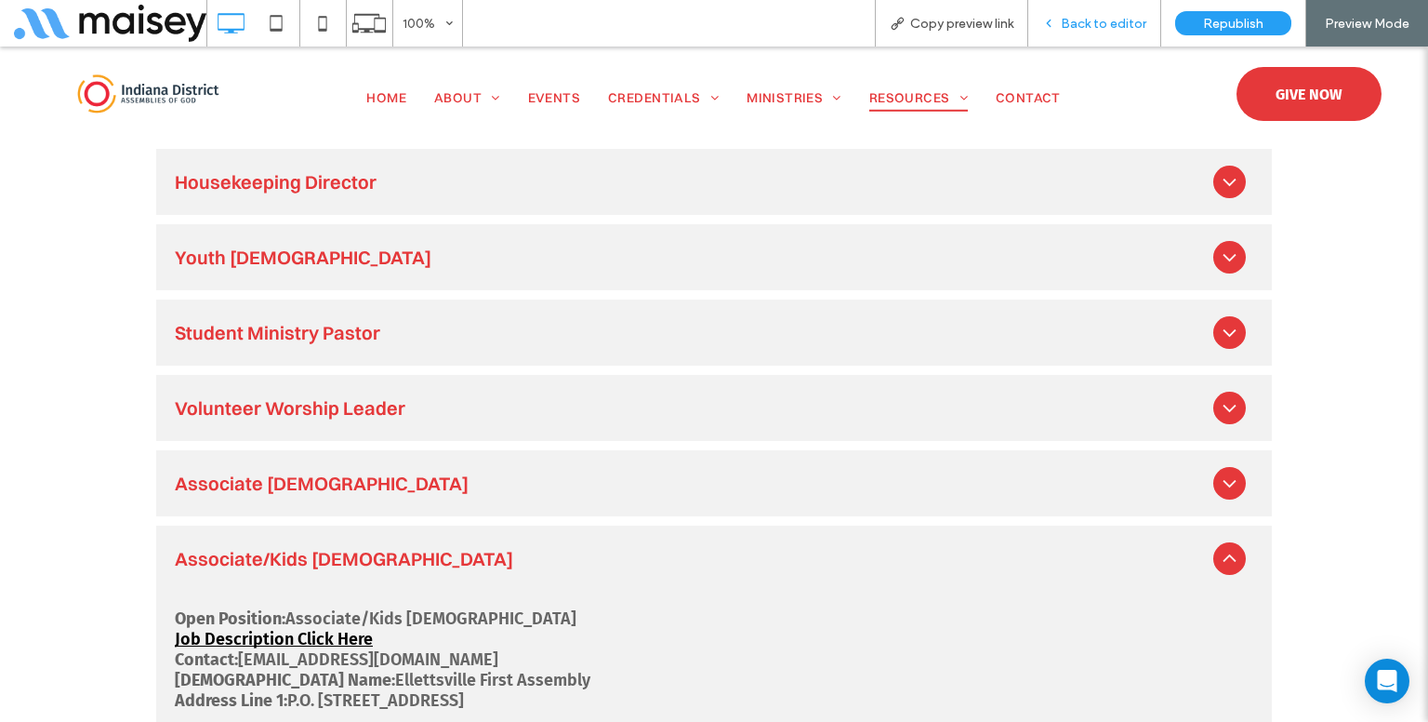
click at [1082, 25] on span "Back to editor" at bounding box center [1104, 24] width 86 height 16
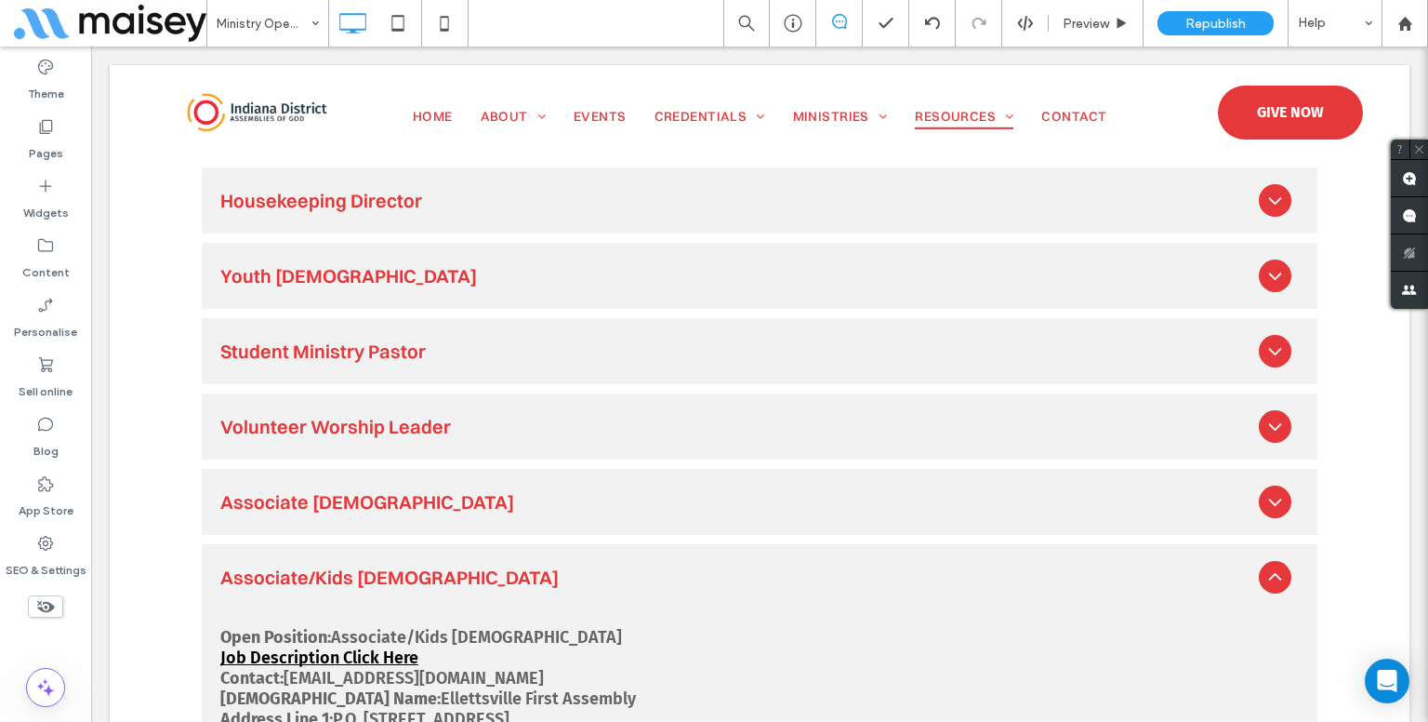
drag, startPoint x: 78, startPoint y: 90, endPoint x: 271, endPoint y: 221, distance: 232.9
click at [78, 92] on div "Theme" at bounding box center [45, 80] width 91 height 60
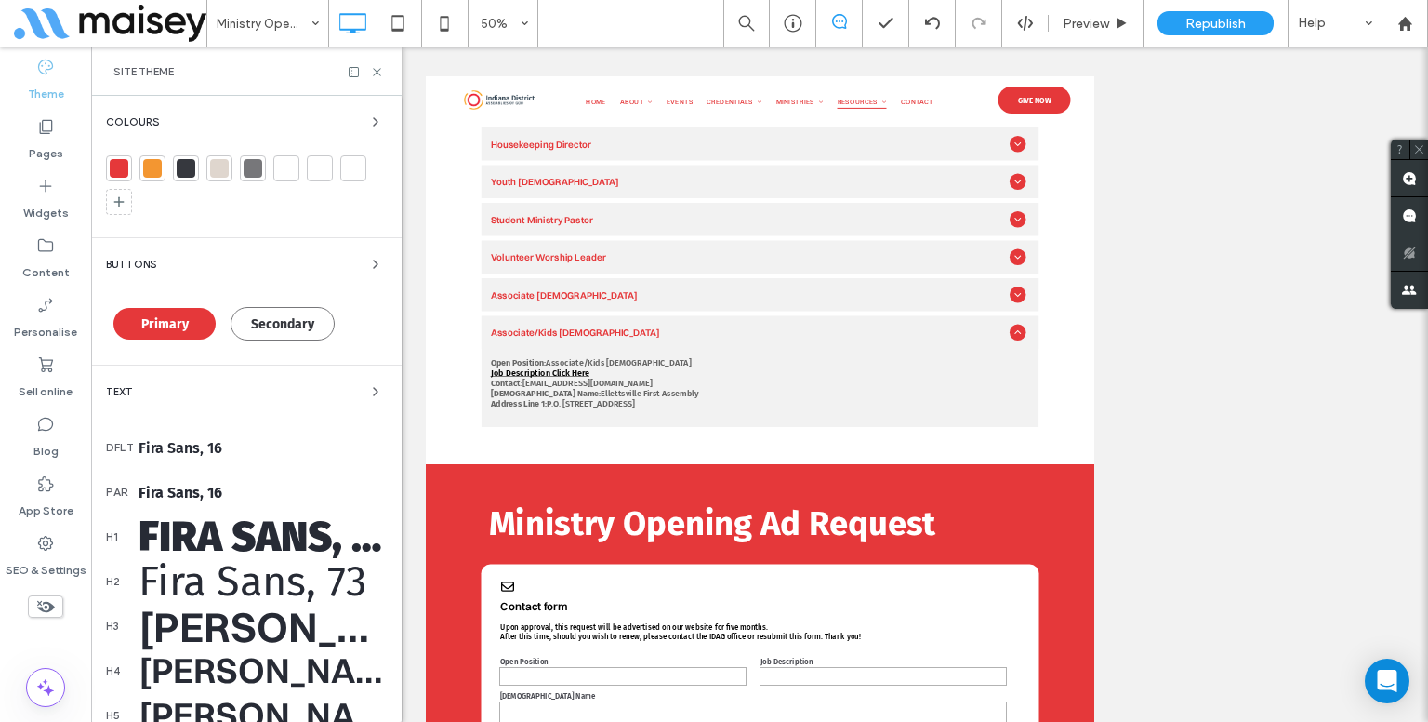
click at [193, 396] on div "Text" at bounding box center [246, 391] width 281 height 22
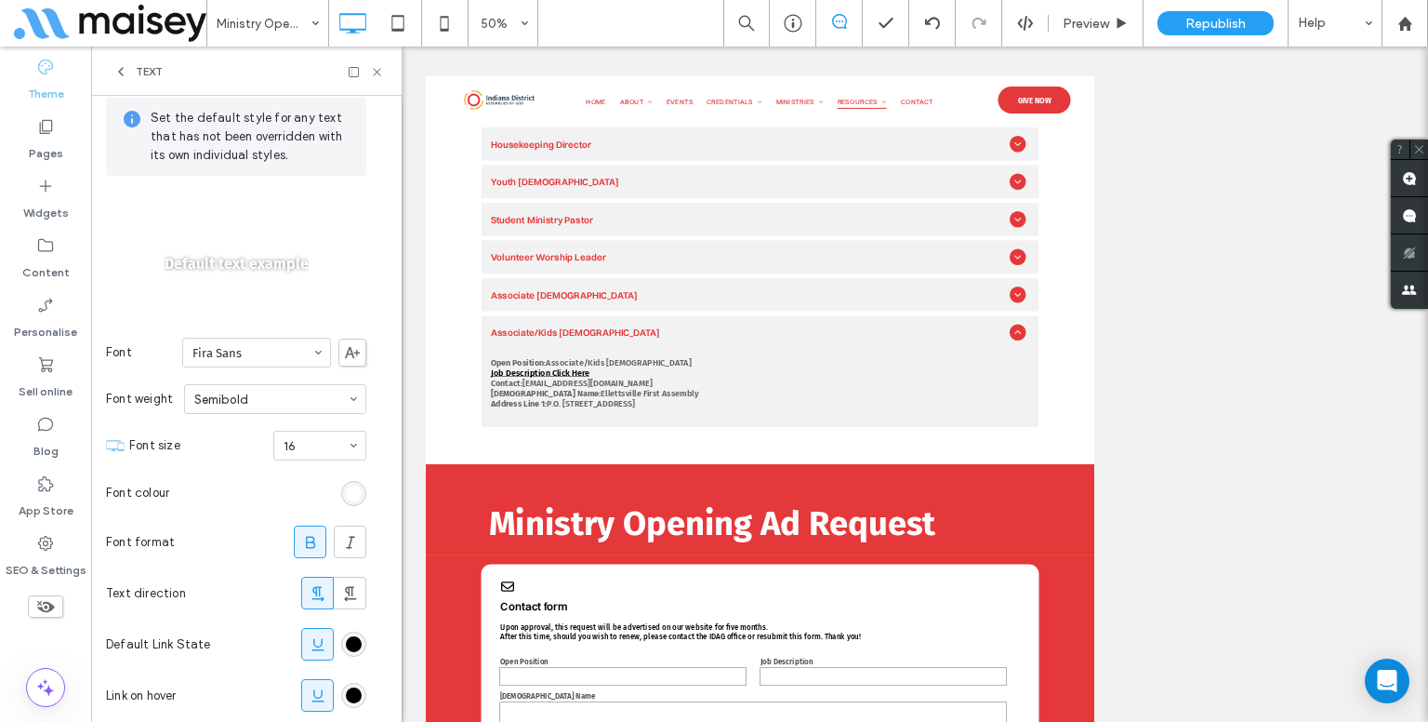
scroll to position [201, 0]
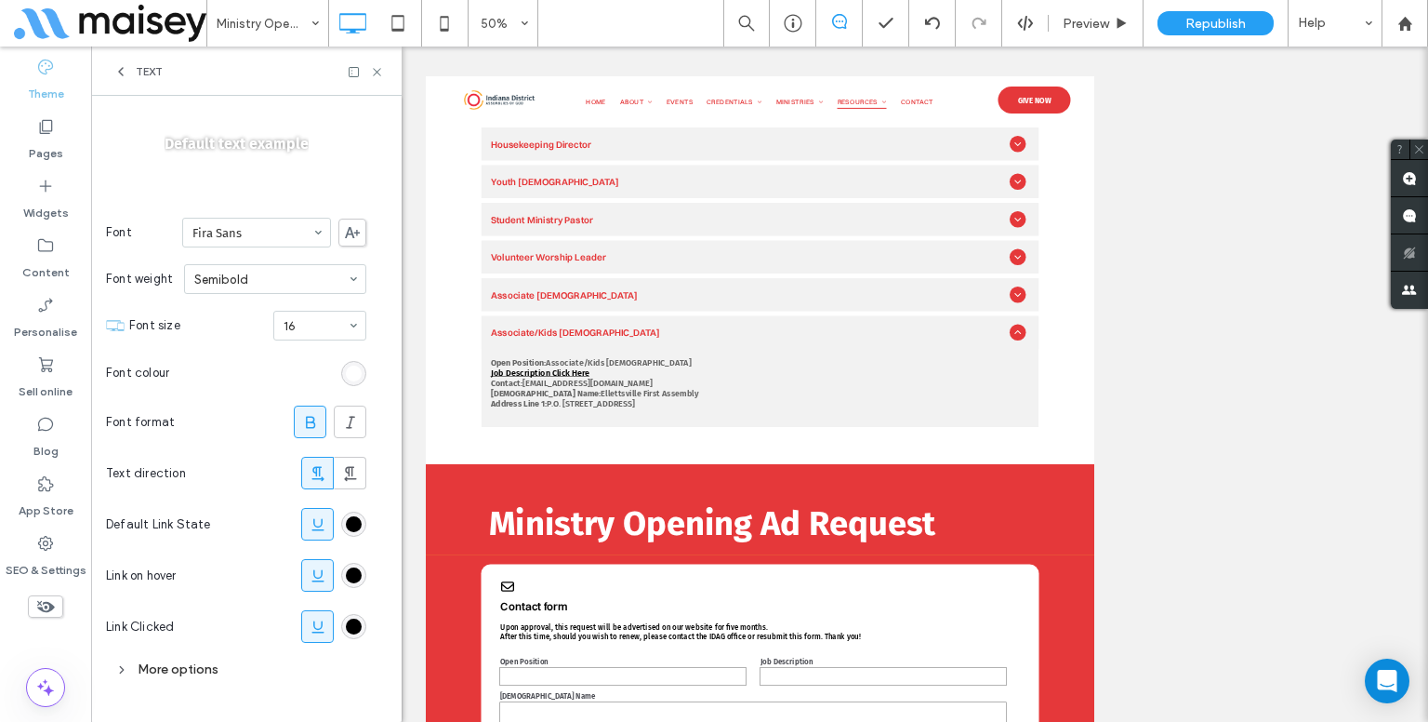
click at [338, 626] on section "Link Clicked" at bounding box center [236, 626] width 260 height 51
click at [364, 626] on div "rgb(0, 0, 0)" at bounding box center [353, 626] width 25 height 25
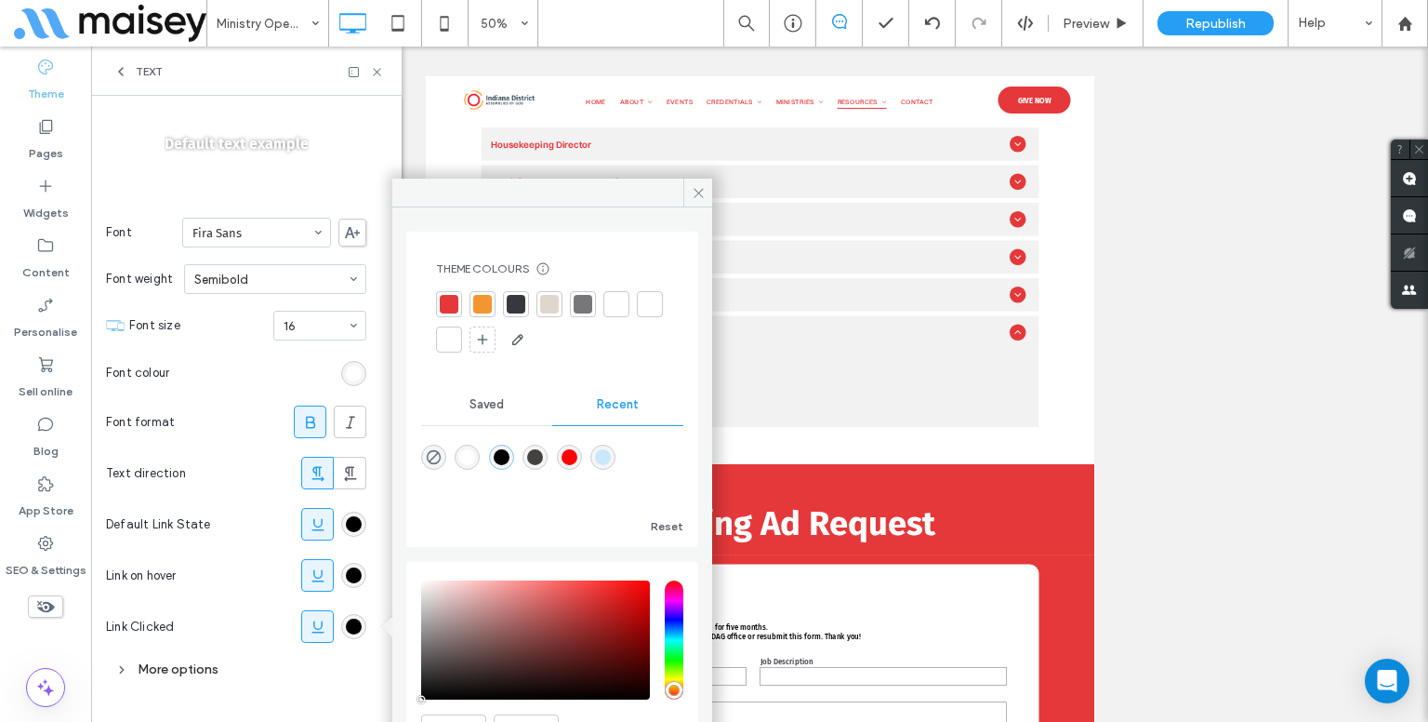
click at [475, 455] on div "rgba(255, 255, 255, 1)" at bounding box center [467, 457] width 16 height 16
type input "*******"
click at [331, 696] on div "Set the default style for any text that has not been overridden with its own in…" at bounding box center [236, 331] width 260 height 753
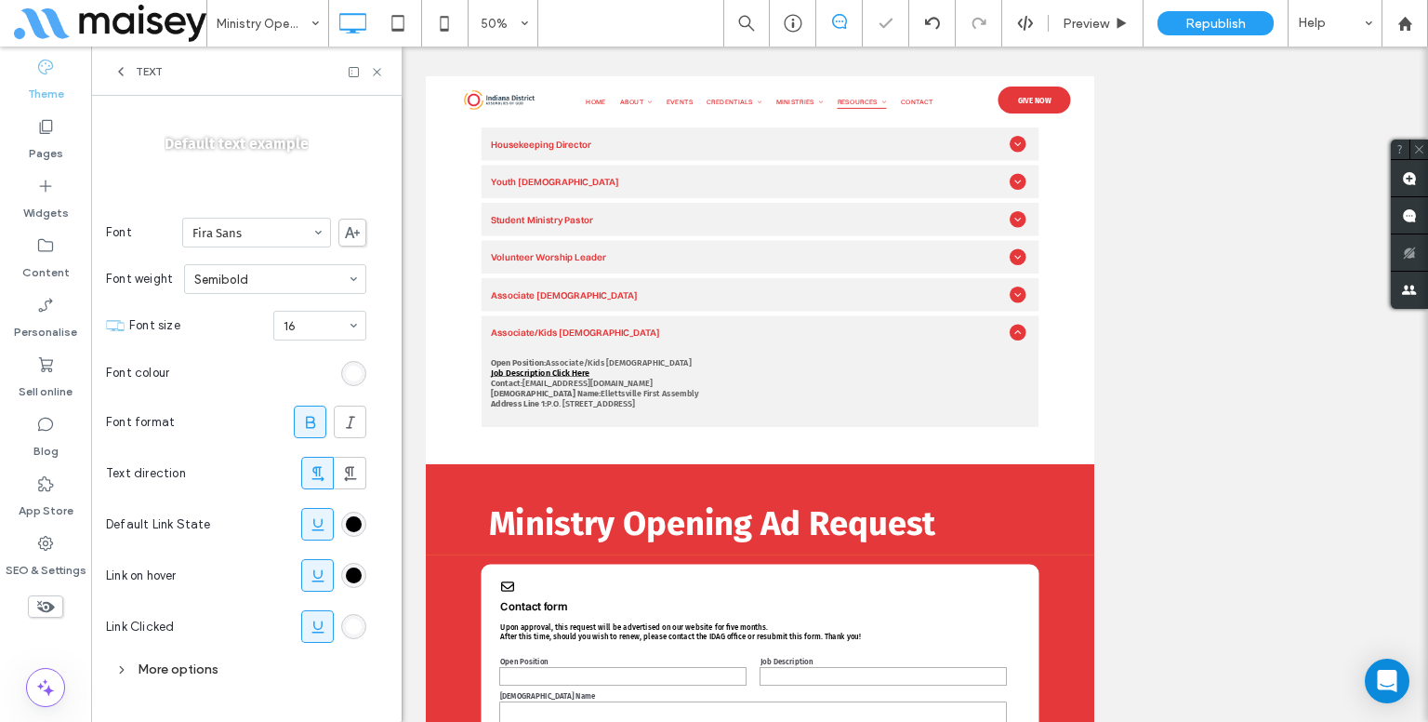
click at [363, 630] on div "rgba(255, 255, 255, 1)" at bounding box center [353, 626] width 25 height 25
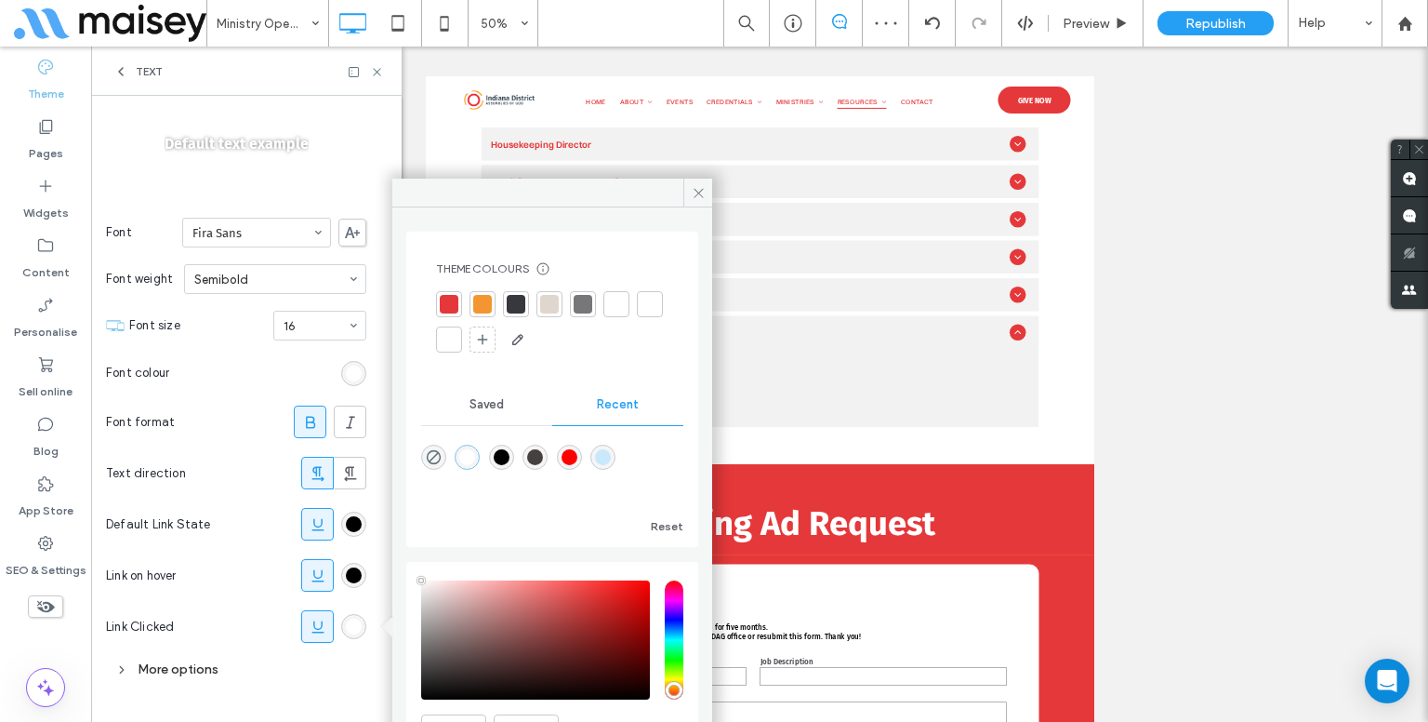
click at [506, 453] on div "rgba(0, 0, 0, 1)" at bounding box center [502, 457] width 16 height 16
click at [524, 452] on div at bounding box center [552, 470] width 262 height 70
click at [514, 455] on div "rgba(0, 0, 0, 1)" at bounding box center [501, 456] width 25 height 25
click at [543, 454] on div "rgba(69, 65, 65, 1)" at bounding box center [535, 457] width 16 height 16
type input "*******"
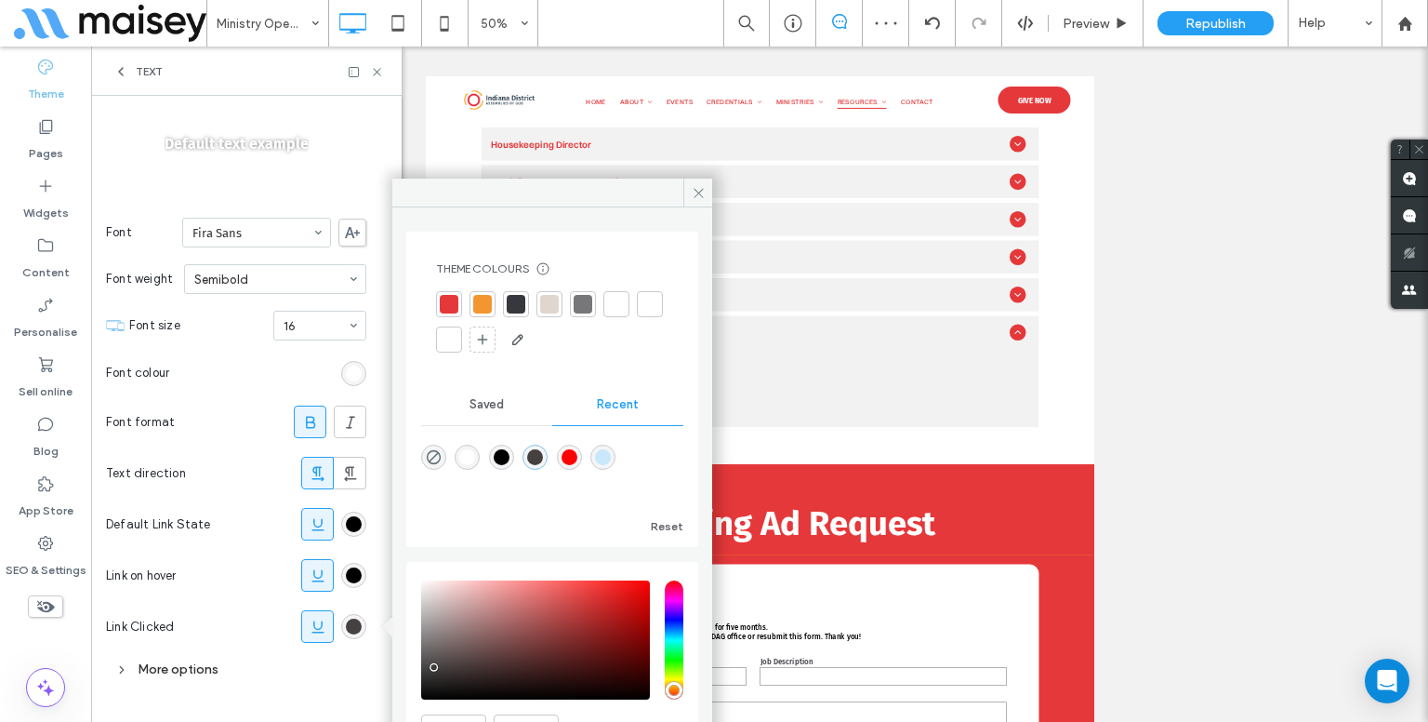
drag, startPoint x: 345, startPoint y: 570, endPoint x: 373, endPoint y: 570, distance: 27.9
click at [346, 568] on div "rgb(0, 0, 0)" at bounding box center [353, 575] width 25 height 25
click at [540, 462] on div "rgba(69, 65, 65, 1)" at bounding box center [535, 457] width 16 height 16
type input "*******"
click at [365, 526] on div "rgb(0, 0, 0)" at bounding box center [353, 523] width 25 height 25
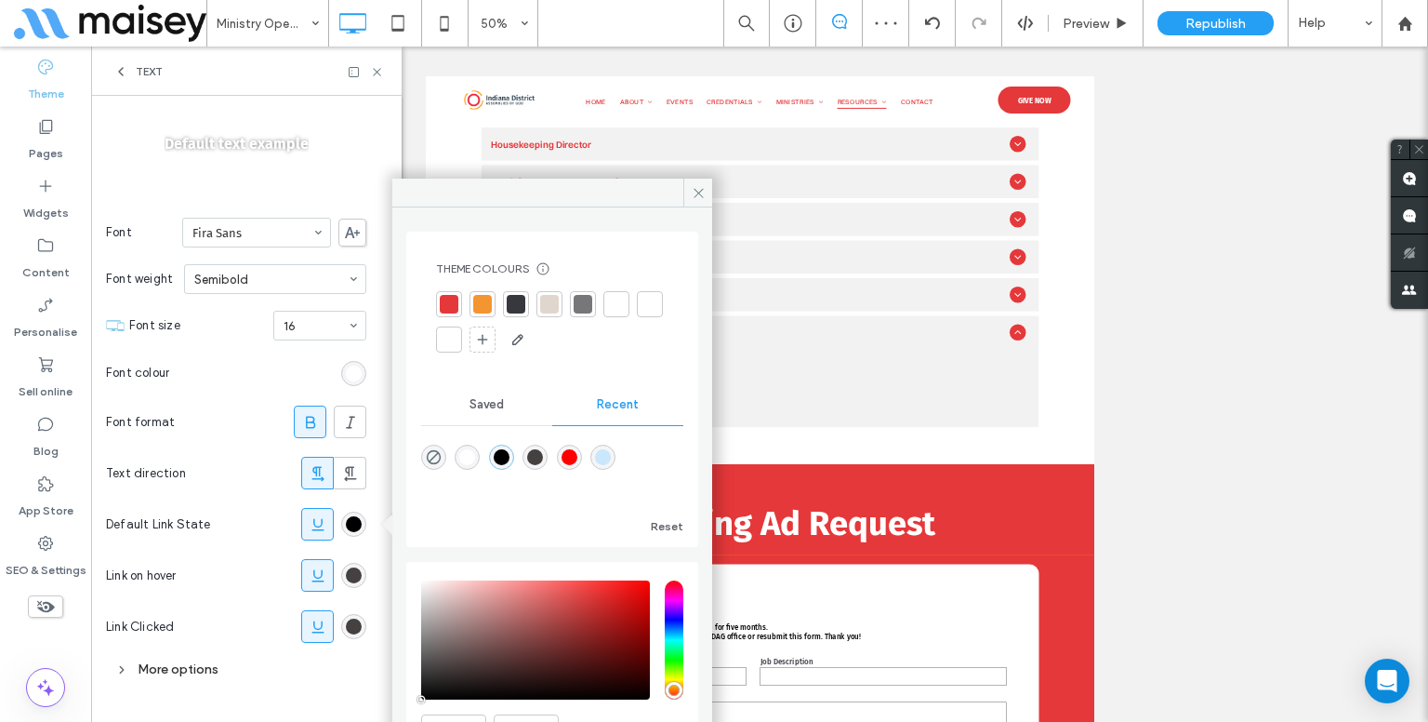
click at [543, 459] on div "rgba(69, 65, 65, 1)" at bounding box center [535, 457] width 16 height 16
type input "*******"
click at [1115, 320] on div "Unhide? Yes Unhide? Yes Unhide? Yes Unhide? Yes Unhide? Yes Unhide? Yes Unhide?…" at bounding box center [759, 383] width 1337 height 675
click at [698, 193] on icon at bounding box center [699, 193] width 14 height 14
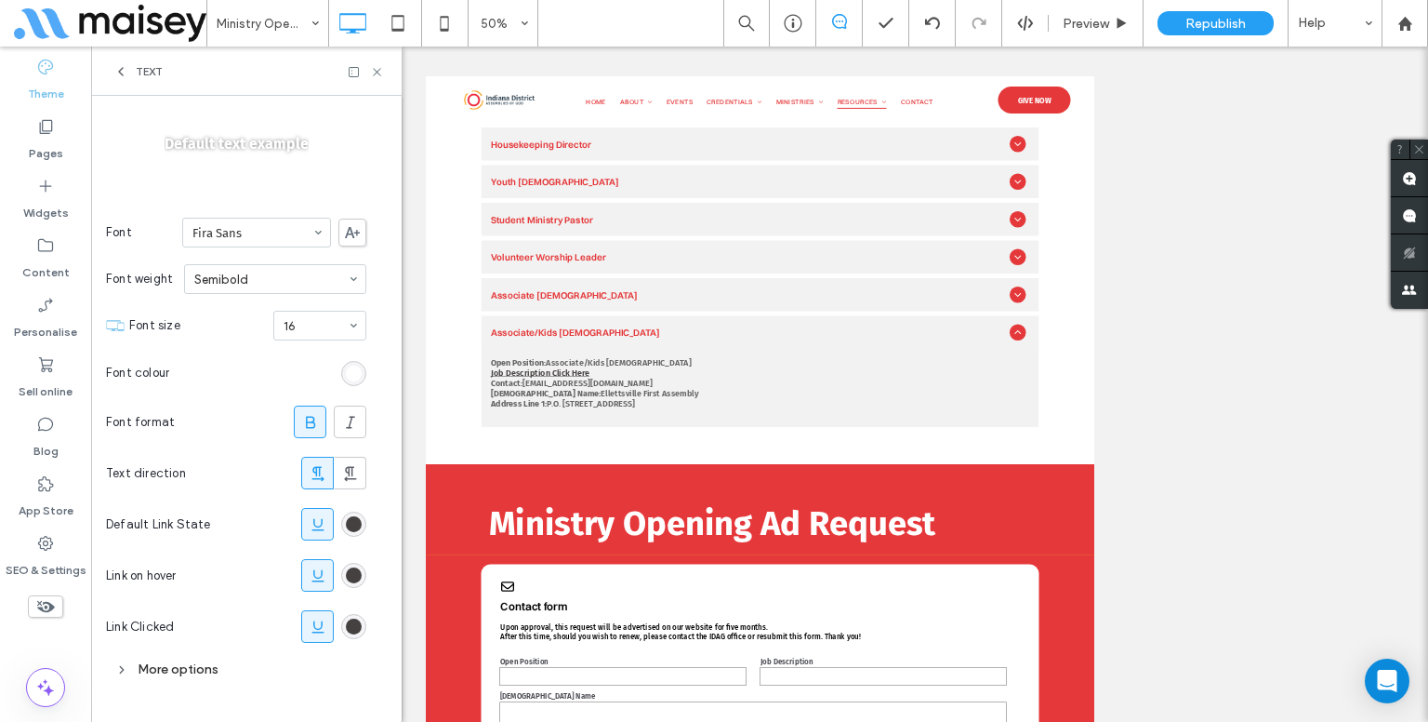
click at [385, 73] on div "Text" at bounding box center [246, 70] width 311 height 49
click at [1090, 25] on span "Preview" at bounding box center [1086, 24] width 46 height 16
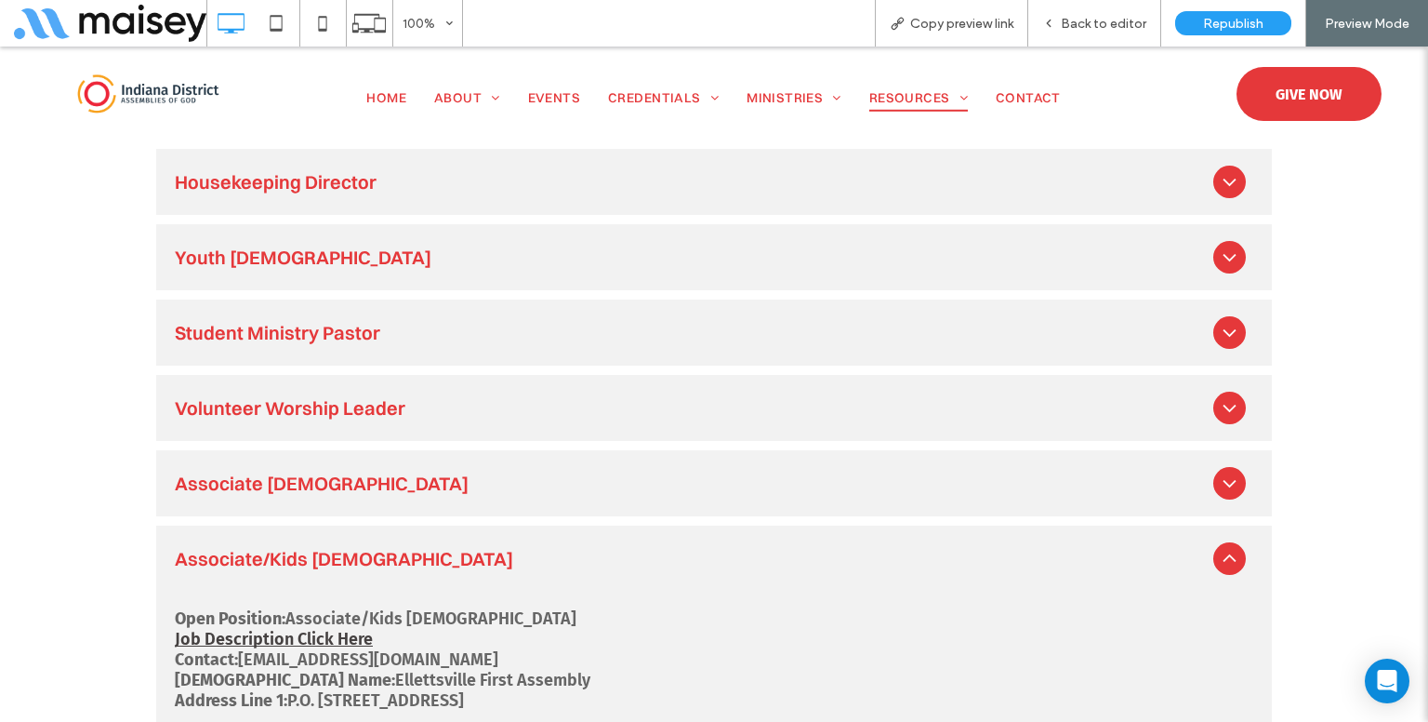
click at [384, 473] on div "Associate [DEMOGRAPHIC_DATA]" at bounding box center [714, 483] width 1116 height 66
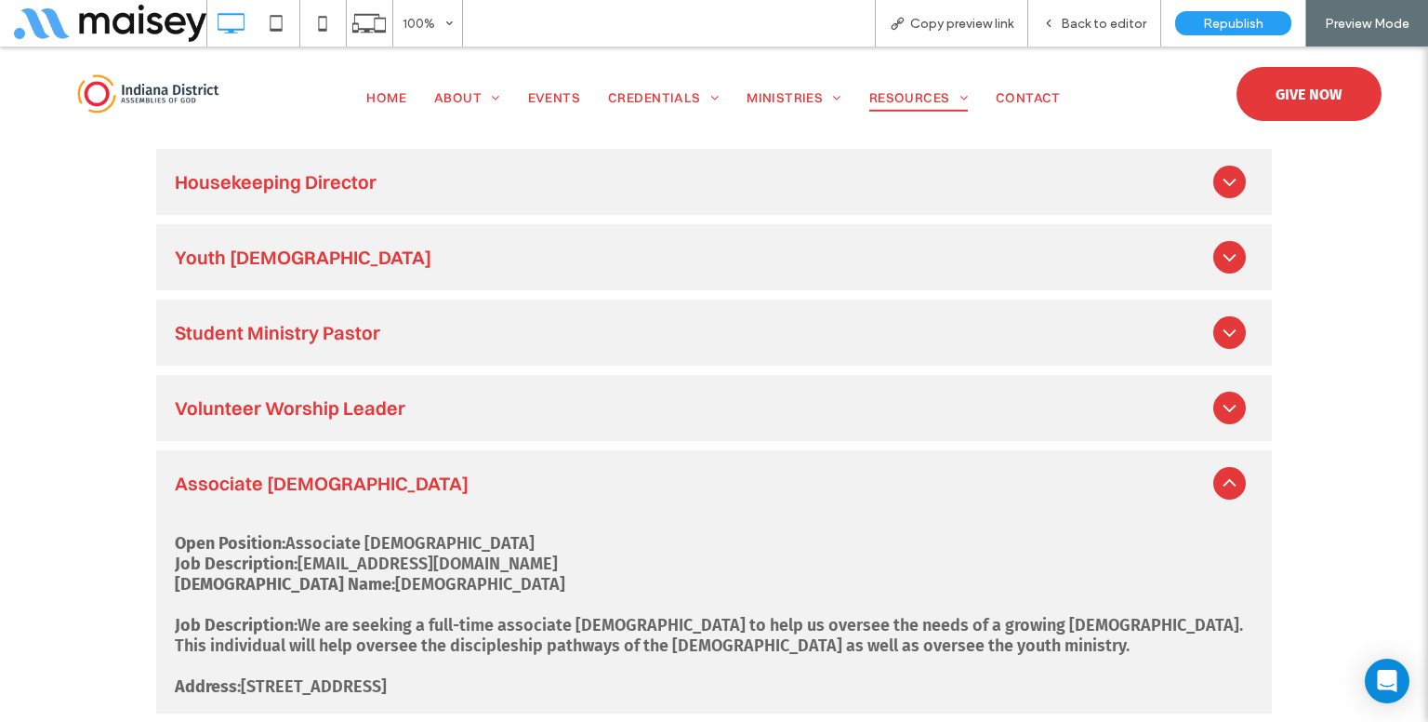
click at [397, 395] on div "Volunteer Worship Leader" at bounding box center [694, 407] width 1039 height 25
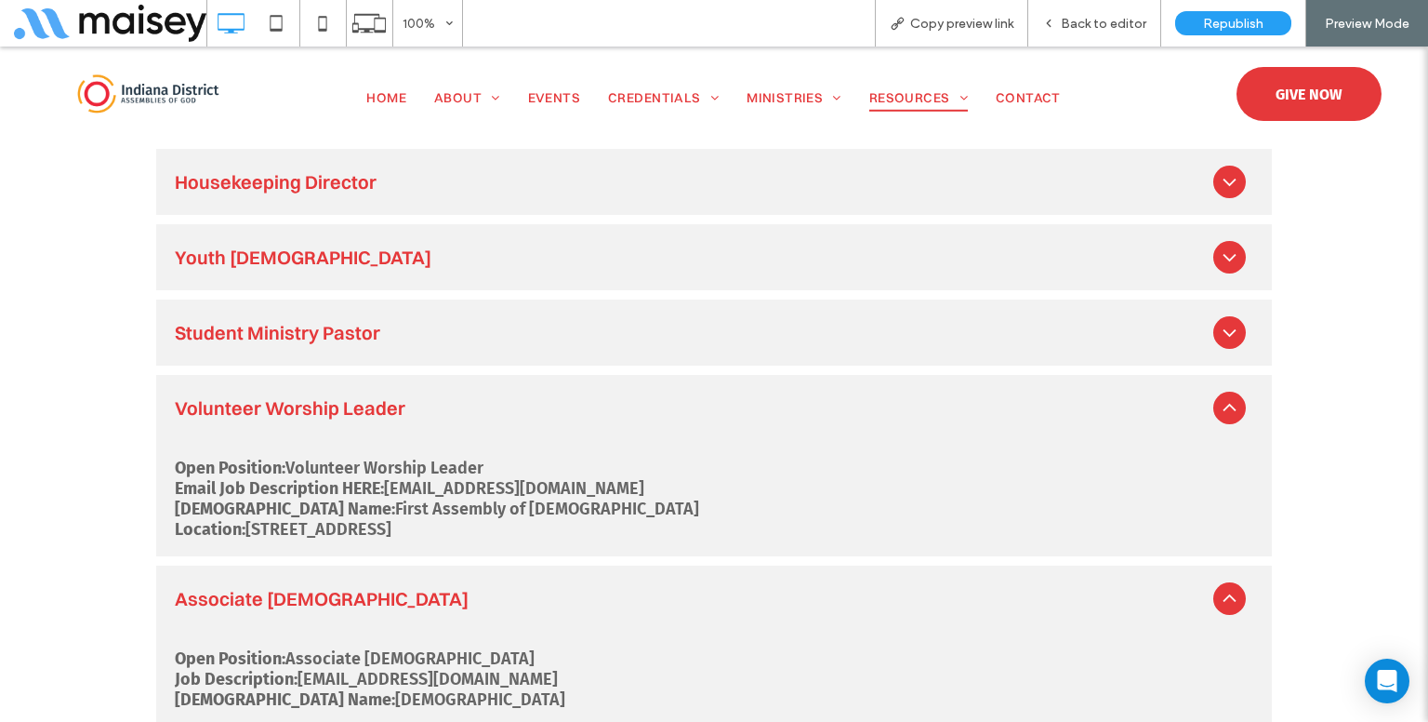
click at [409, 320] on div "Student Ministry Pastor" at bounding box center [694, 332] width 1039 height 25
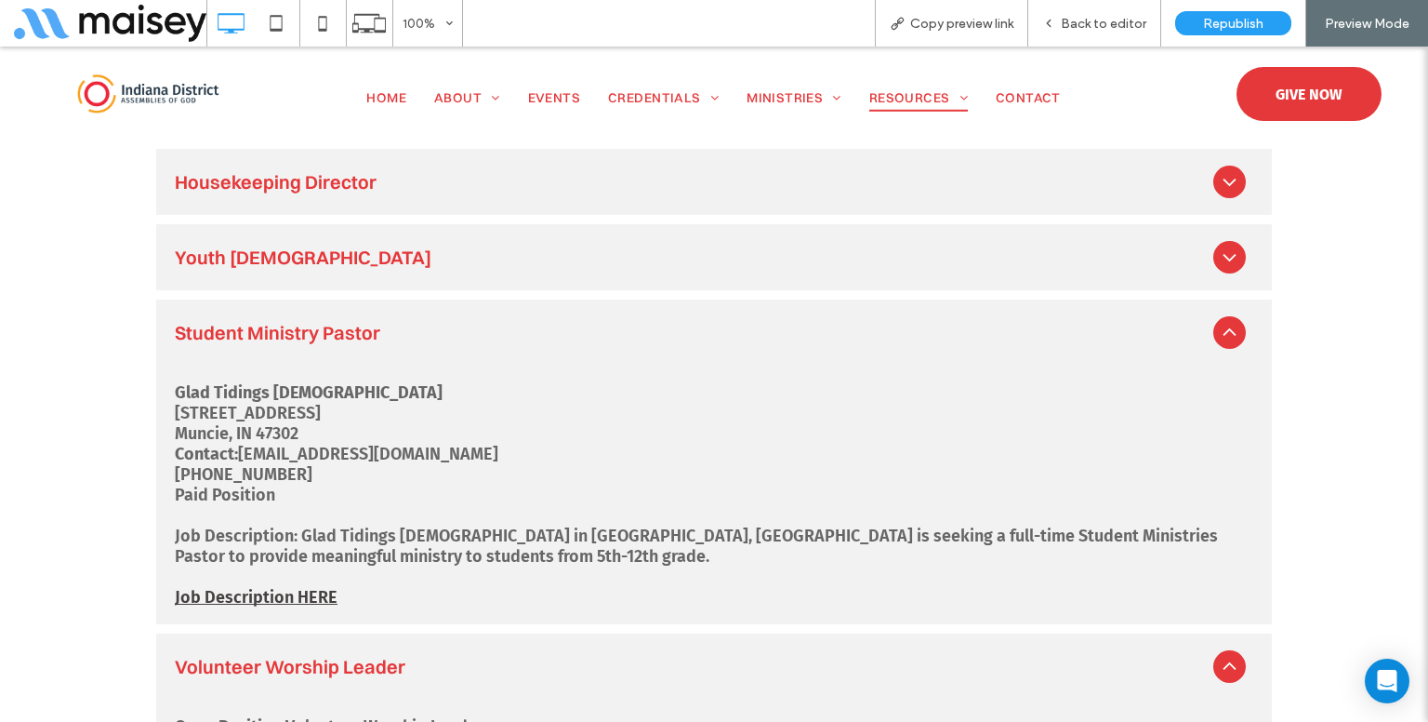
click at [403, 245] on div "Youth [DEMOGRAPHIC_DATA]" at bounding box center [694, 257] width 1039 height 25
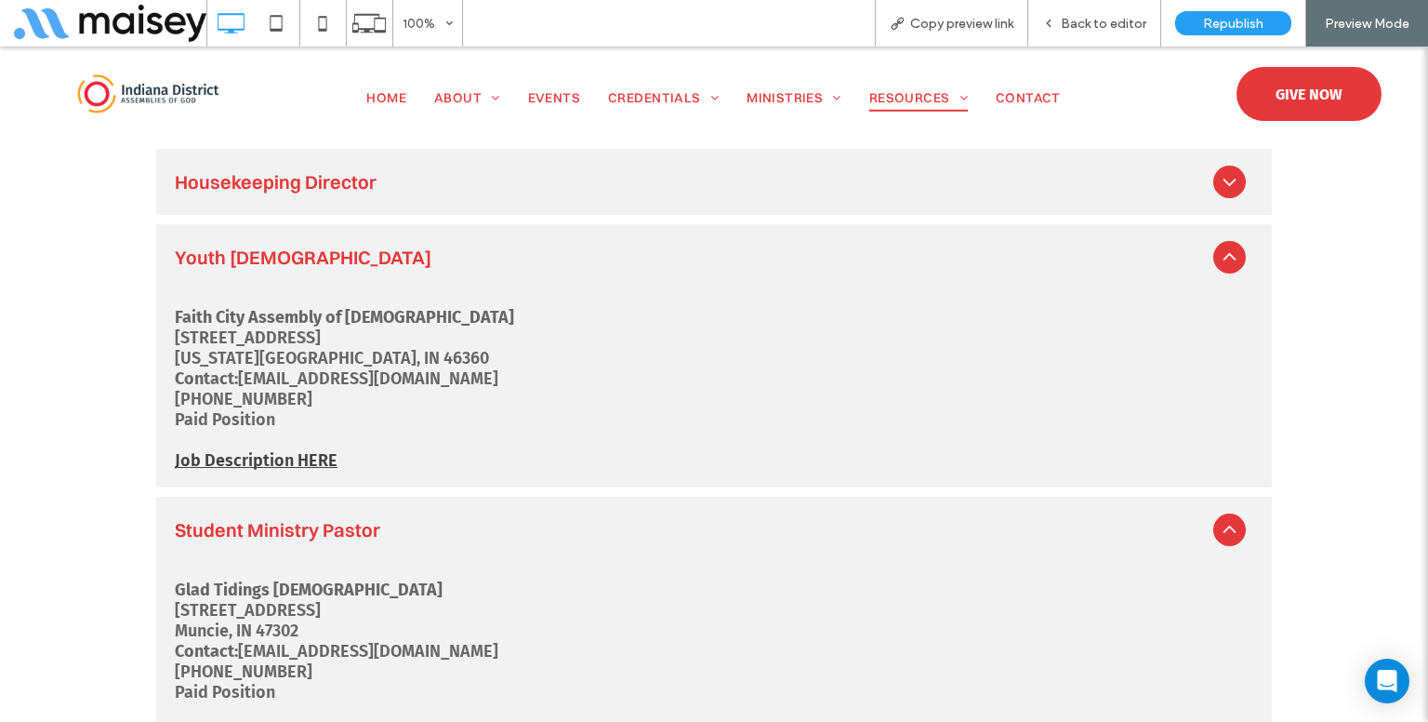
click at [442, 183] on div "Housekeeping Director" at bounding box center [714, 182] width 1116 height 66
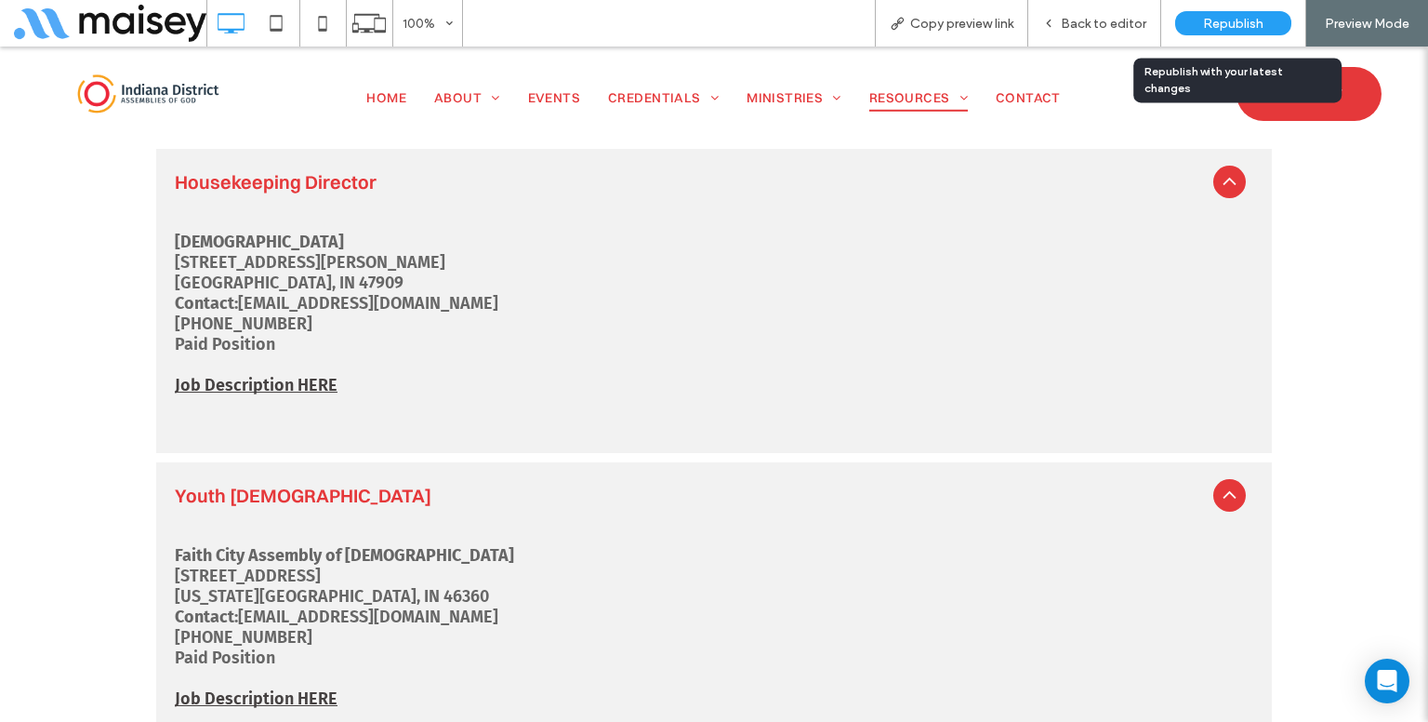
click at [1182, 23] on div "Republish" at bounding box center [1233, 23] width 116 height 24
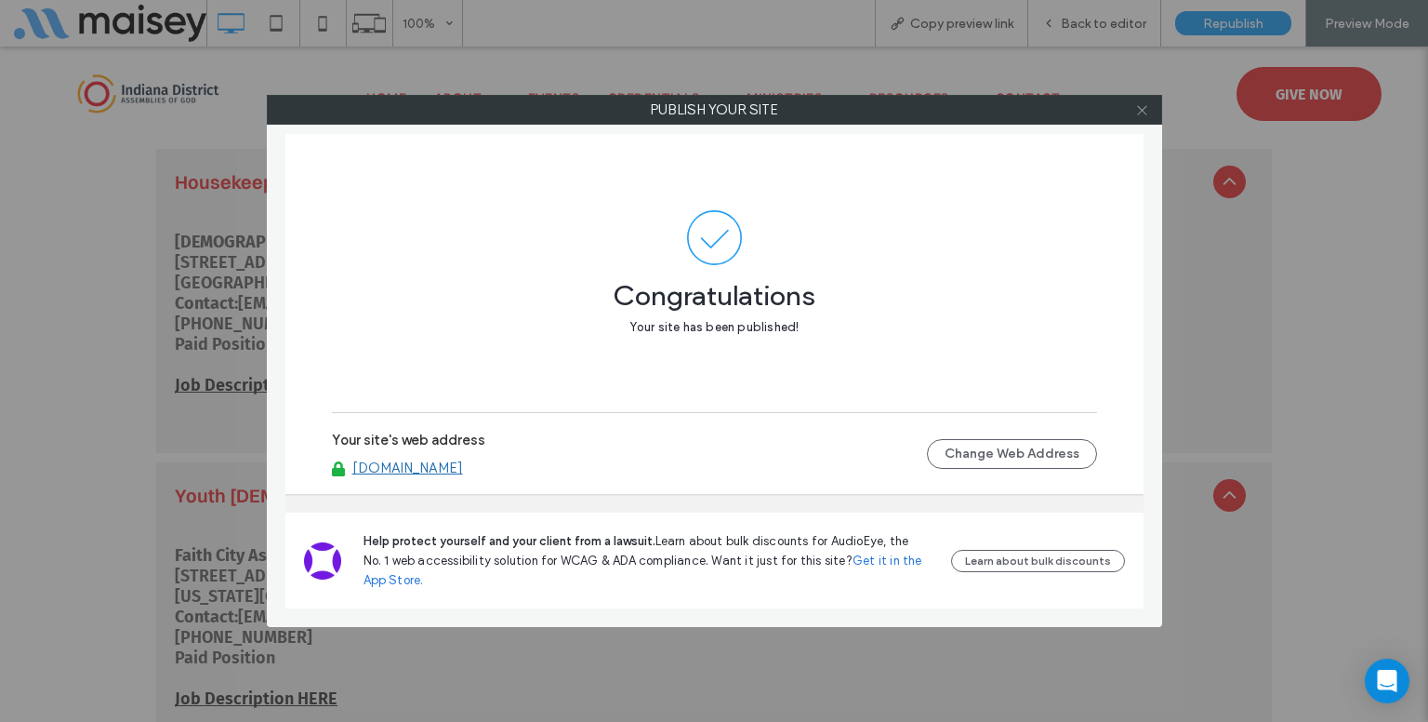
click at [1146, 109] on icon at bounding box center [1142, 110] width 14 height 14
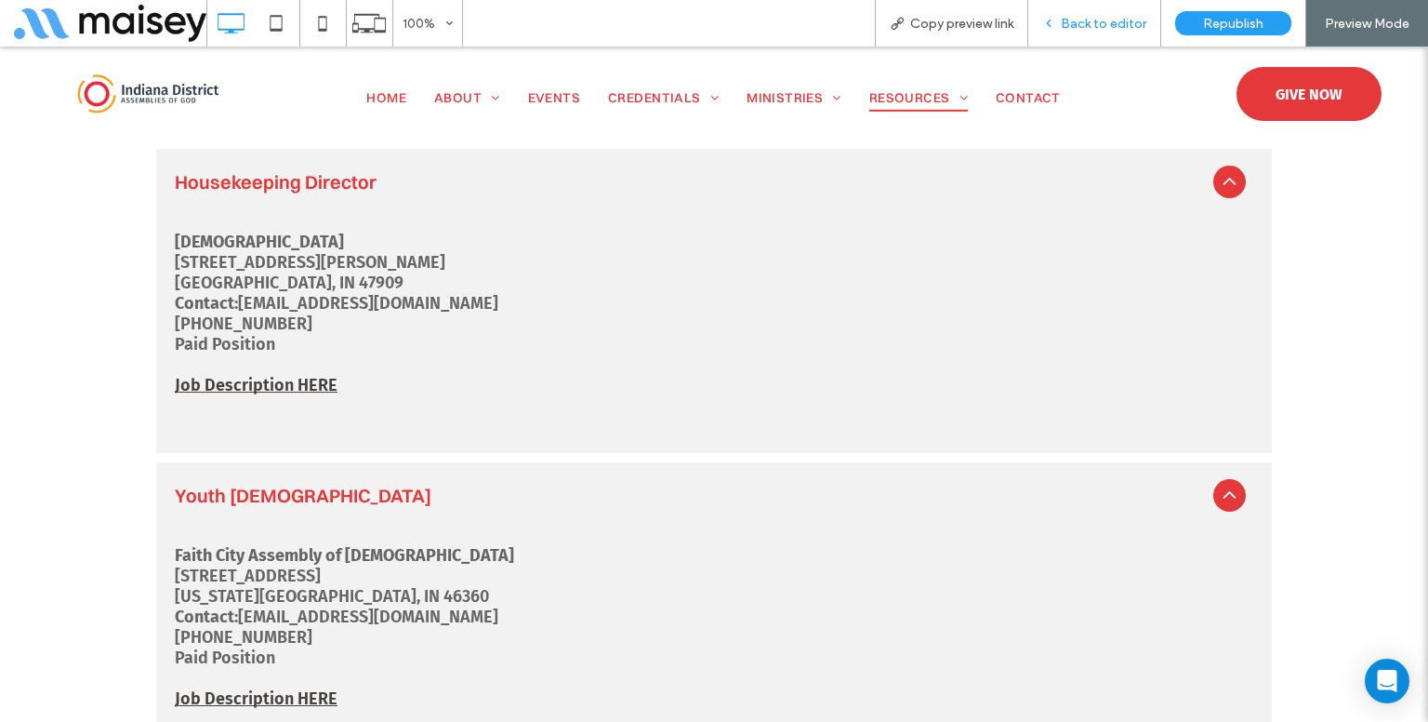
click at [1094, 20] on span "Back to editor" at bounding box center [1104, 24] width 86 height 16
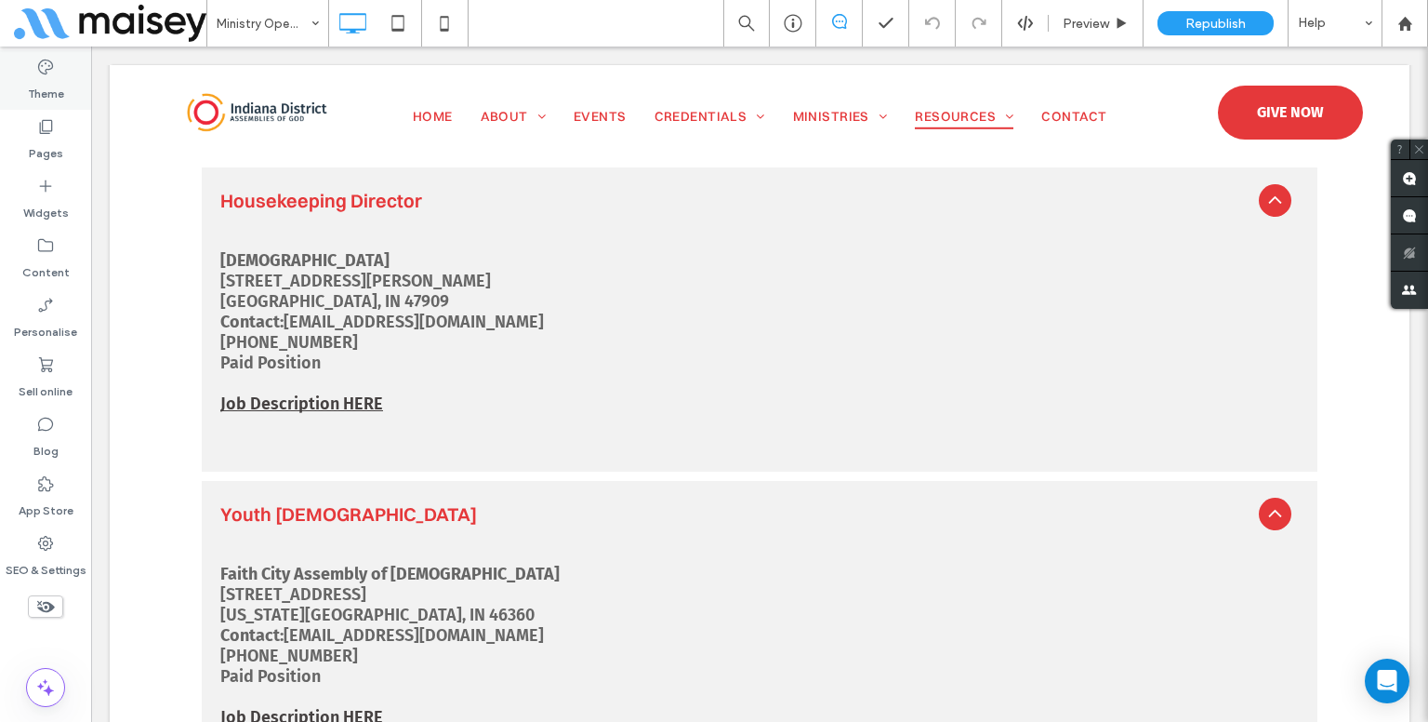
click at [61, 100] on label "Theme" at bounding box center [46, 89] width 36 height 26
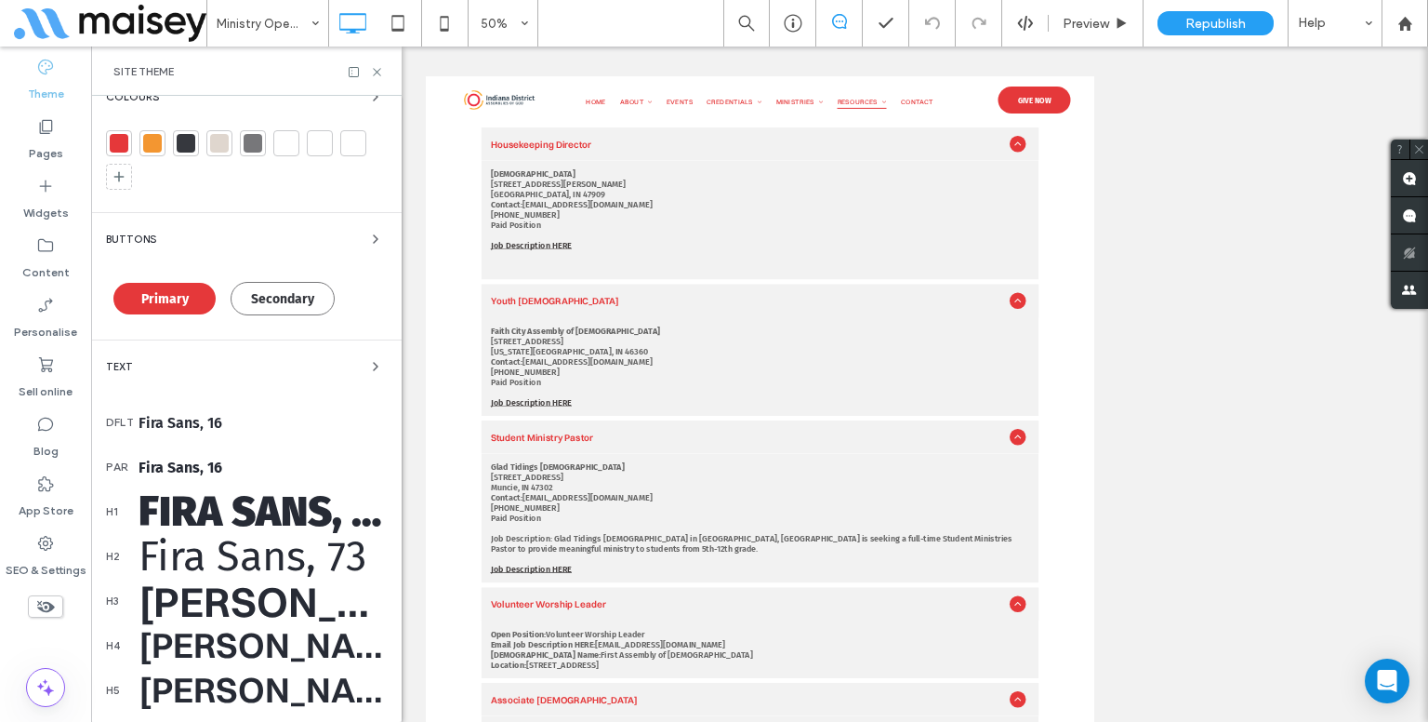
scroll to position [93, 0]
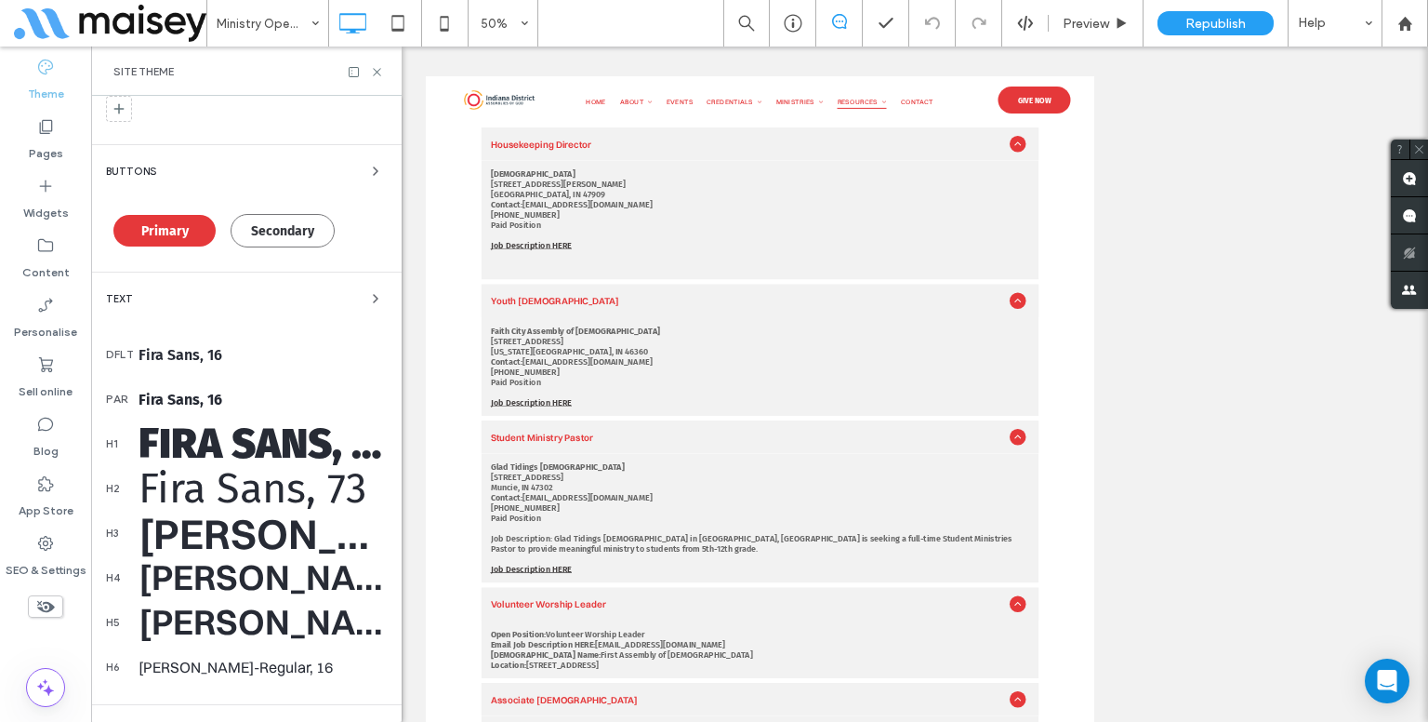
click at [178, 281] on div "Colours Buttons Primary Secondary Text dflt Fira Sans, 16 par Fira Sans, 16 h1 …" at bounding box center [246, 460] width 311 height 914
drag, startPoint x: 181, startPoint y: 298, endPoint x: 211, endPoint y: 287, distance: 31.8
click at [181, 299] on div "Text" at bounding box center [246, 298] width 281 height 22
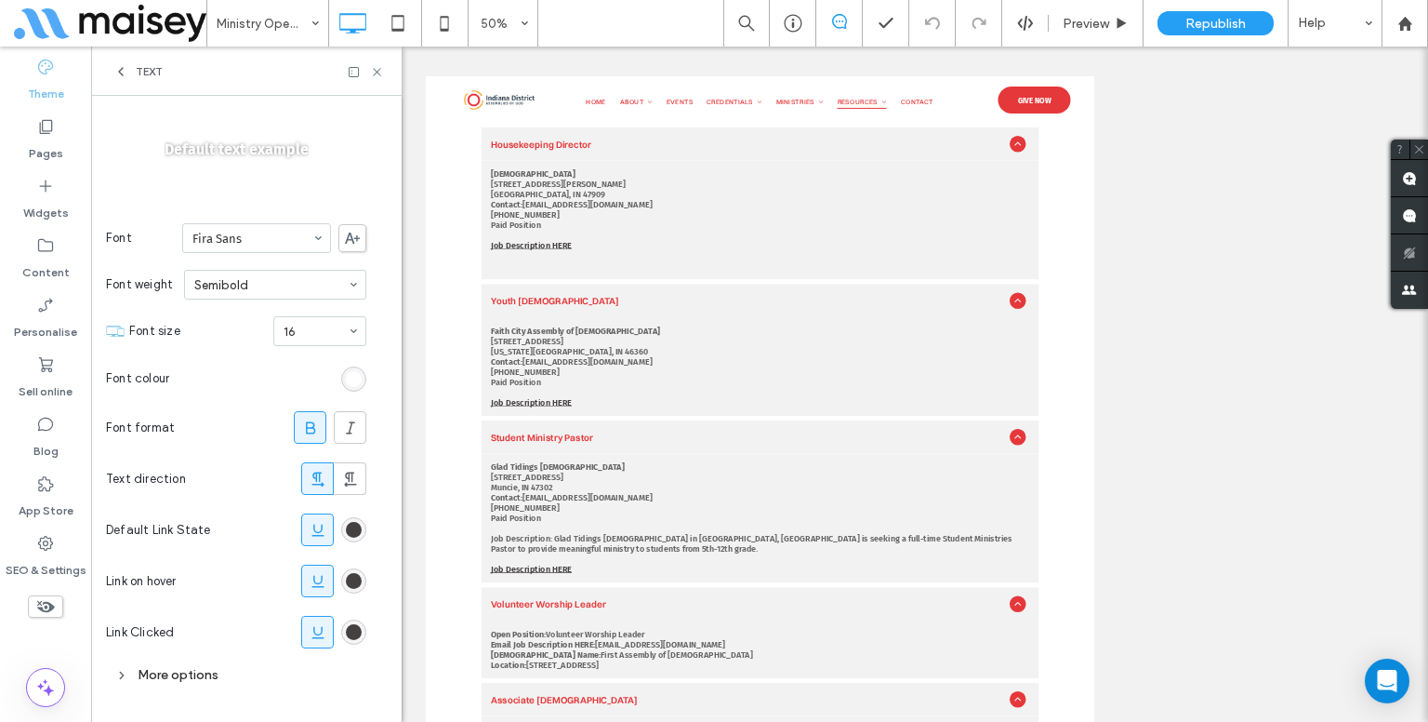
scroll to position [201, 0]
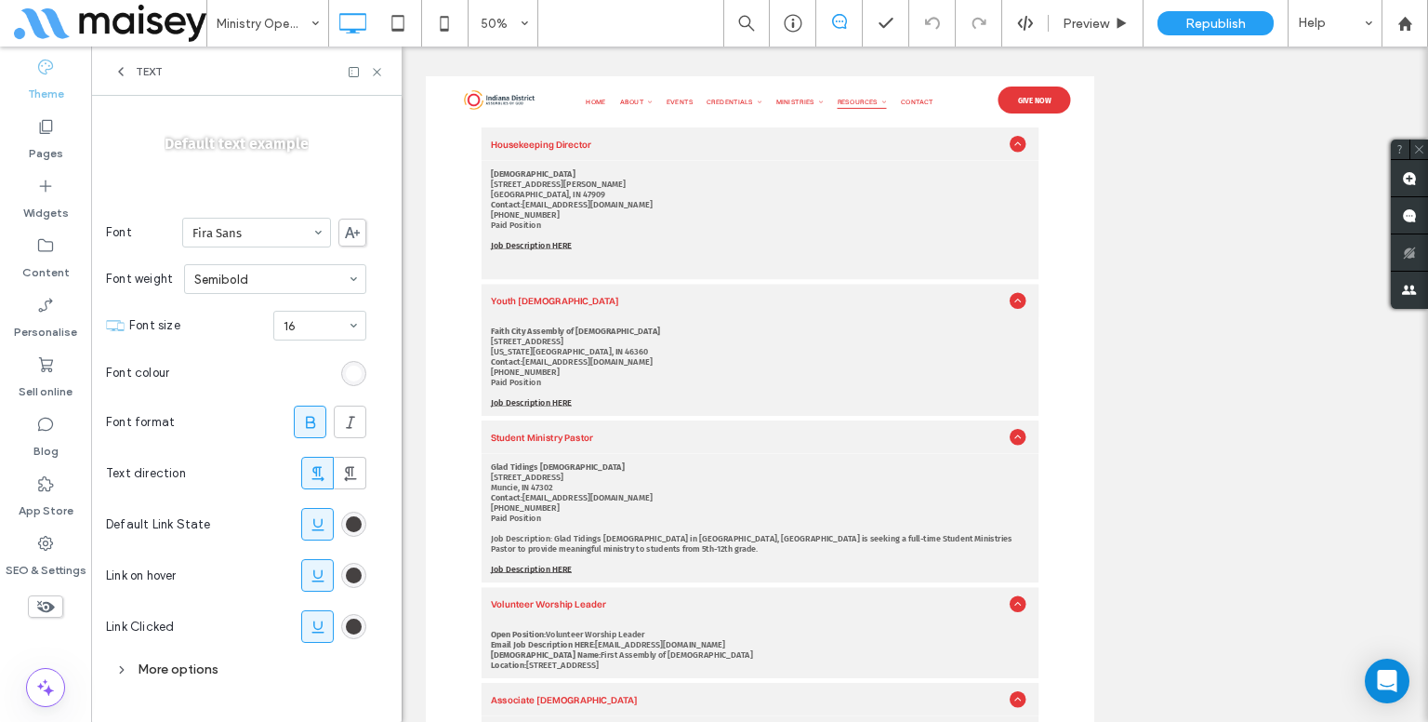
click at [104, 68] on div "Text" at bounding box center [246, 70] width 311 height 49
click at [115, 75] on icon at bounding box center [120, 71] width 15 height 15
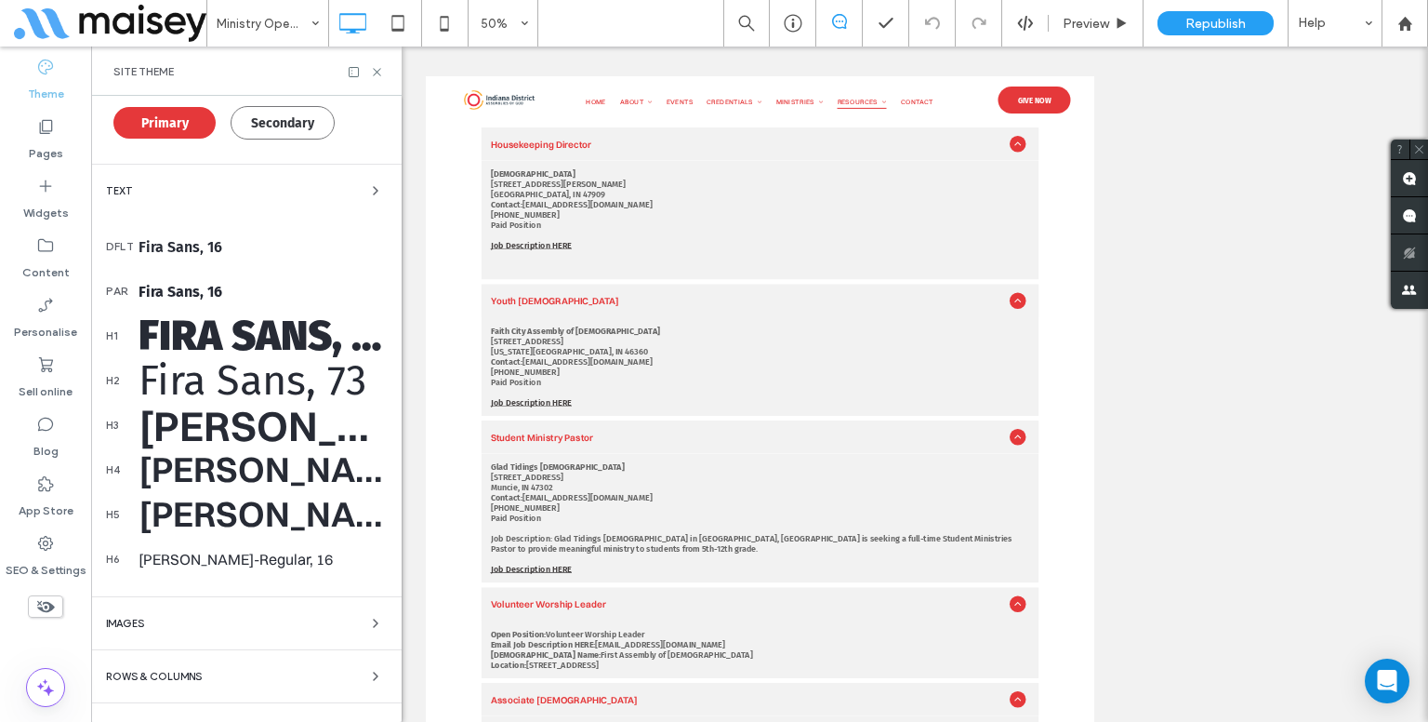
drag, startPoint x: 285, startPoint y: 183, endPoint x: 325, endPoint y: 187, distance: 39.2
click at [286, 184] on div "Text" at bounding box center [246, 190] width 281 height 22
